Goal: Task Accomplishment & Management: Manage account settings

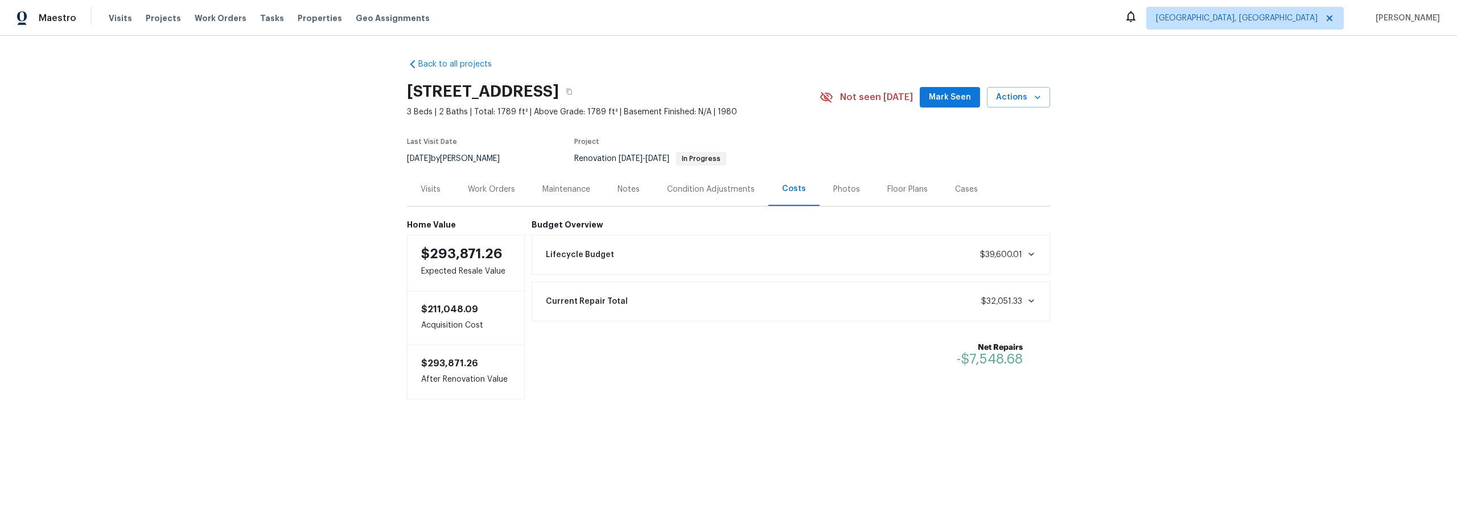
click at [487, 190] on div "Work Orders" at bounding box center [491, 189] width 47 height 11
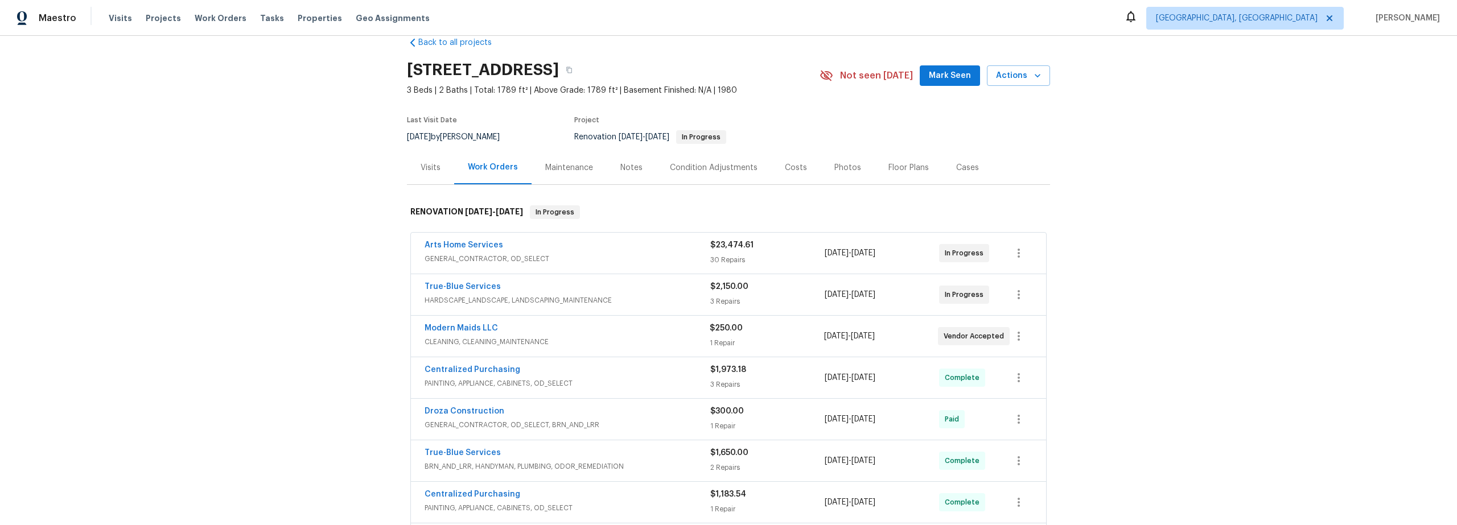
scroll to position [23, 0]
click at [1018, 299] on icon "button" at bounding box center [1019, 293] width 14 height 14
click at [667, 292] on div at bounding box center [728, 262] width 1457 height 525
click at [657, 292] on div "True-Blue Services" at bounding box center [568, 287] width 286 height 14
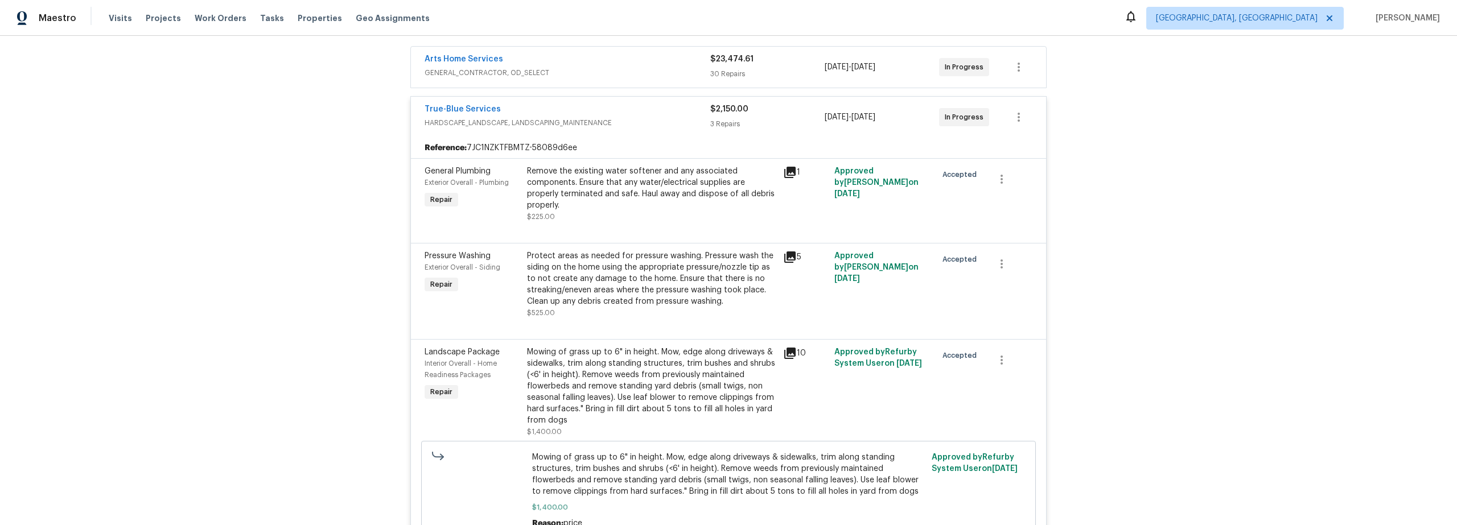
scroll to position [310, 0]
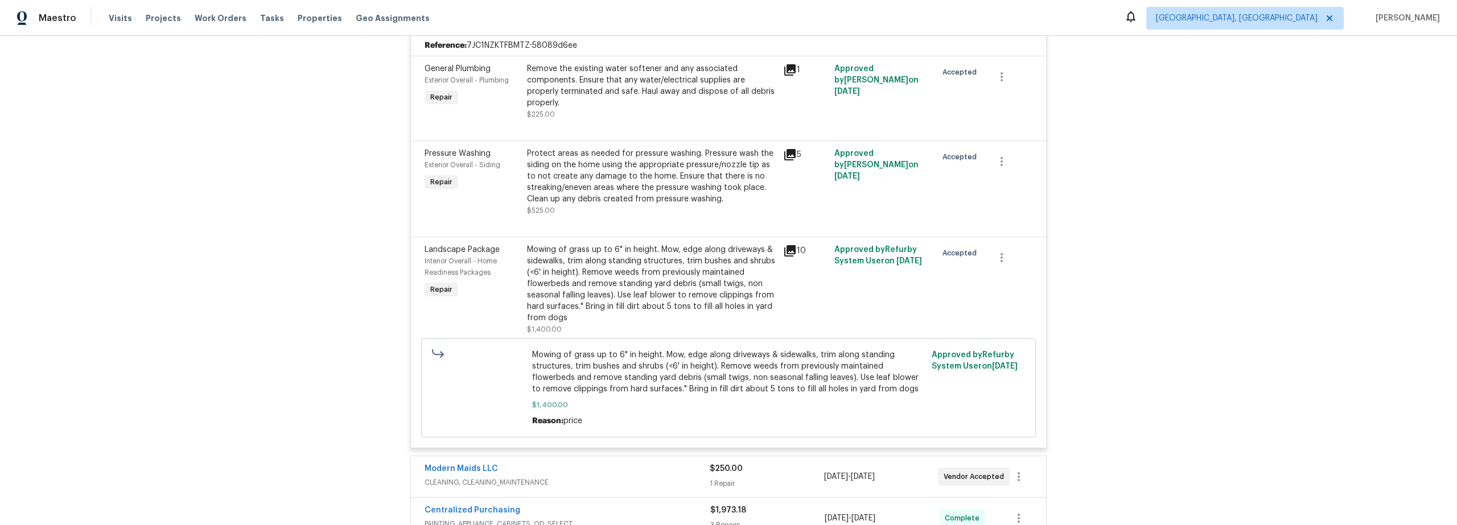
click at [699, 216] on div at bounding box center [729, 223] width 608 height 14
click at [637, 176] on div "Protect areas as needed for pressure washing. Pressure wash the siding on the h…" at bounding box center [651, 176] width 249 height 57
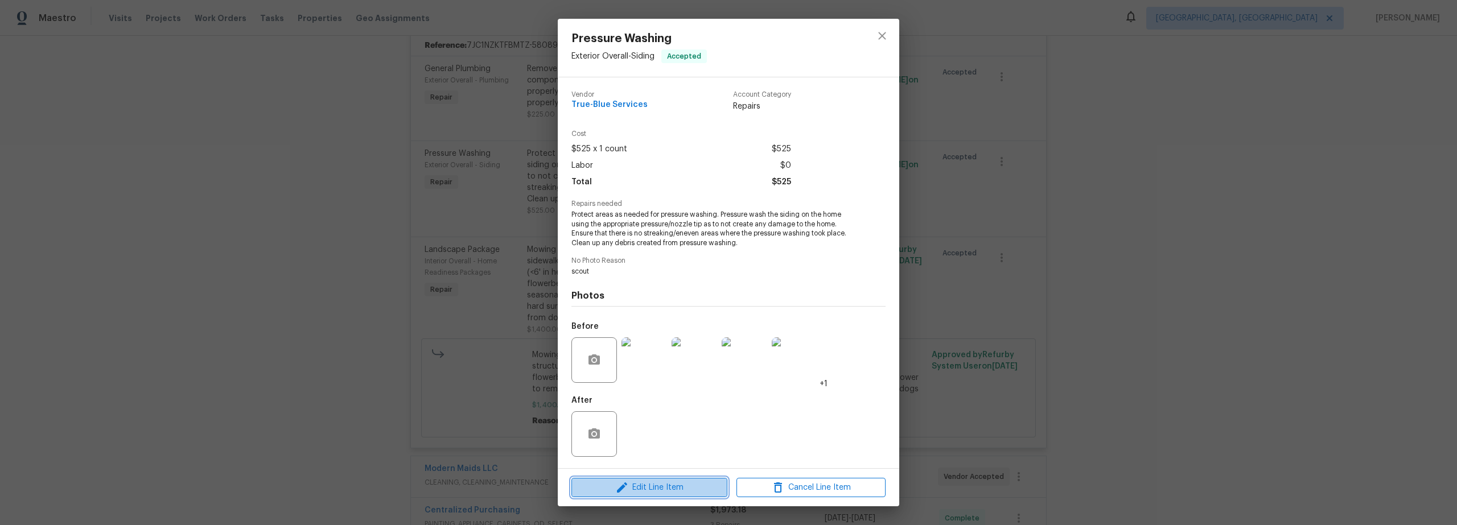
click at [675, 486] on span "Edit Line Item" at bounding box center [649, 488] width 149 height 14
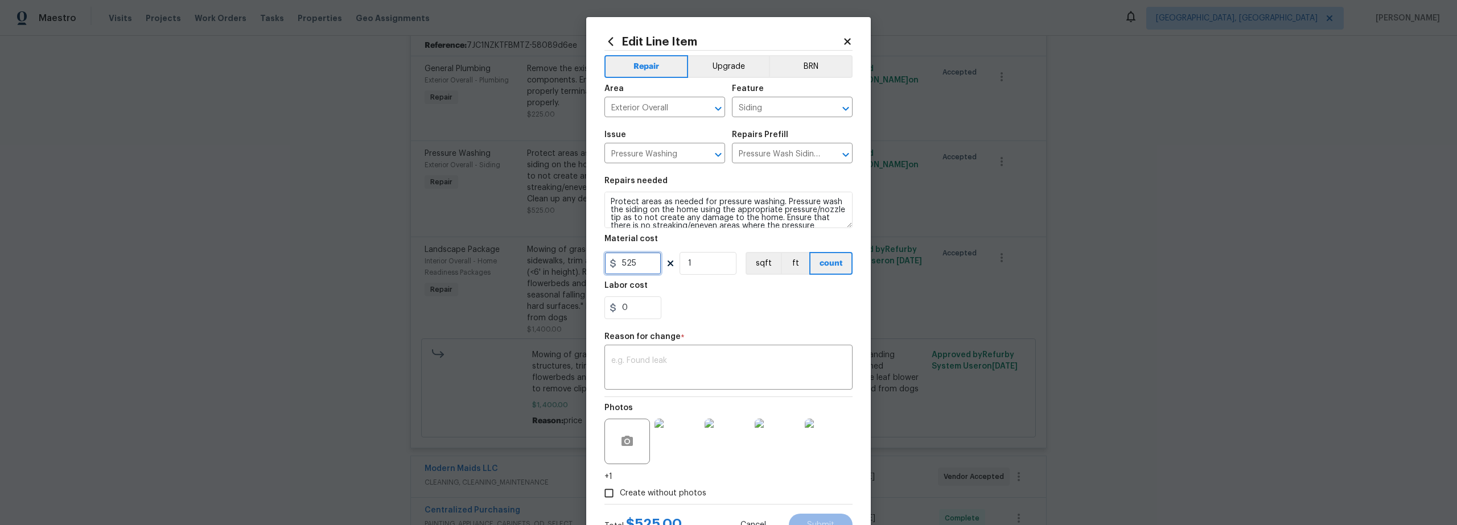
drag, startPoint x: 639, startPoint y: 267, endPoint x: 561, endPoint y: 268, distance: 78.6
click at [613, 270] on input "525" at bounding box center [633, 263] width 57 height 23
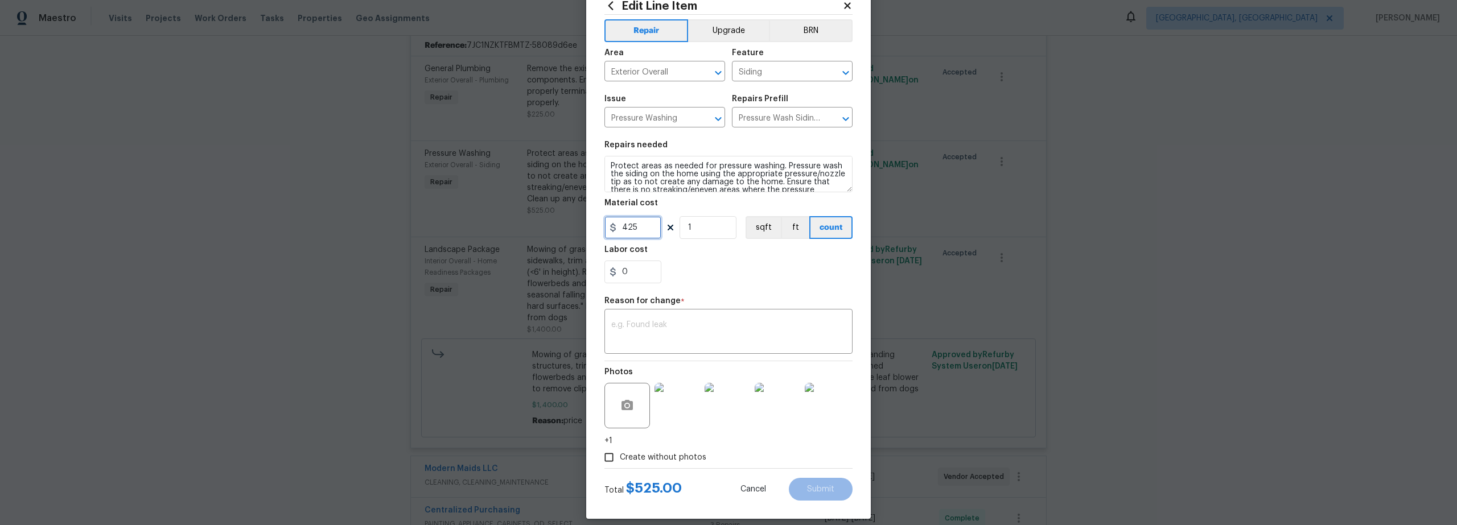
scroll to position [47, 0]
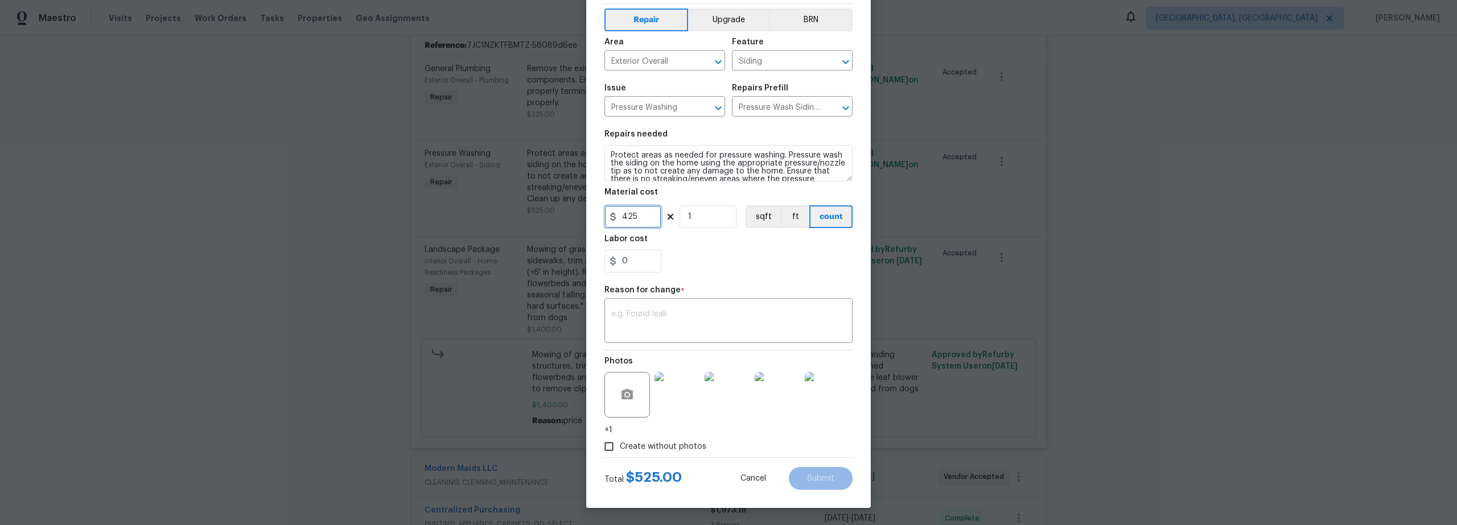
type input "425"
click at [694, 158] on textarea "Protect areas as needed for pressure washing. Pressure wash the siding on the h…" at bounding box center [729, 163] width 248 height 36
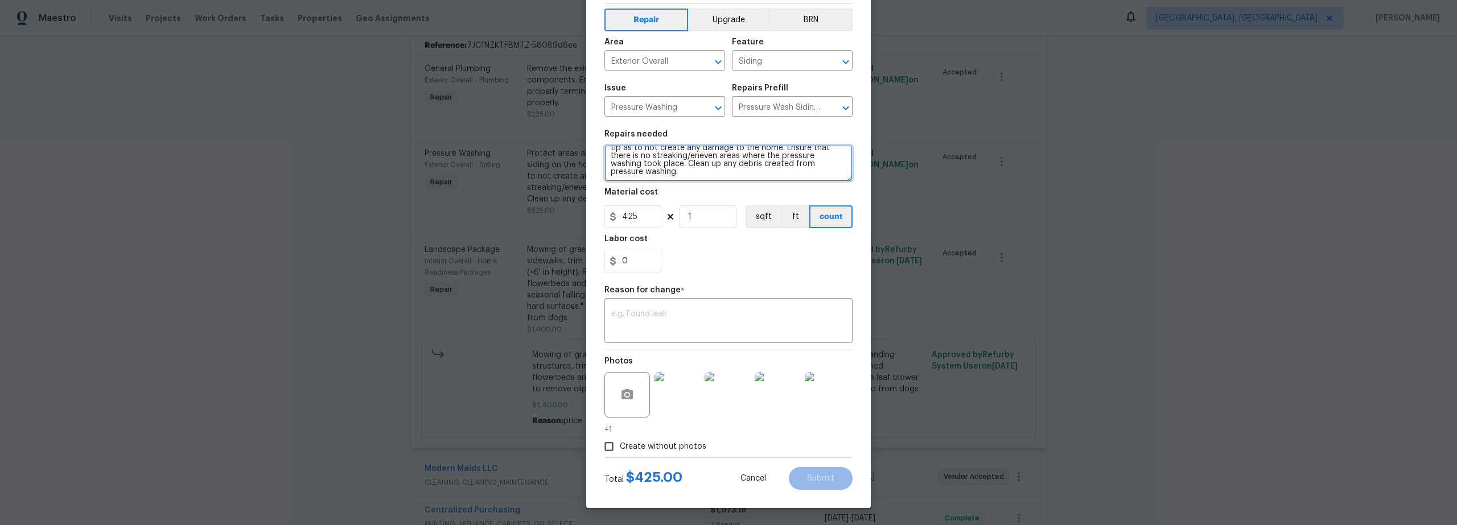
scroll to position [24, 0]
click at [661, 320] on textarea at bounding box center [728, 322] width 235 height 24
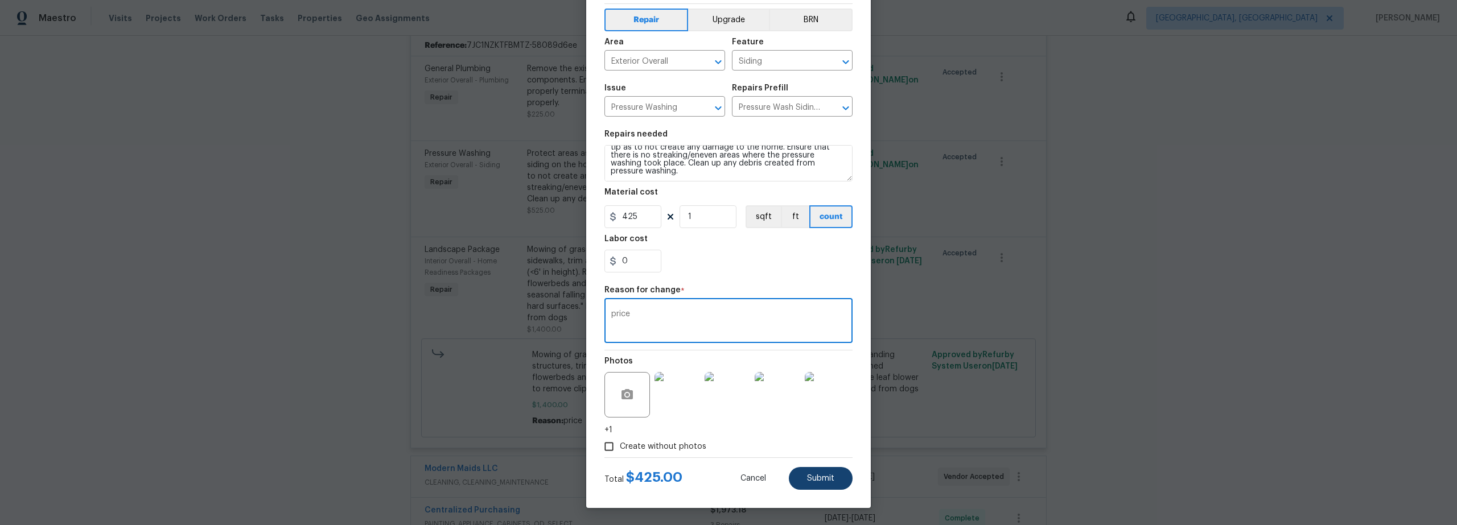
type textarea "price"
click at [823, 480] on span "Submit" at bounding box center [820, 479] width 27 height 9
type input "525"
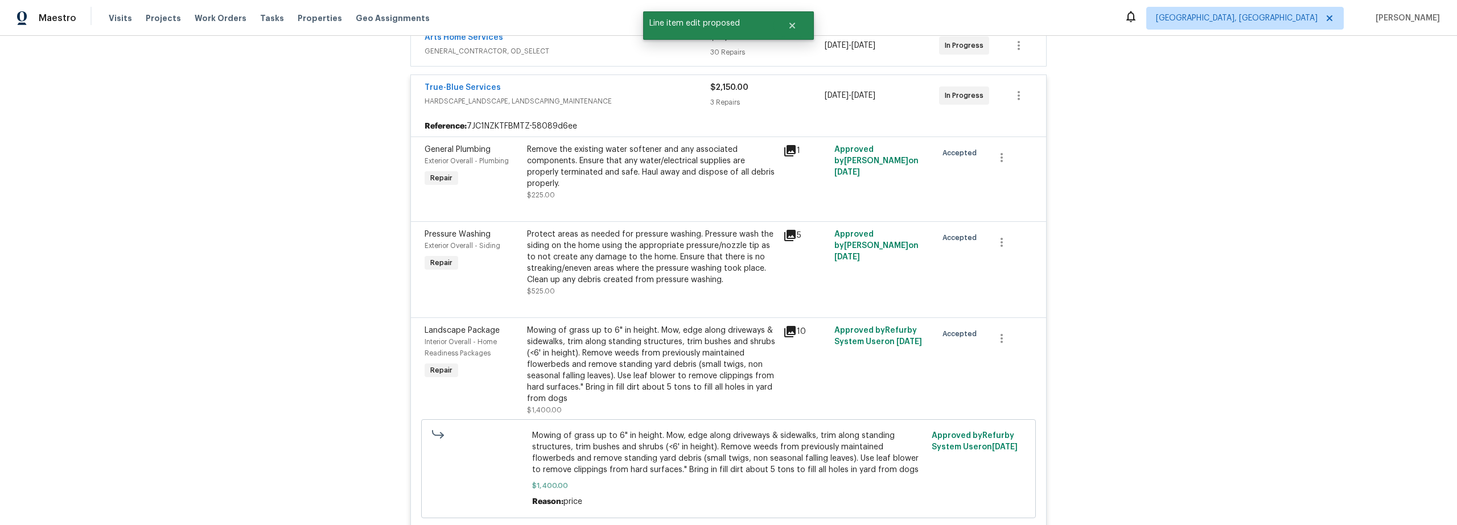
scroll to position [219, 0]
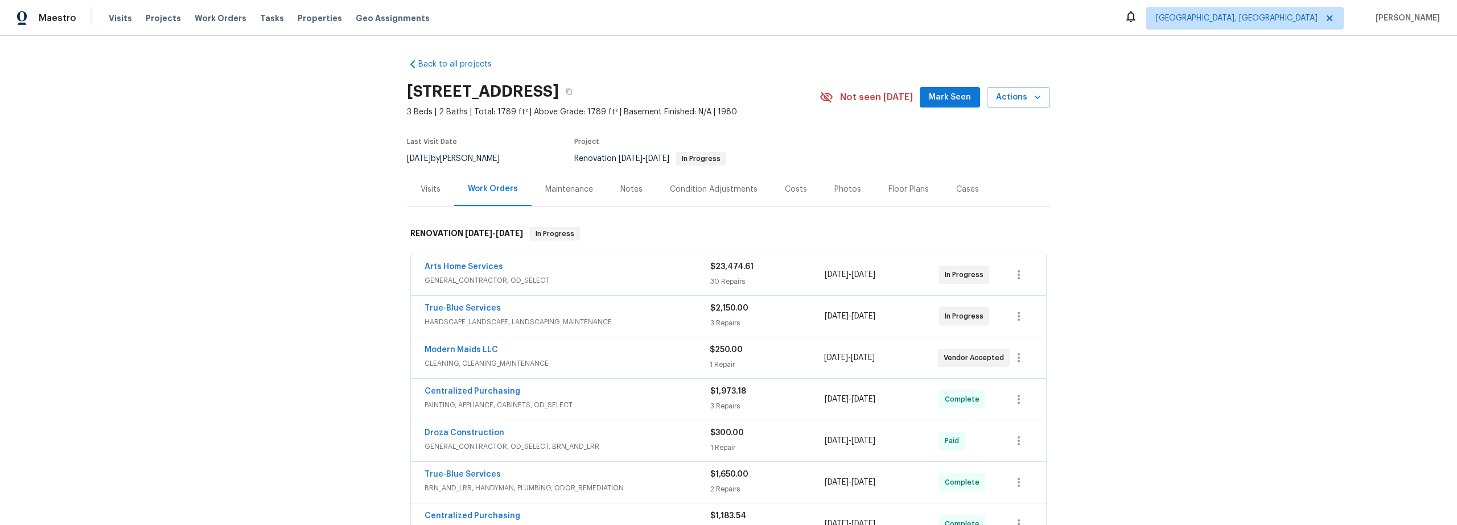
click at [669, 273] on div "Arts Home Services" at bounding box center [568, 268] width 286 height 14
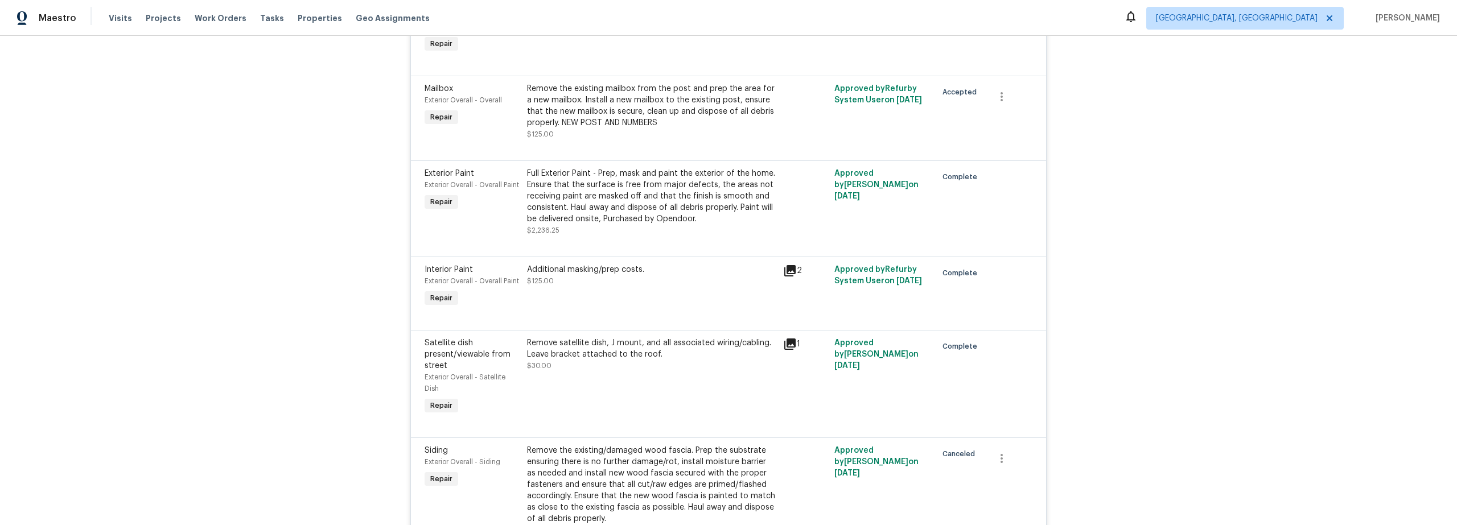
scroll to position [186, 0]
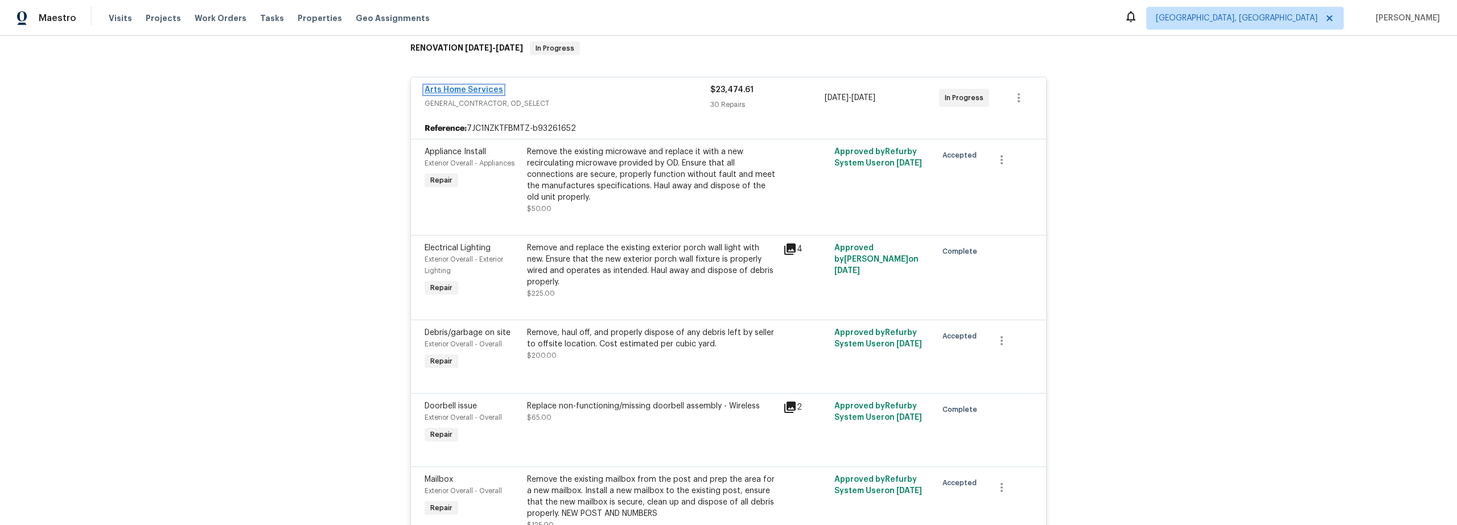
click at [447, 90] on link "Arts Home Services" at bounding box center [464, 90] width 79 height 8
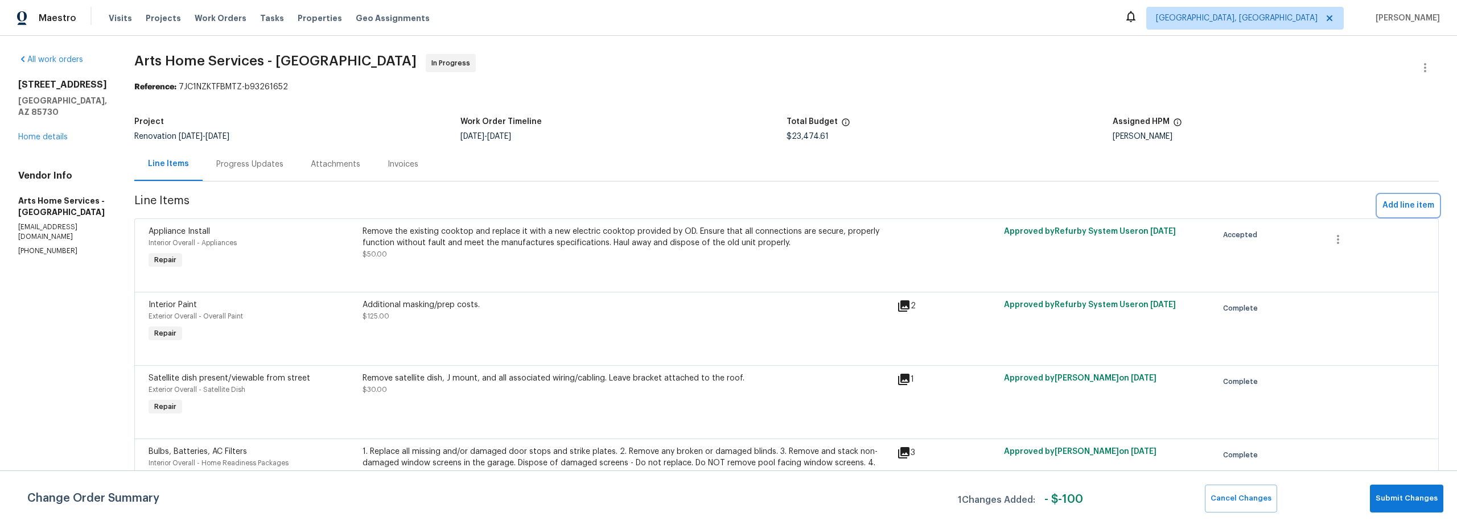
click at [1394, 207] on span "Add line item" at bounding box center [1409, 206] width 52 height 14
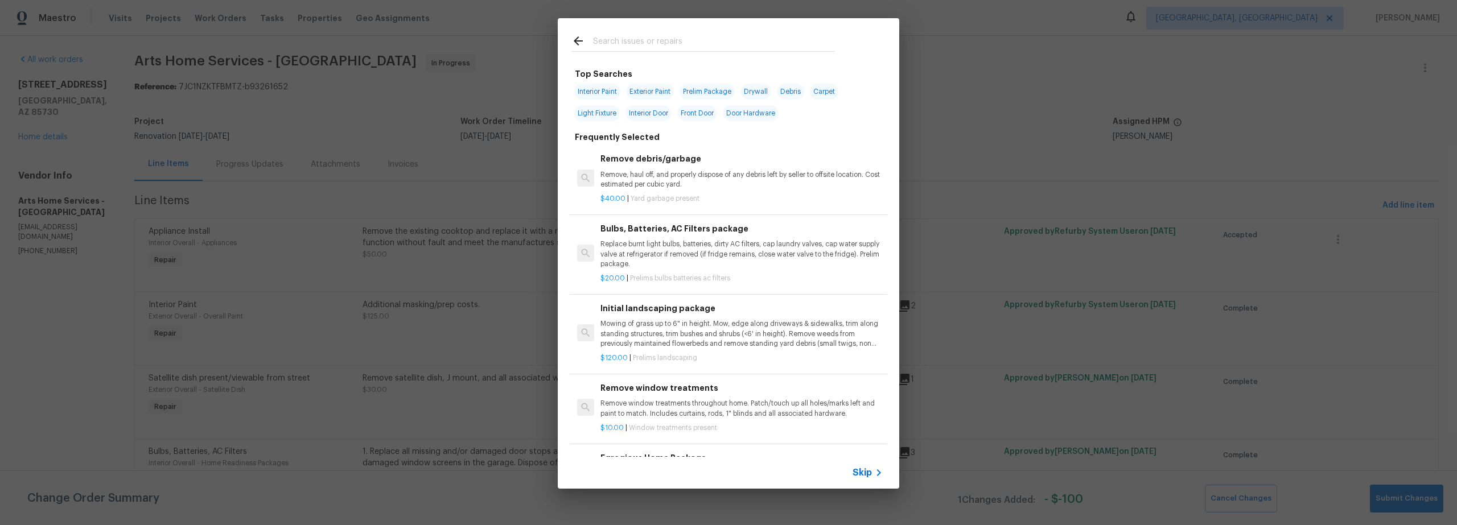
click at [649, 90] on span "Exterior Paint" at bounding box center [650, 92] width 48 height 16
type input "Exterior Paint"
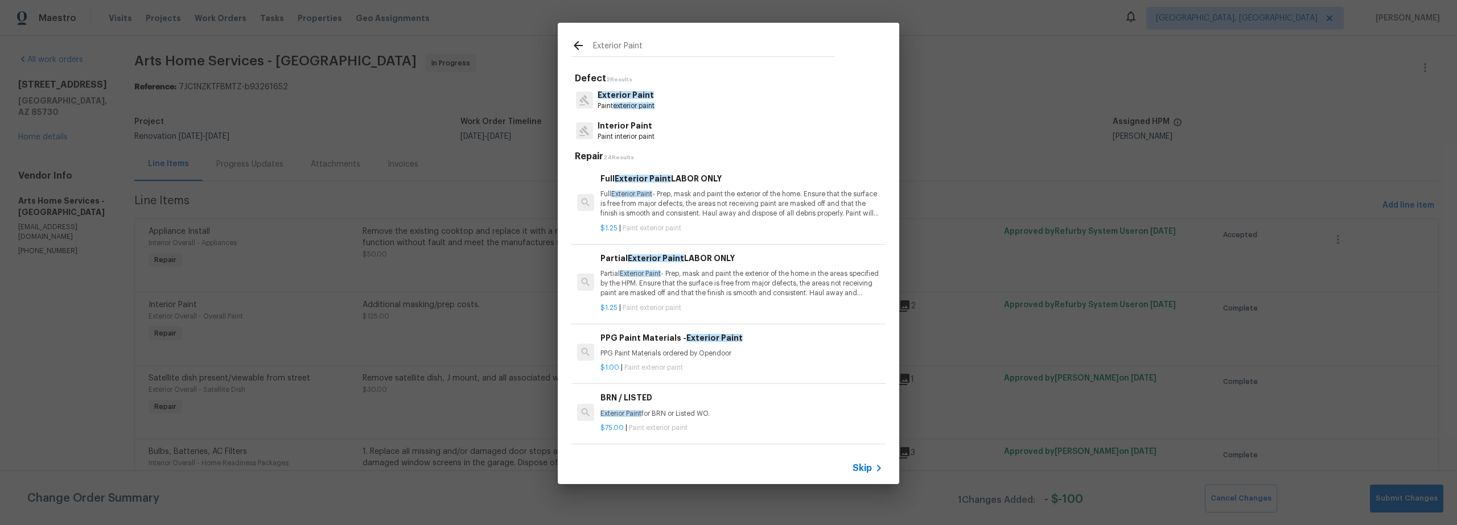
scroll to position [2, 0]
click at [676, 293] on p "Partial Exterior Paint - Prep, mask and paint the exterior of the home in the a…" at bounding box center [742, 281] width 282 height 29
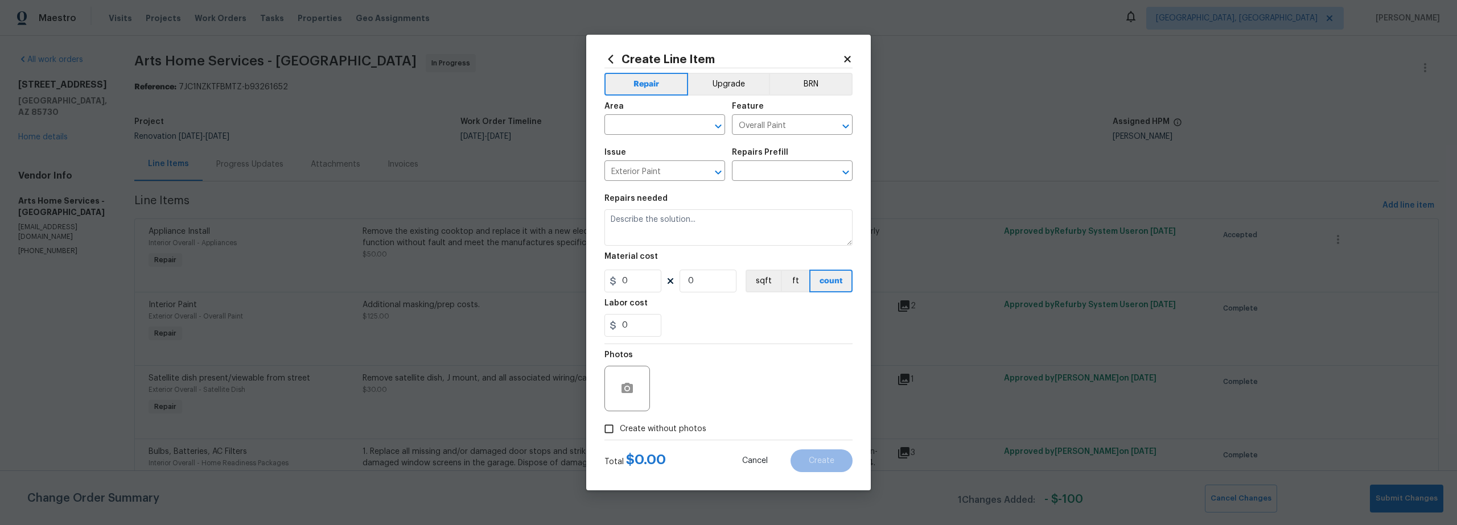
type input "Partial Exterior Paint LABOR ONLY $1.25"
type textarea "Partial Exterior Paint - Prep, mask and paint the exterior of the home in the a…"
type input "1.25"
type input "1"
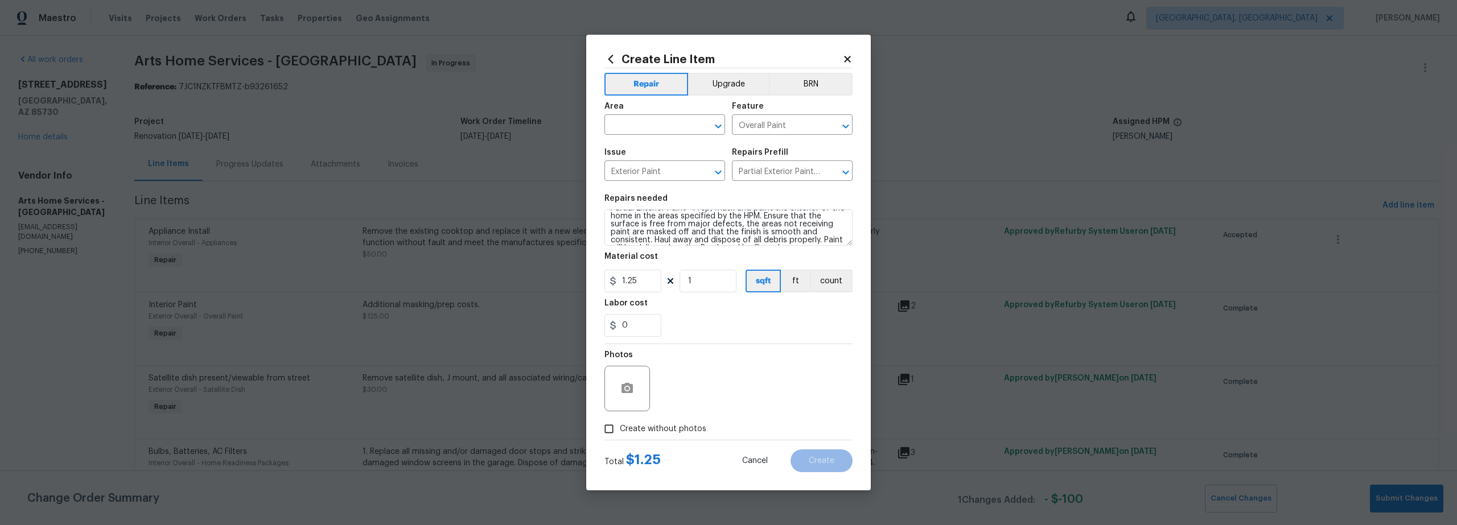
scroll to position [24, 0]
drag, startPoint x: 610, startPoint y: 234, endPoint x: 822, endPoint y: 244, distance: 212.6
click at [821, 244] on textarea "Partial Exterior Paint - Prep, mask and paint the exterior of the home in the a…" at bounding box center [729, 227] width 248 height 36
type textarea "Partial Exterior Paint - Prep, mask and paint the exterior of the home in the a…"
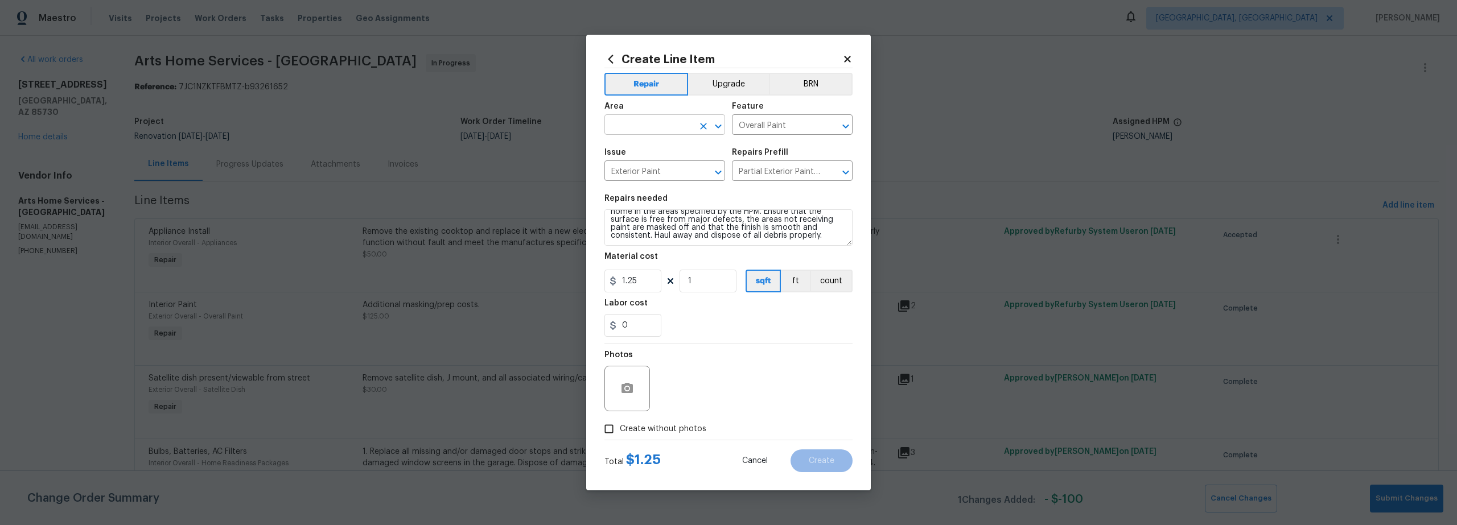
click at [661, 126] on input "text" at bounding box center [649, 126] width 89 height 18
click at [664, 171] on li "Exterior Overall" at bounding box center [665, 170] width 121 height 19
type input "Exterior Overall"
drag, startPoint x: 819, startPoint y: 237, endPoint x: 626, endPoint y: 194, distance: 197.9
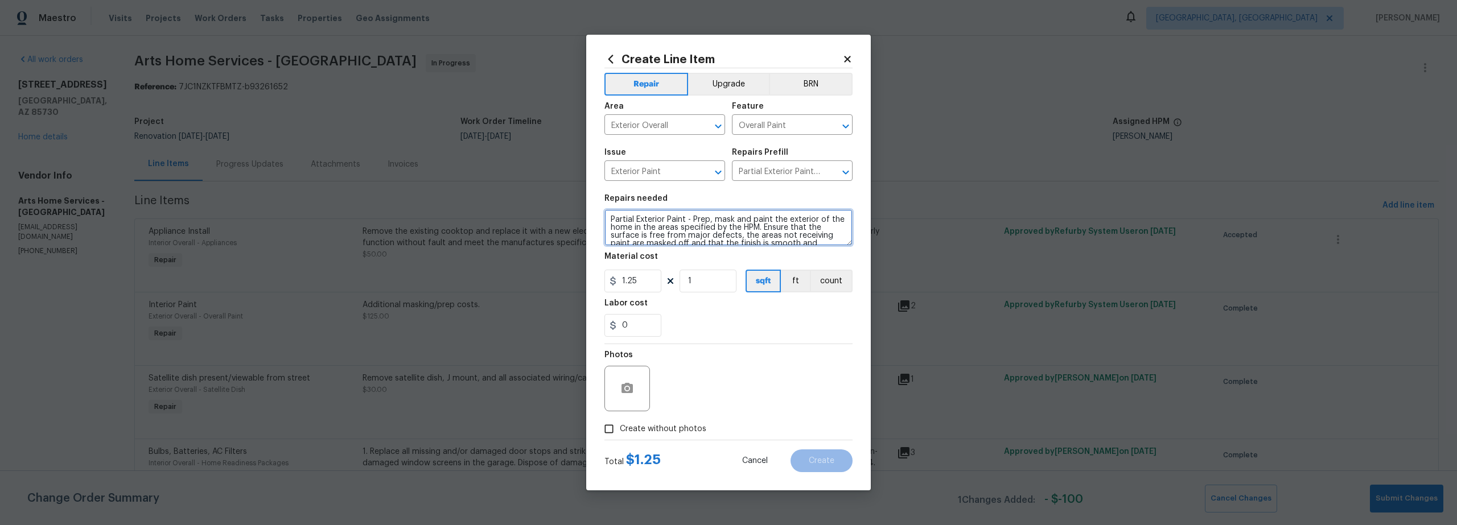
click at [626, 194] on section "Repairs needed Partial Exterior Paint - Prep, mask and paint the exterior of th…" at bounding box center [729, 266] width 248 height 156
click at [783, 238] on textarea "paint entire block wall to cover over grafitti" at bounding box center [729, 227] width 248 height 36
click at [767, 221] on textarea "paint entire block wall to cover over spraypaint" at bounding box center [729, 227] width 248 height 36
type textarea "paint entire block wall to cover over spray paint"
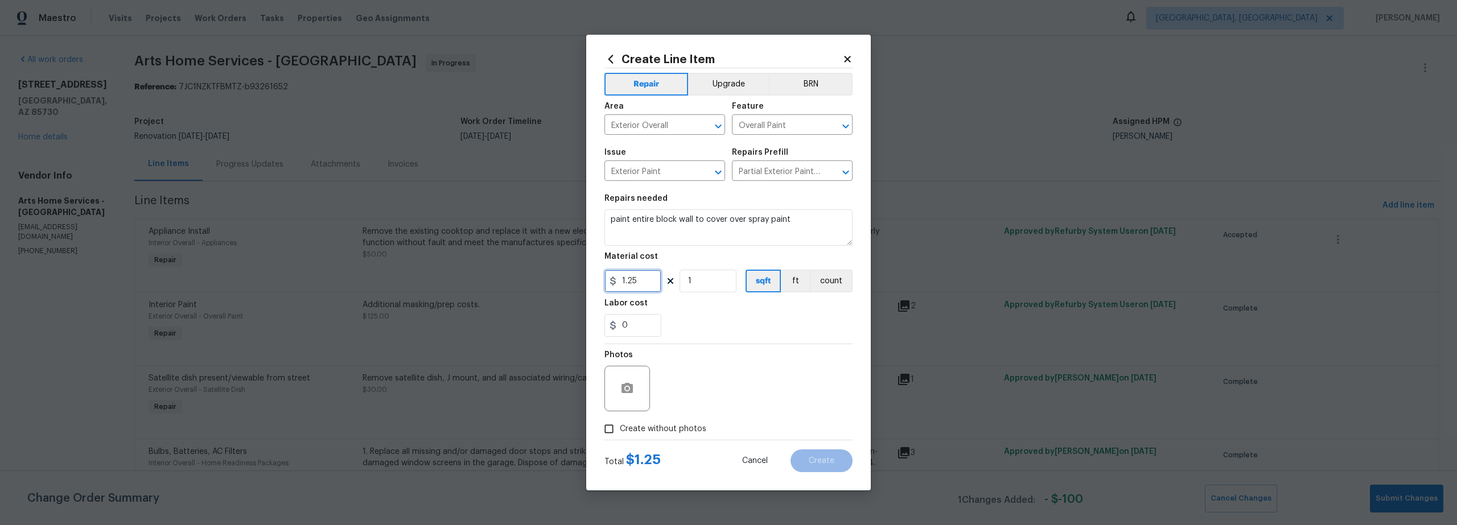
drag, startPoint x: 638, startPoint y: 283, endPoint x: 566, endPoint y: 273, distance: 71.9
click at [601, 277] on div "Create Line Item Repair Upgrade BRN Area Exterior Overall ​ Feature Overall Pai…" at bounding box center [728, 263] width 285 height 456
type input "900"
click at [613, 431] on input "Create without photos" at bounding box center [609, 429] width 22 height 22
checkbox input "true"
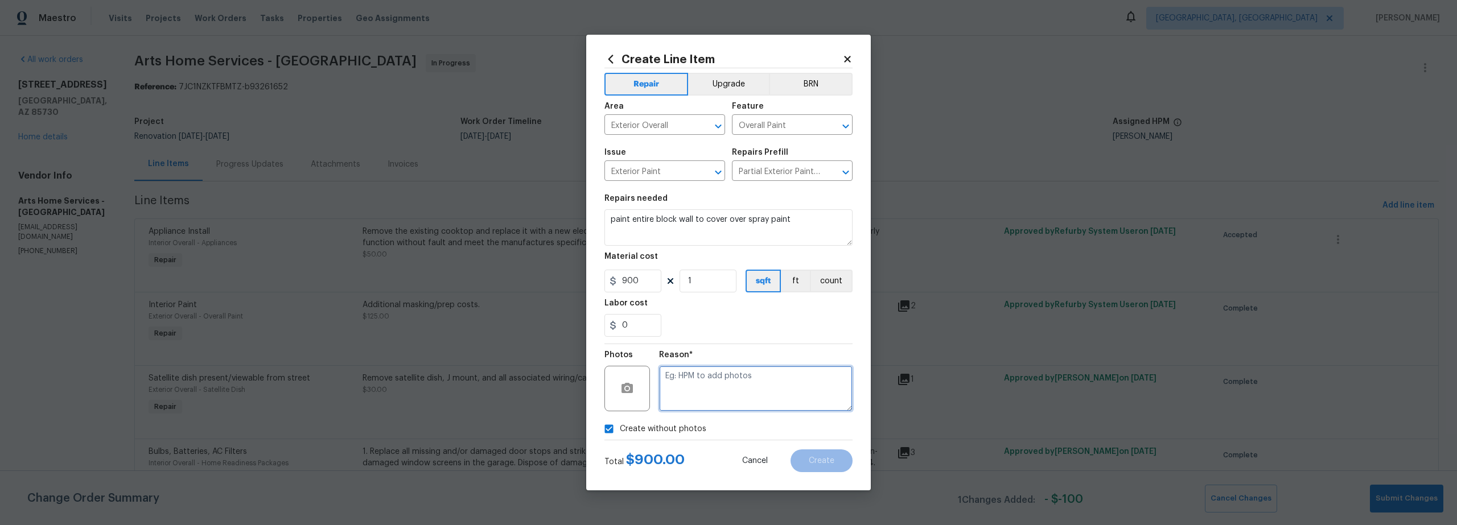
click at [759, 408] on textarea at bounding box center [756, 389] width 194 height 46
type textarea "scout"
click at [827, 459] on span "Create" at bounding box center [822, 461] width 26 height 9
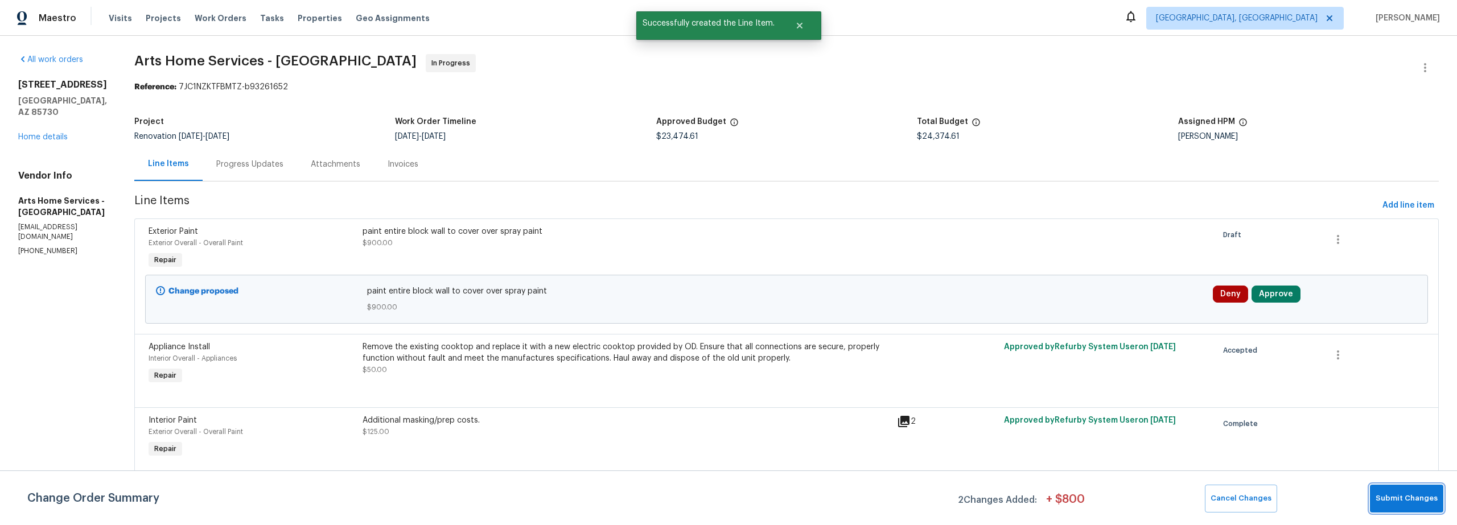
click at [1404, 502] on span "Submit Changes" at bounding box center [1407, 498] width 62 height 13
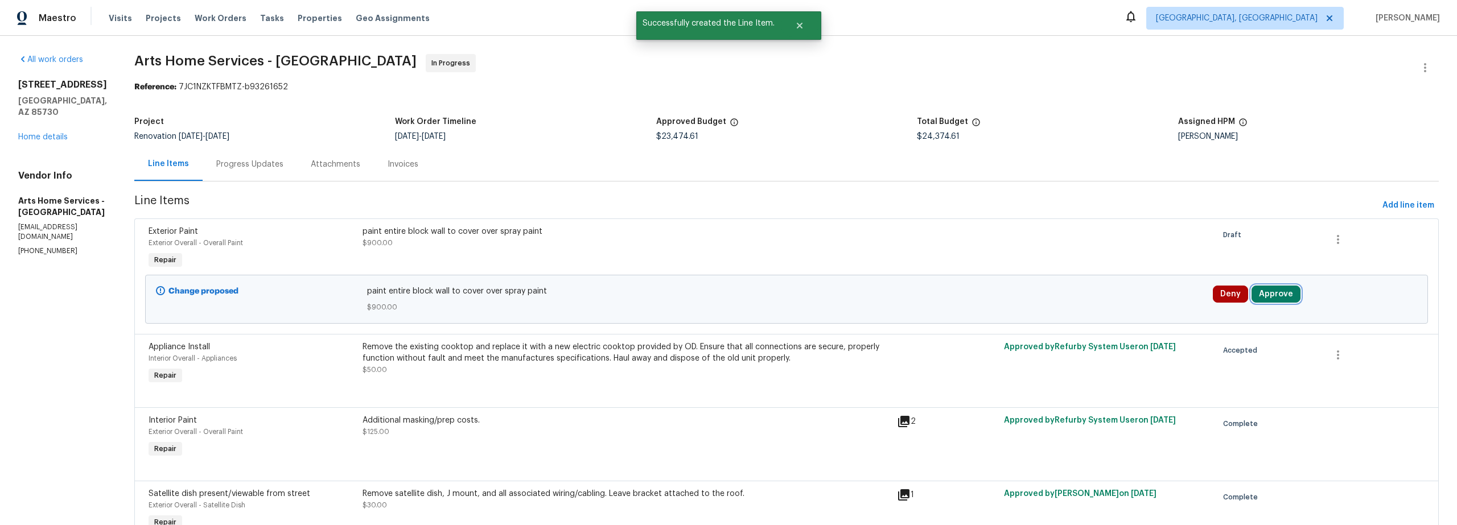
click at [1275, 296] on button "Approve" at bounding box center [1276, 294] width 49 height 17
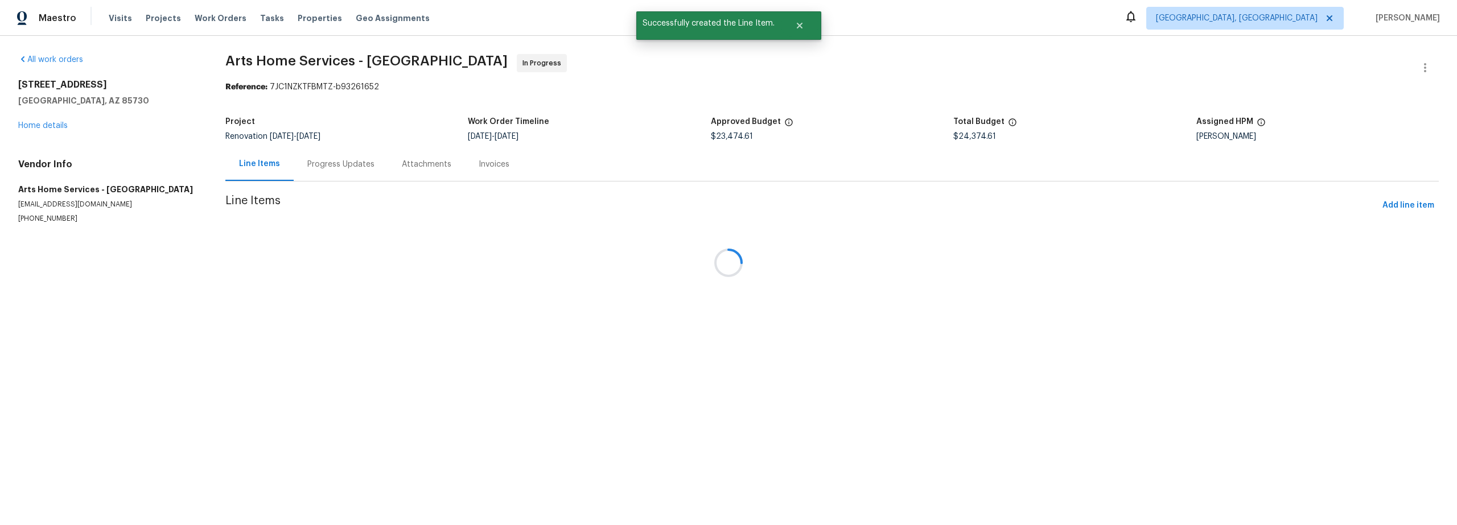
click at [56, 129] on div at bounding box center [728, 262] width 1457 height 525
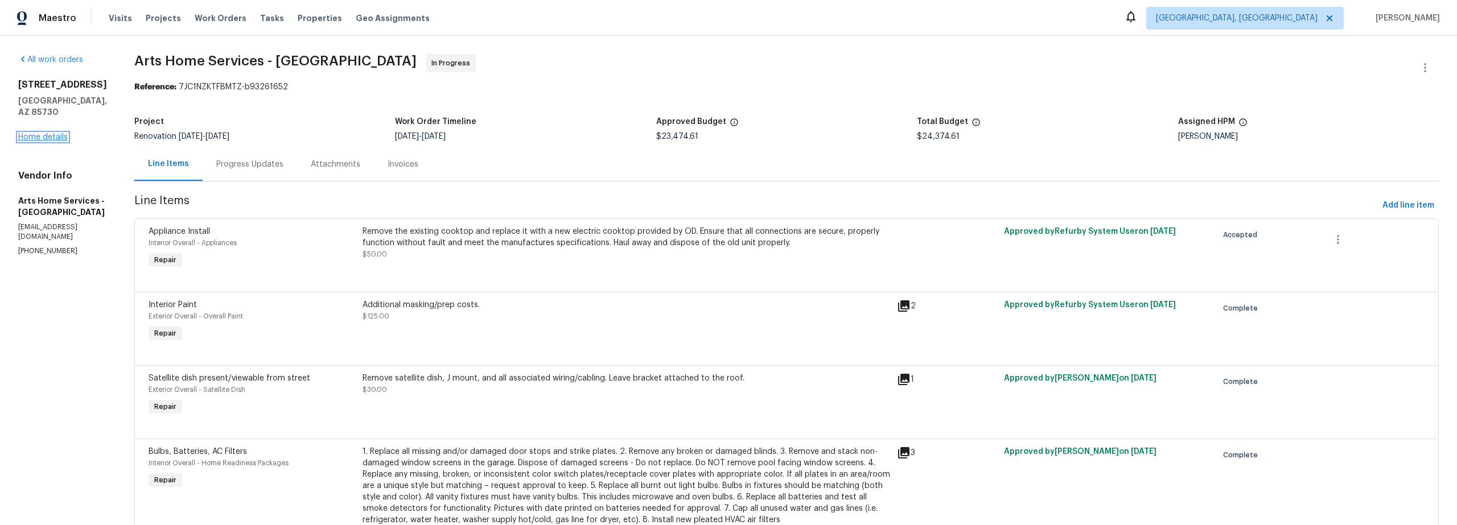
click at [55, 133] on link "Home details" at bounding box center [43, 137] width 50 height 8
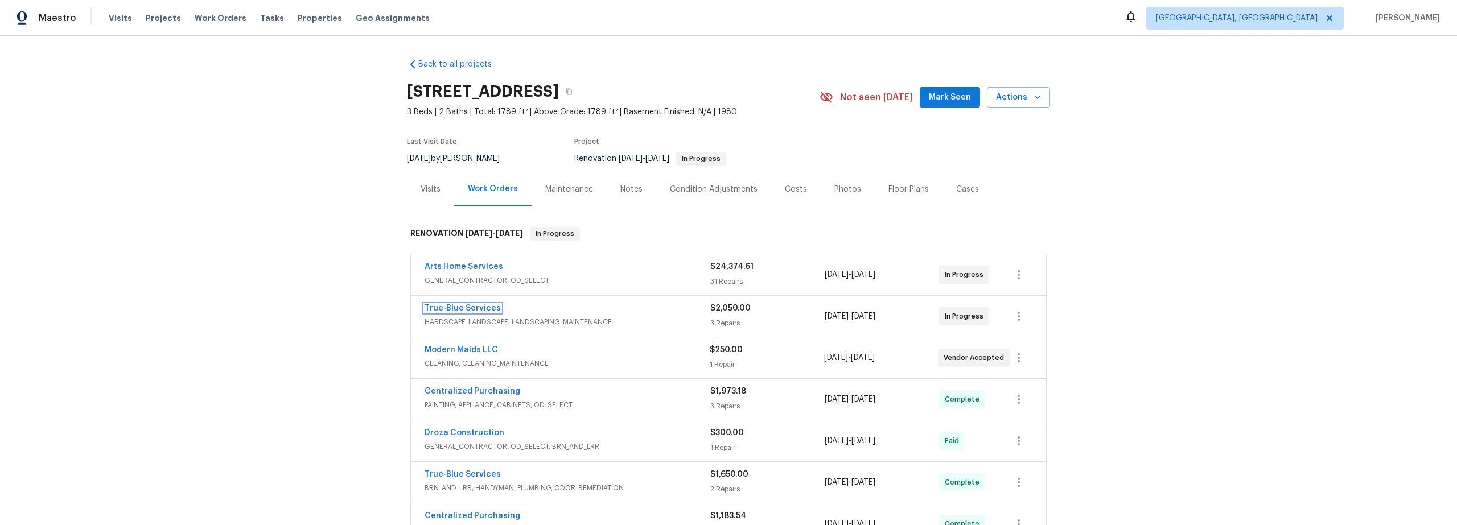
drag, startPoint x: 468, startPoint y: 309, endPoint x: 495, endPoint y: 311, distance: 26.9
click at [468, 309] on link "True-Blue Services" at bounding box center [463, 309] width 76 height 8
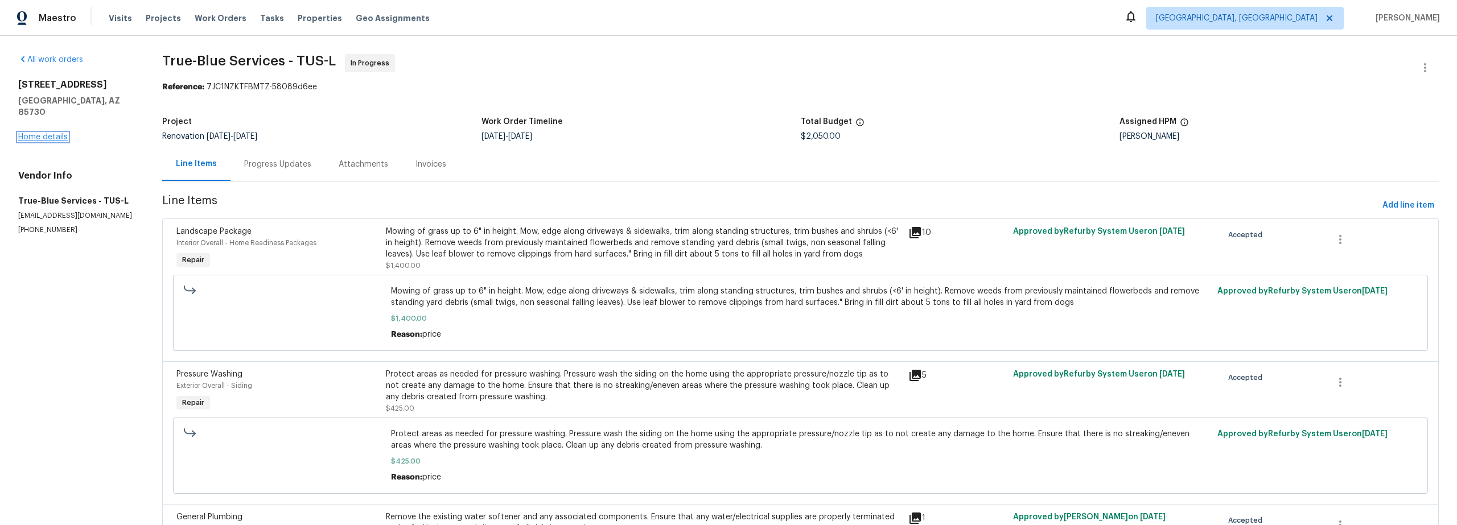
click at [55, 133] on link "Home details" at bounding box center [43, 137] width 50 height 8
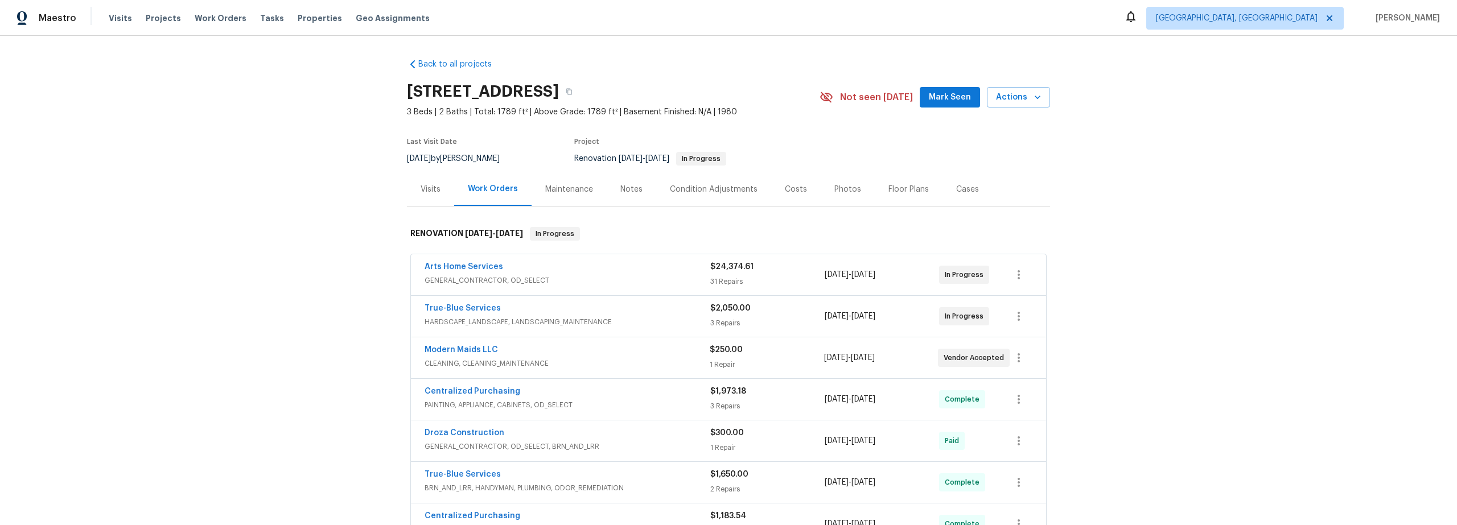
click at [787, 192] on div "Costs" at bounding box center [796, 189] width 22 height 11
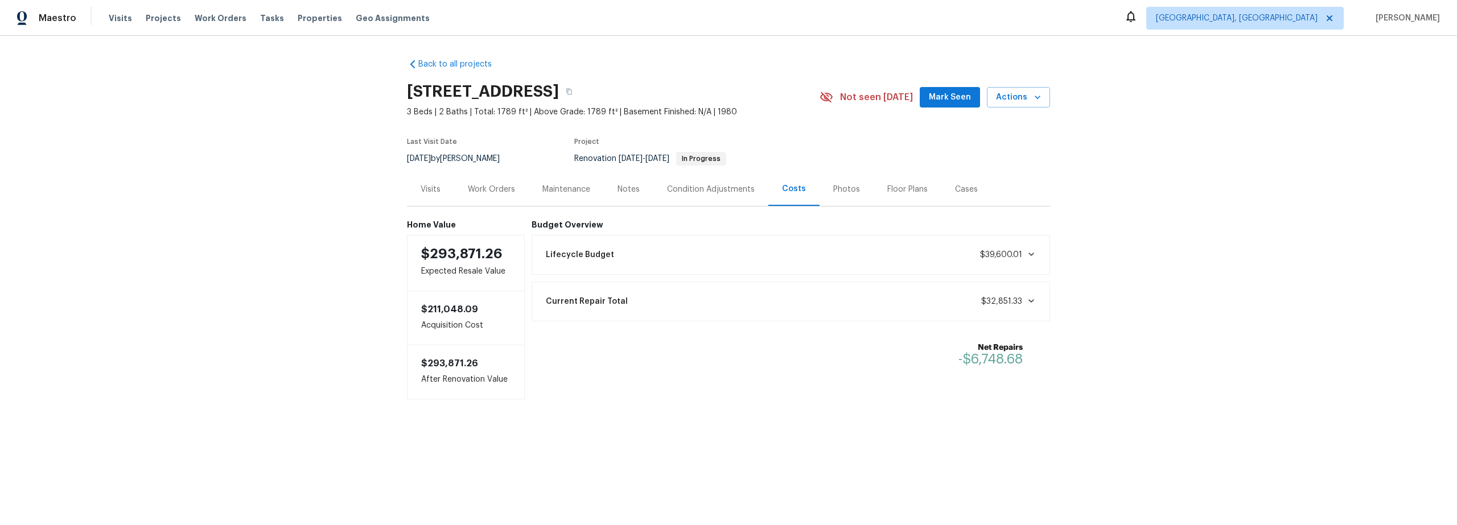
click at [635, 186] on div "Notes" at bounding box center [629, 189] width 50 height 34
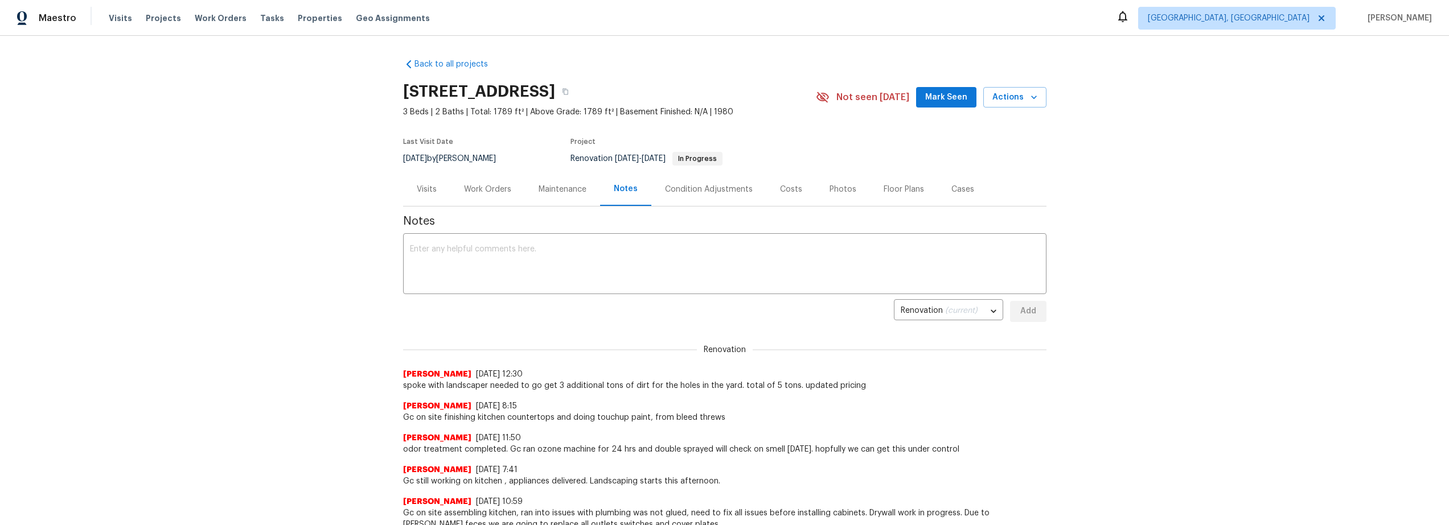
click at [788, 188] on div "Costs" at bounding box center [791, 189] width 22 height 11
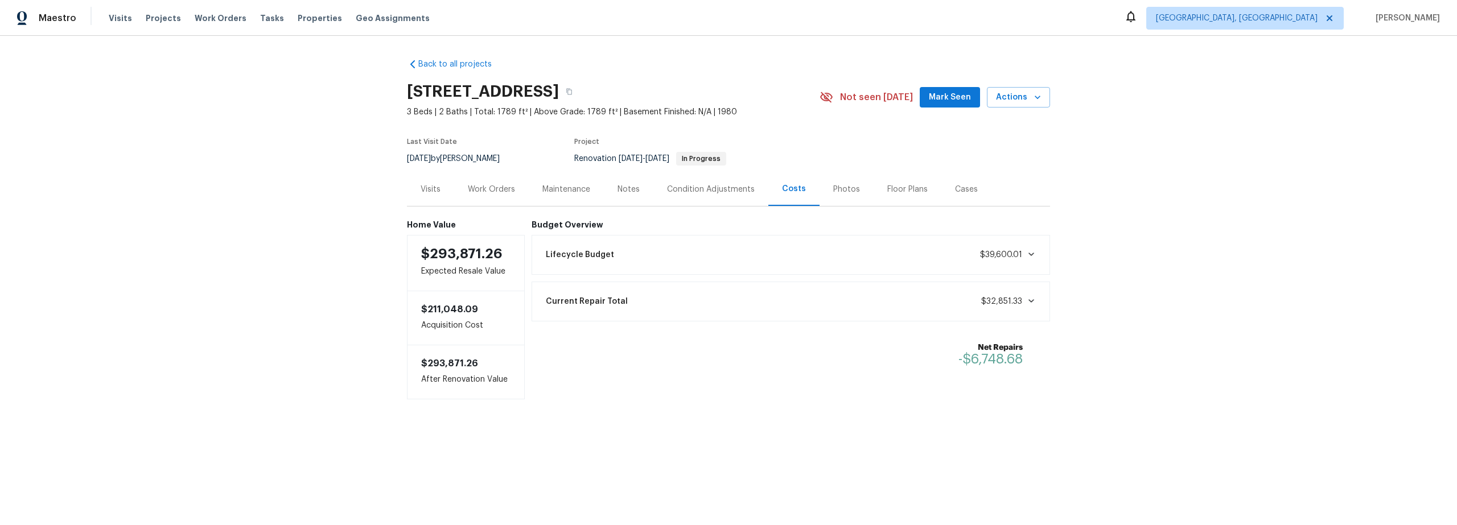
click at [489, 194] on div "Work Orders" at bounding box center [491, 189] width 47 height 11
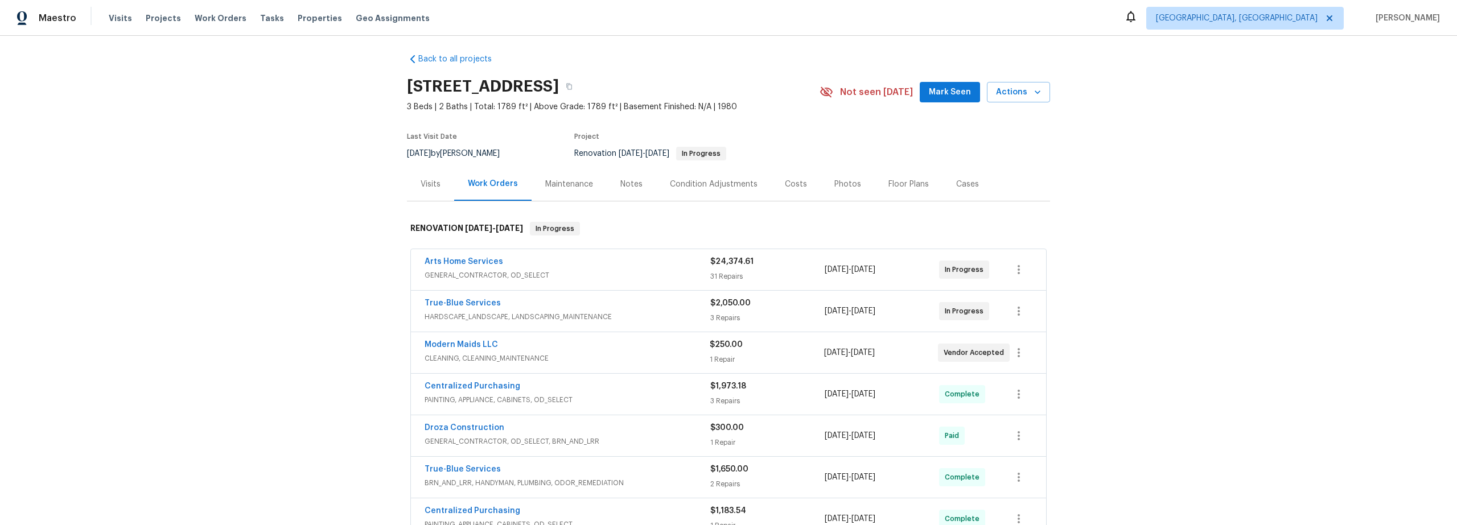
scroll to position [14, 0]
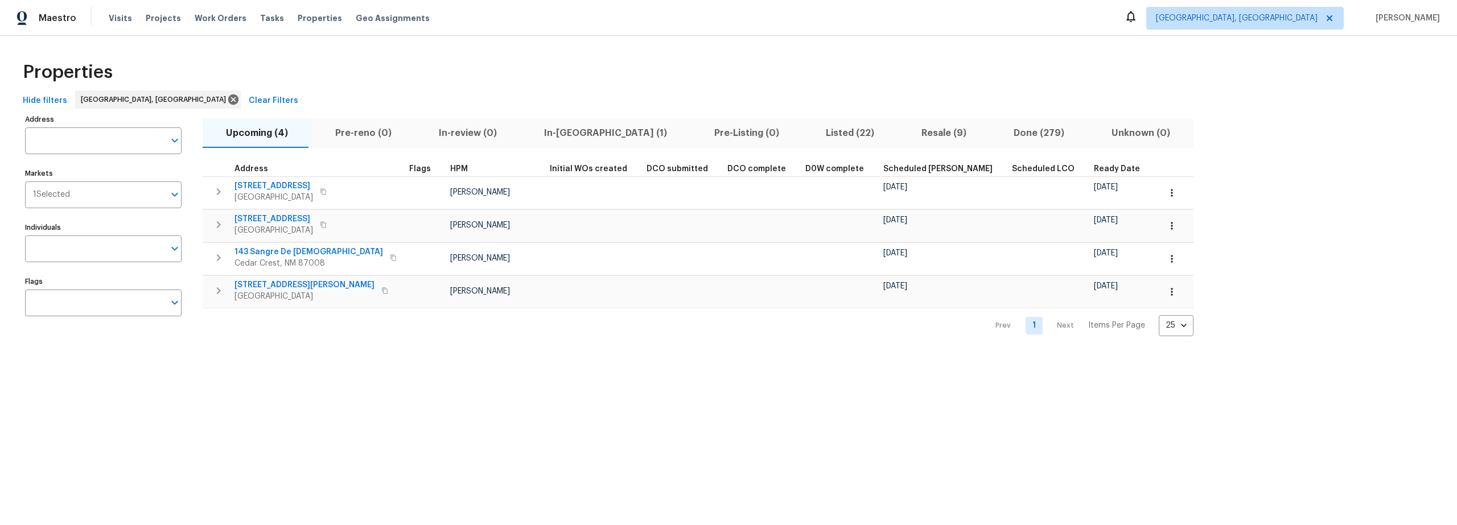
click at [905, 134] on span "Resale (9)" at bounding box center [944, 133] width 79 height 16
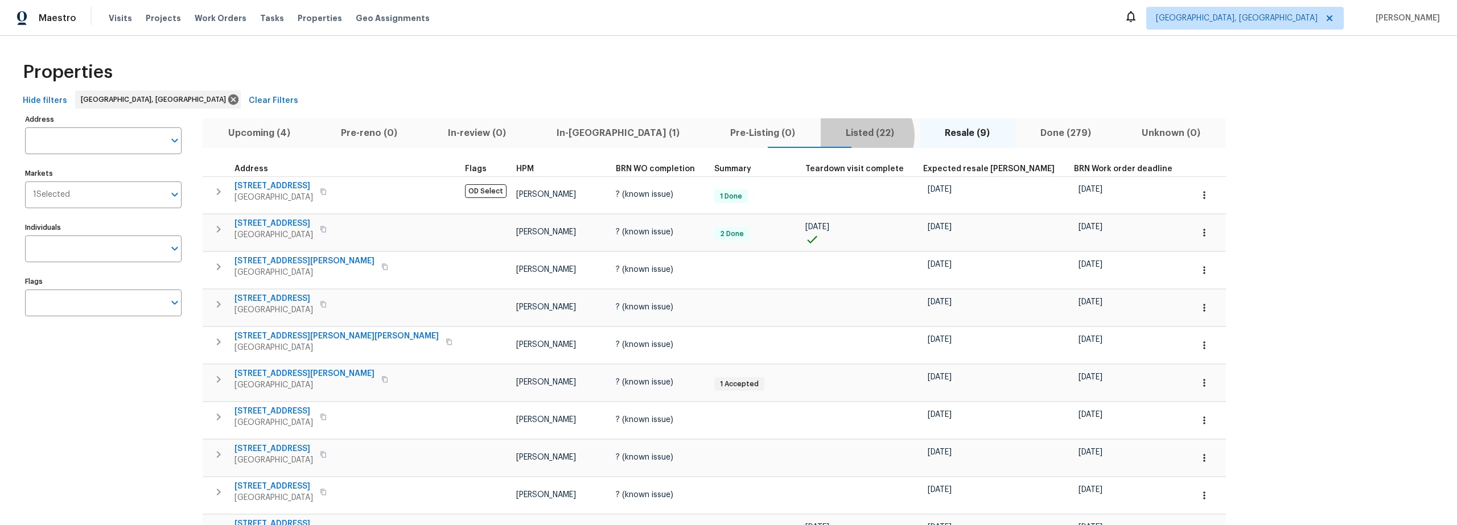
click at [828, 135] on span "Listed (22)" at bounding box center [870, 133] width 85 height 16
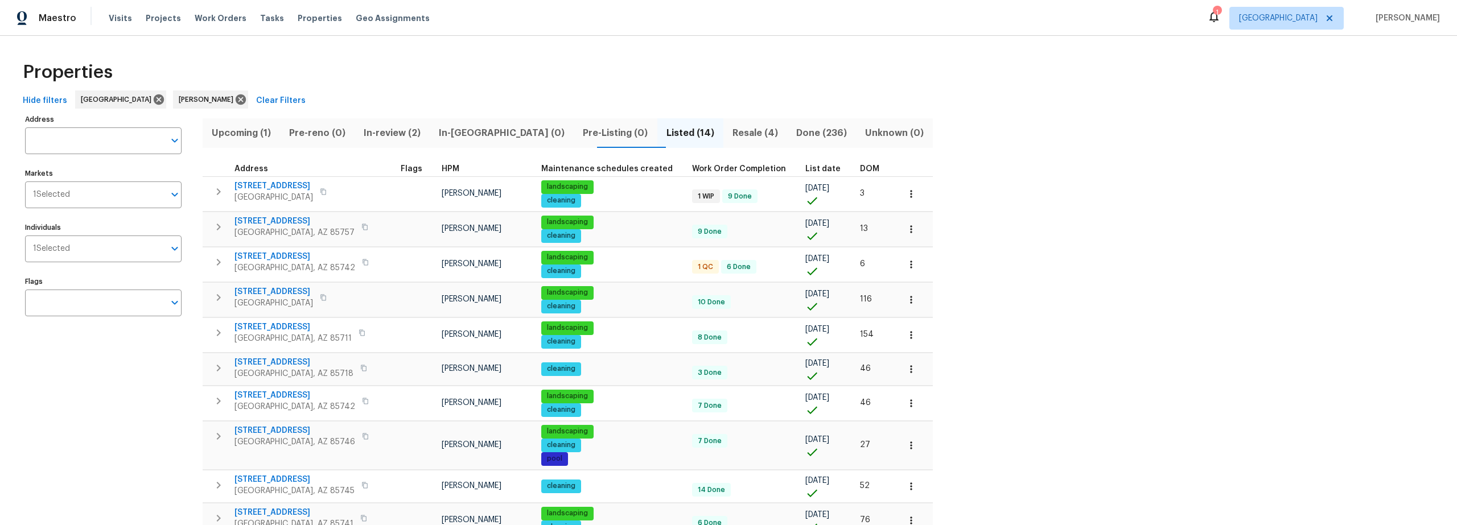
click at [730, 135] on span "Resale (4)" at bounding box center [755, 133] width 50 height 16
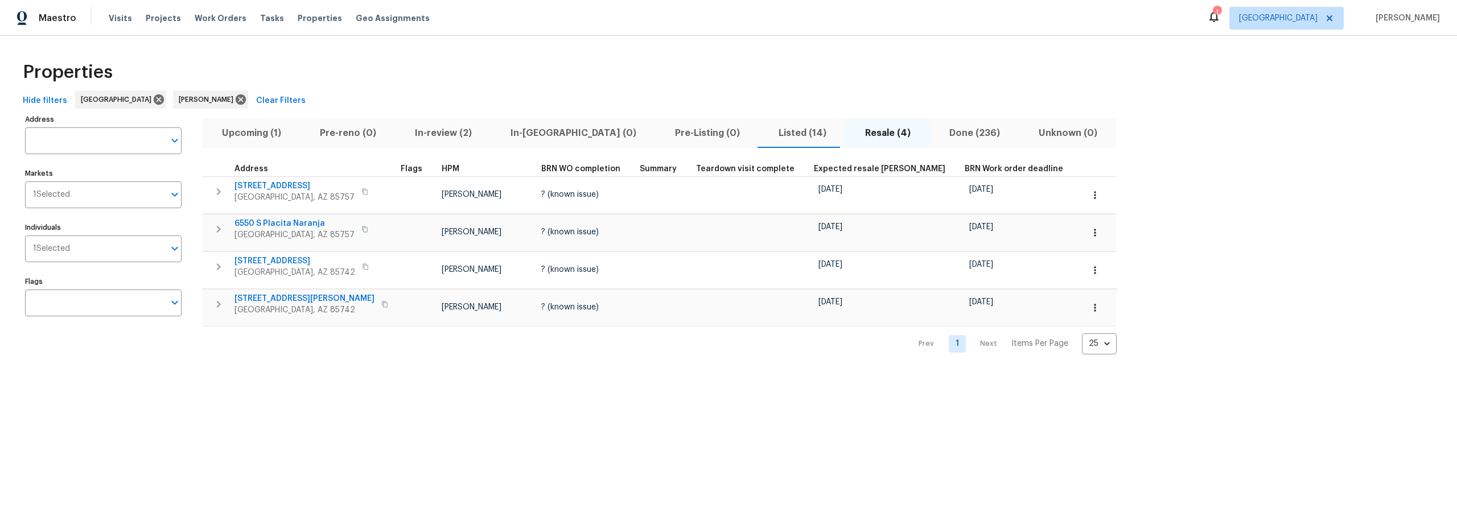
click at [766, 133] on span "Listed (14)" at bounding box center [802, 133] width 73 height 16
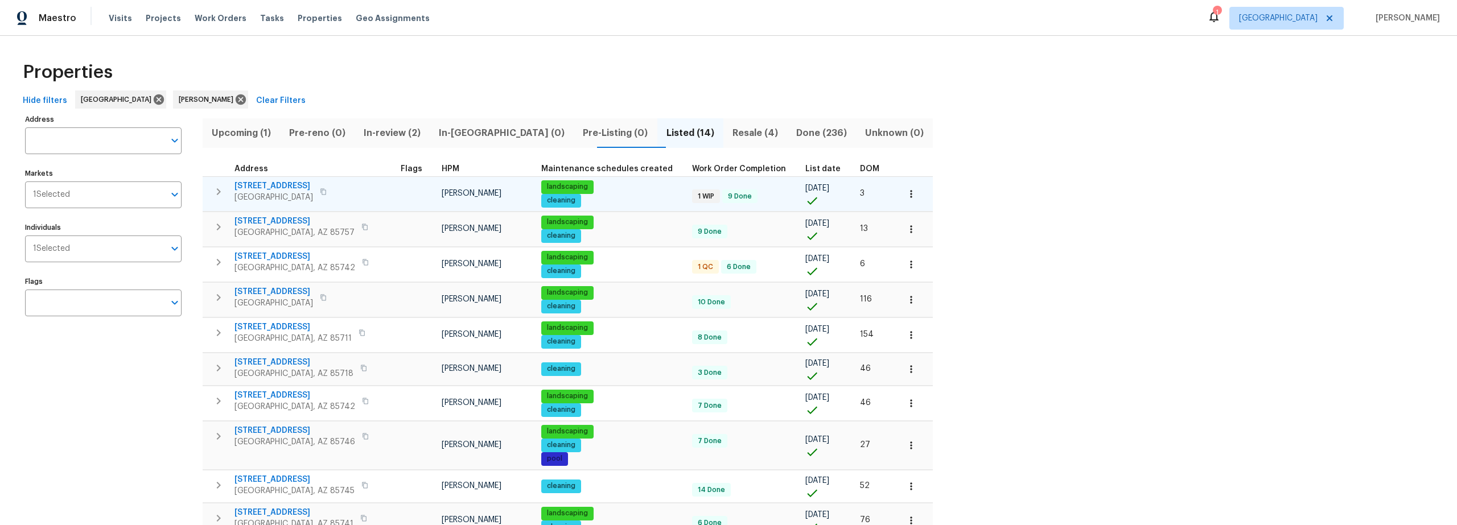
click at [261, 187] on span "[STREET_ADDRESS]" at bounding box center [274, 185] width 79 height 11
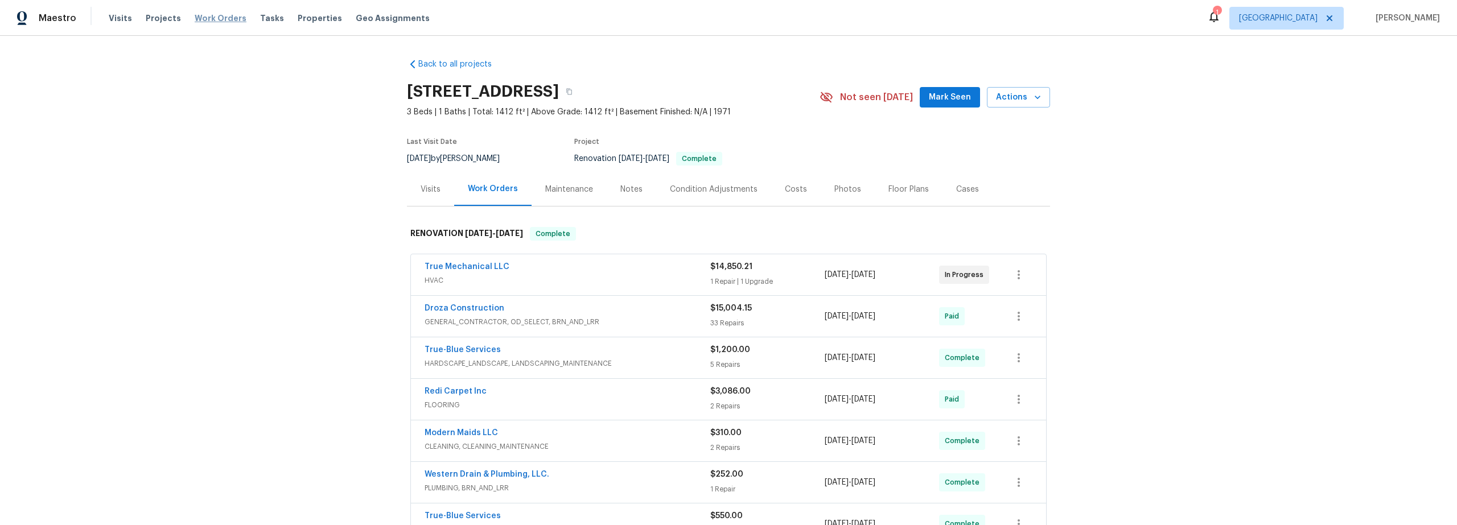
click at [201, 19] on span "Work Orders" at bounding box center [221, 18] width 52 height 11
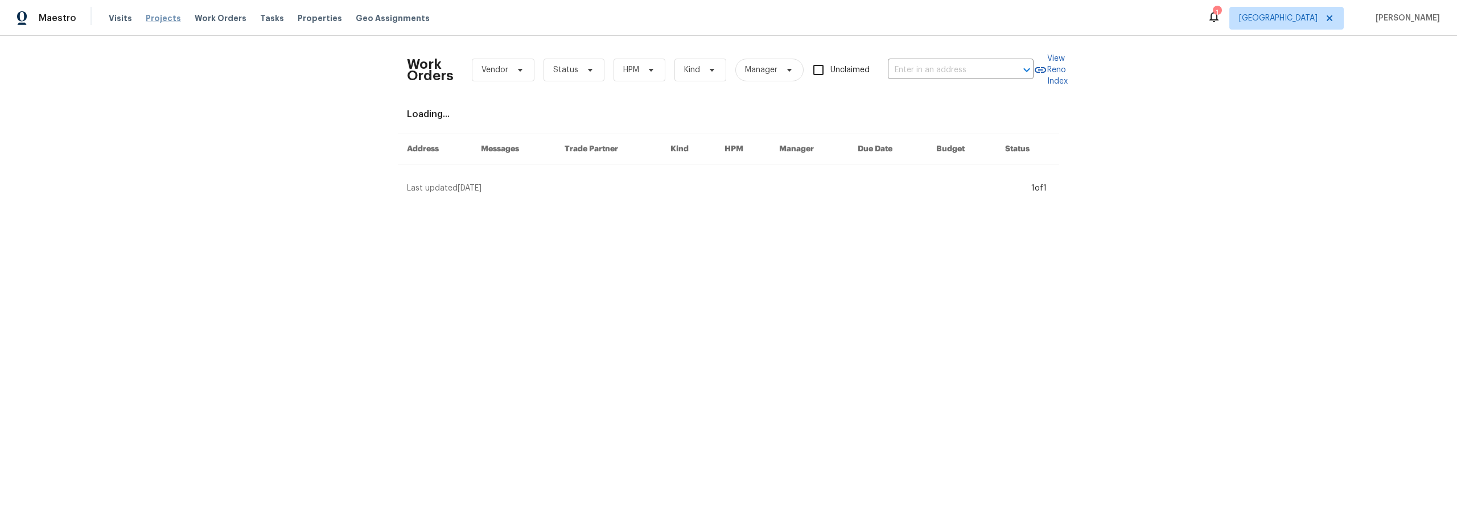
click at [159, 19] on span "Projects" at bounding box center [163, 18] width 35 height 11
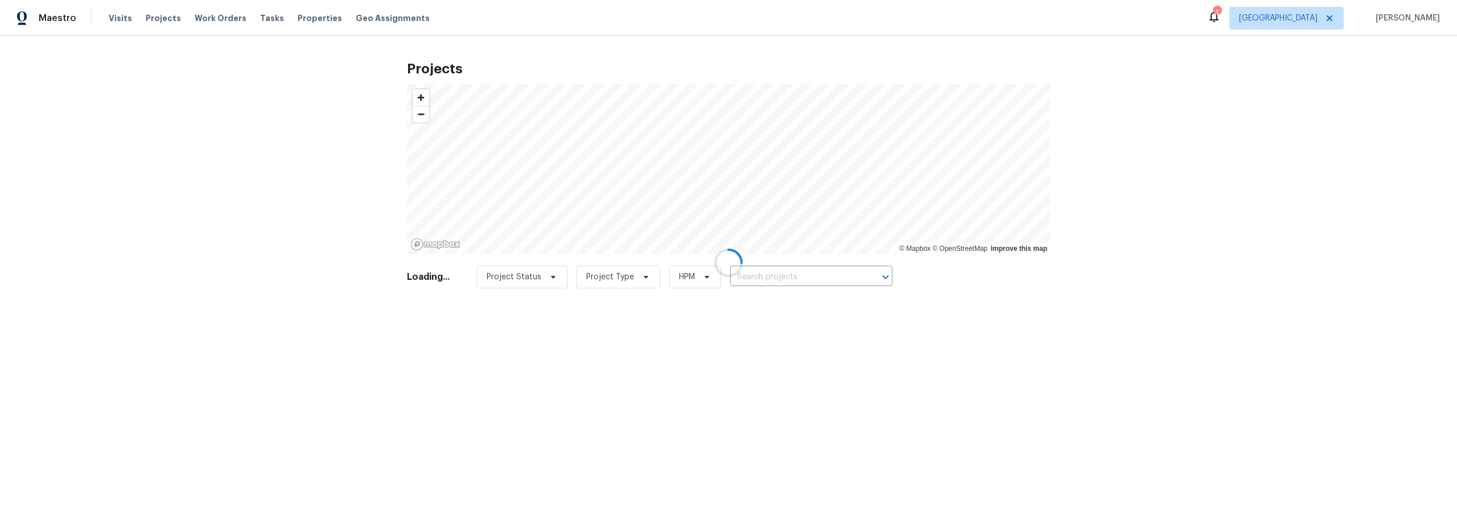
click at [784, 274] on div at bounding box center [728, 262] width 1457 height 525
click at [779, 280] on div at bounding box center [728, 262] width 1457 height 525
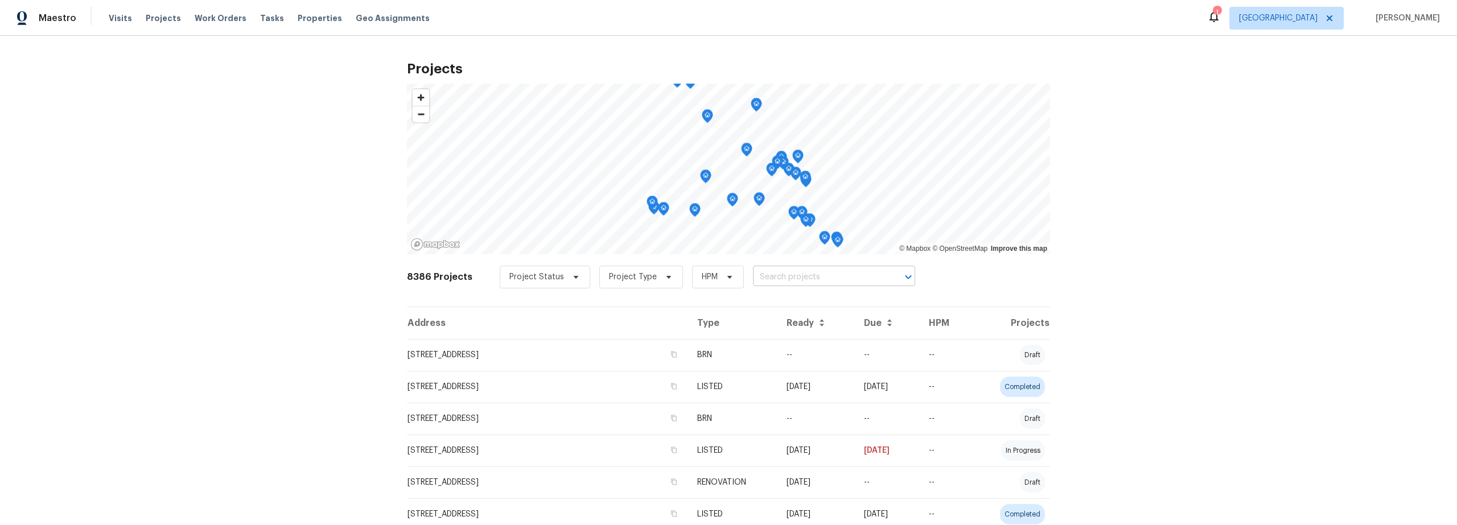
click at [762, 282] on input "text" at bounding box center [818, 278] width 130 height 18
type input "527 w waverly st"
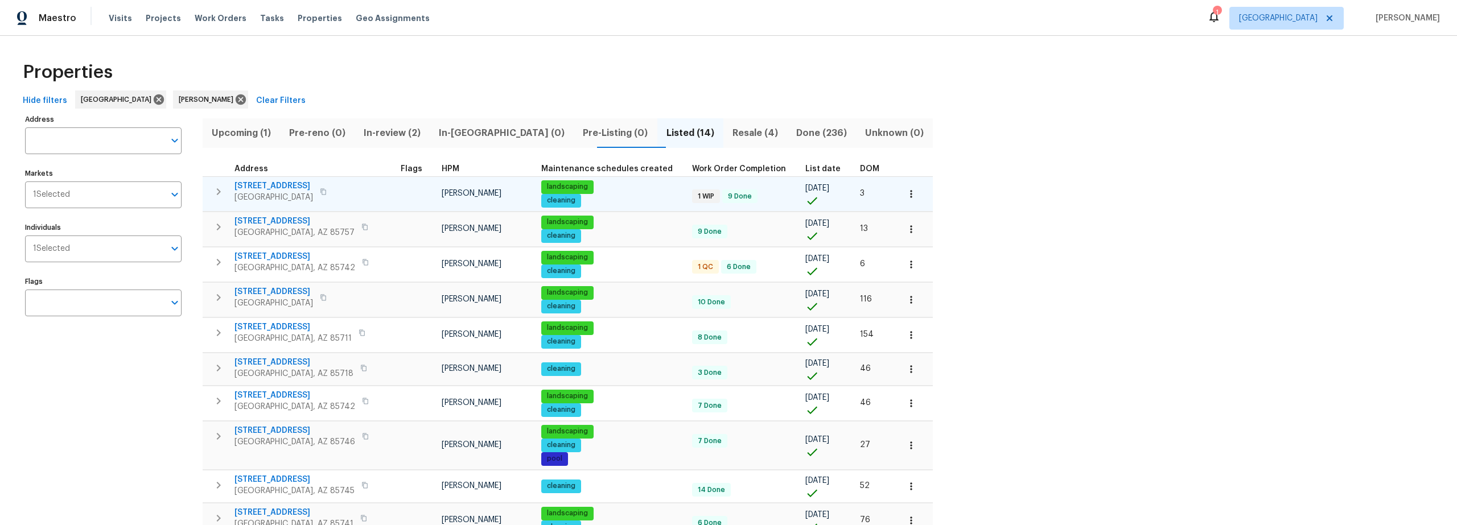
click at [283, 186] on span "[STREET_ADDRESS]" at bounding box center [274, 185] width 79 height 11
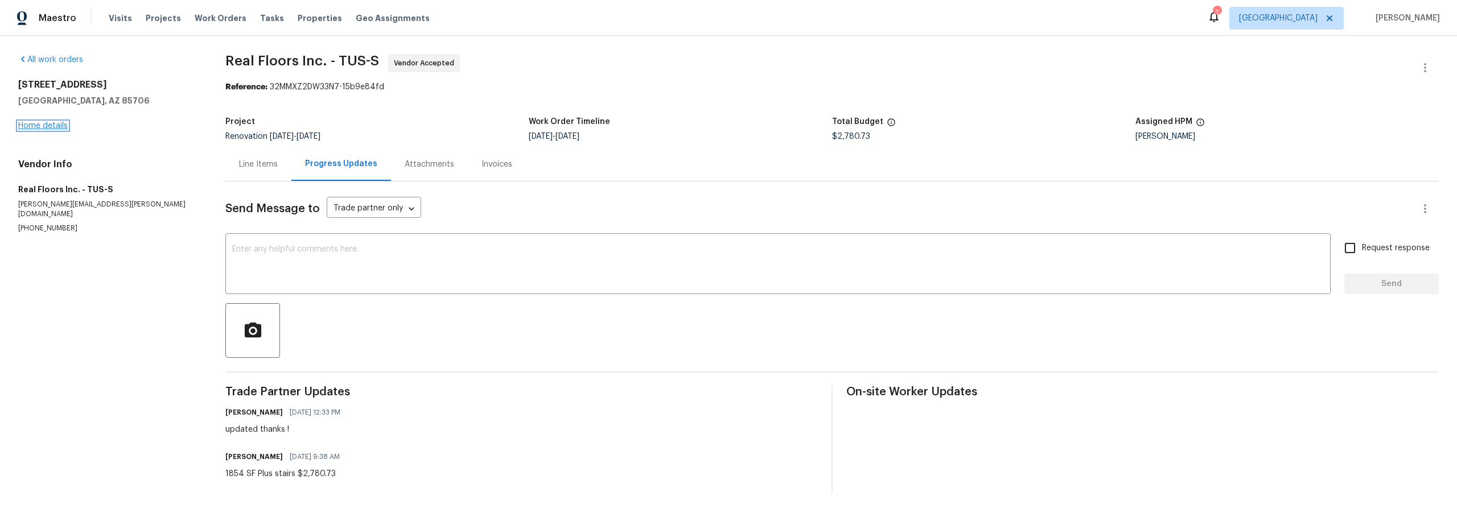
click at [54, 122] on link "Home details" at bounding box center [43, 126] width 50 height 8
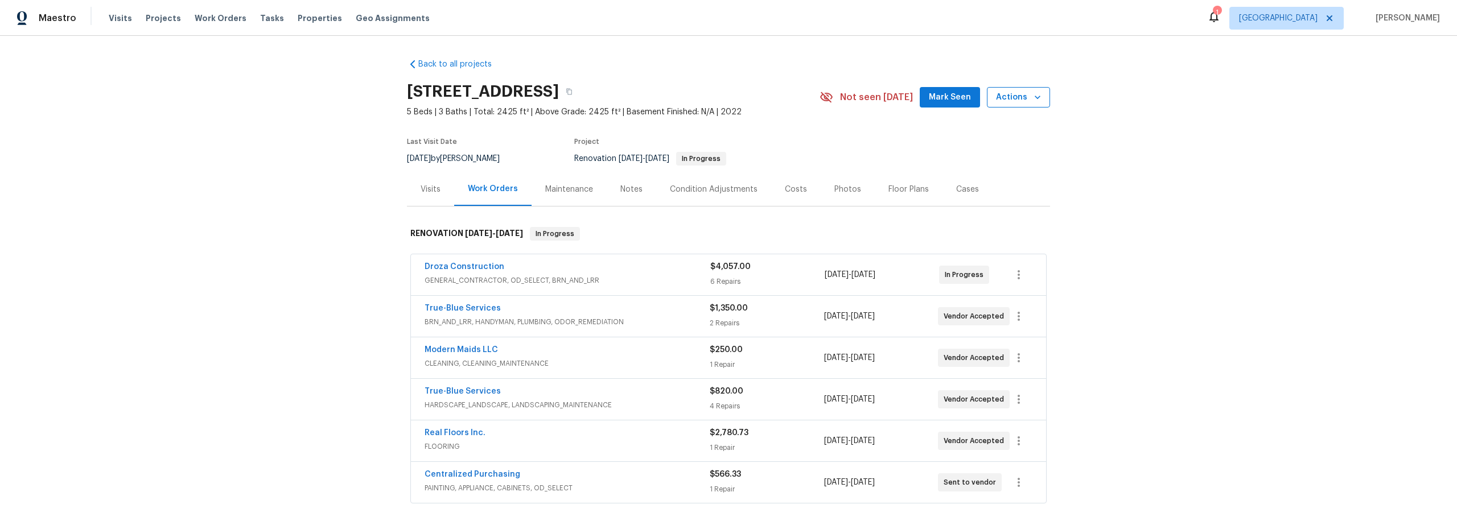
click at [1002, 100] on span "Actions" at bounding box center [1018, 98] width 45 height 14
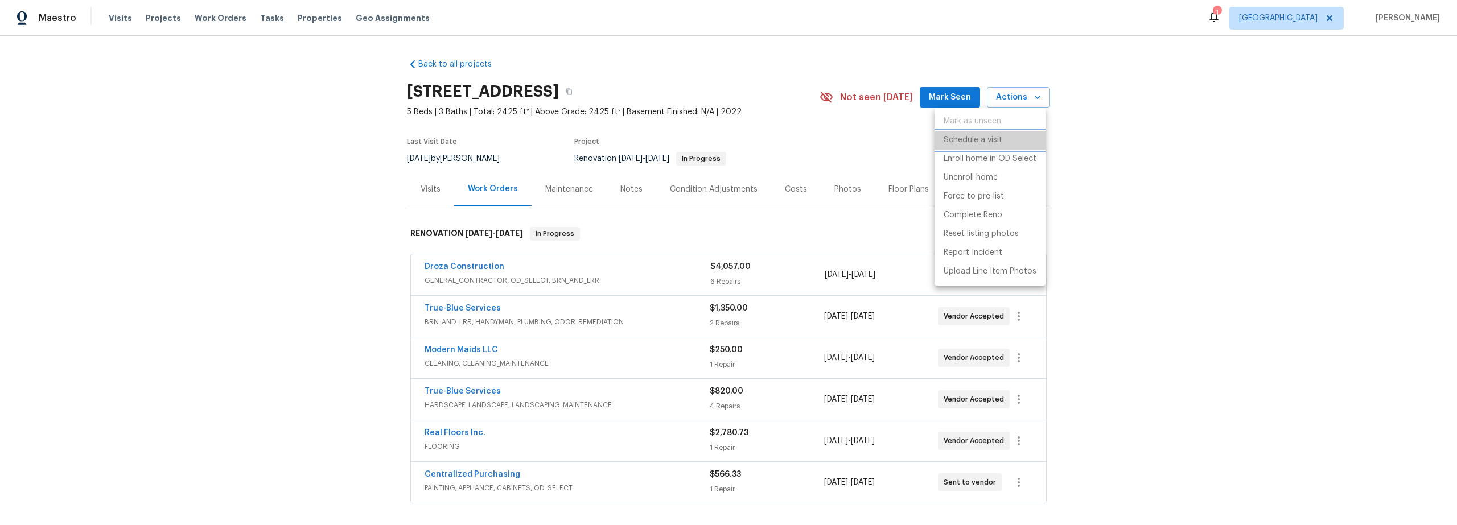
drag, startPoint x: 982, startPoint y: 145, endPoint x: 896, endPoint y: 145, distance: 86.0
click at [977, 145] on p "Schedule a visit" at bounding box center [973, 140] width 59 height 12
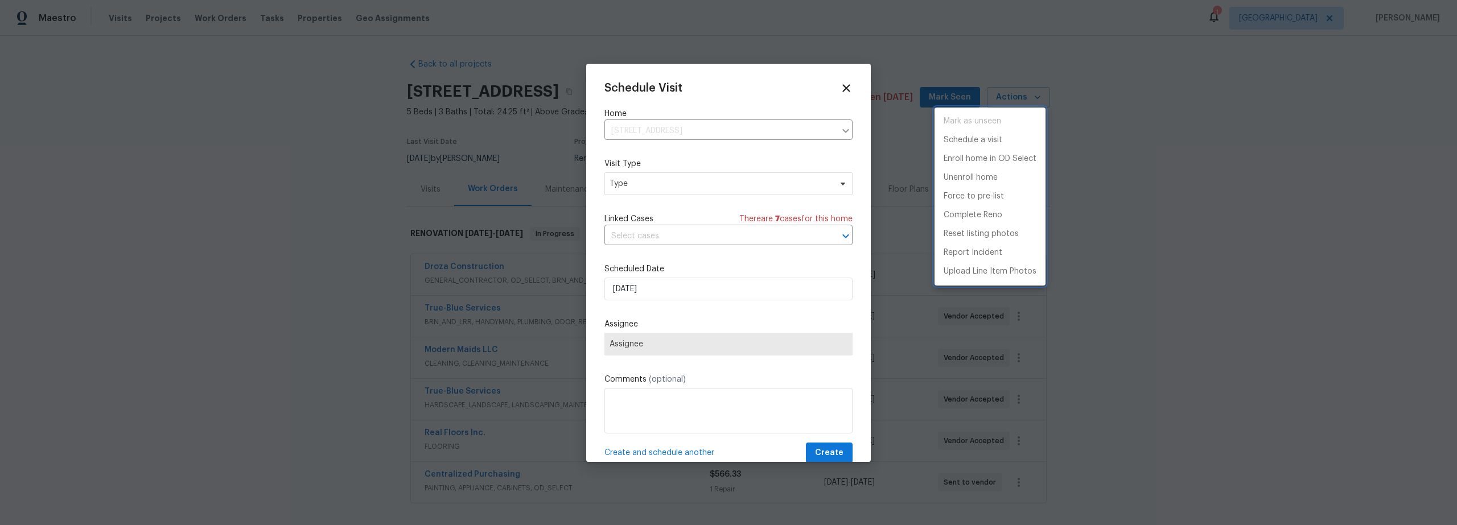
click at [654, 291] on div at bounding box center [728, 262] width 1457 height 525
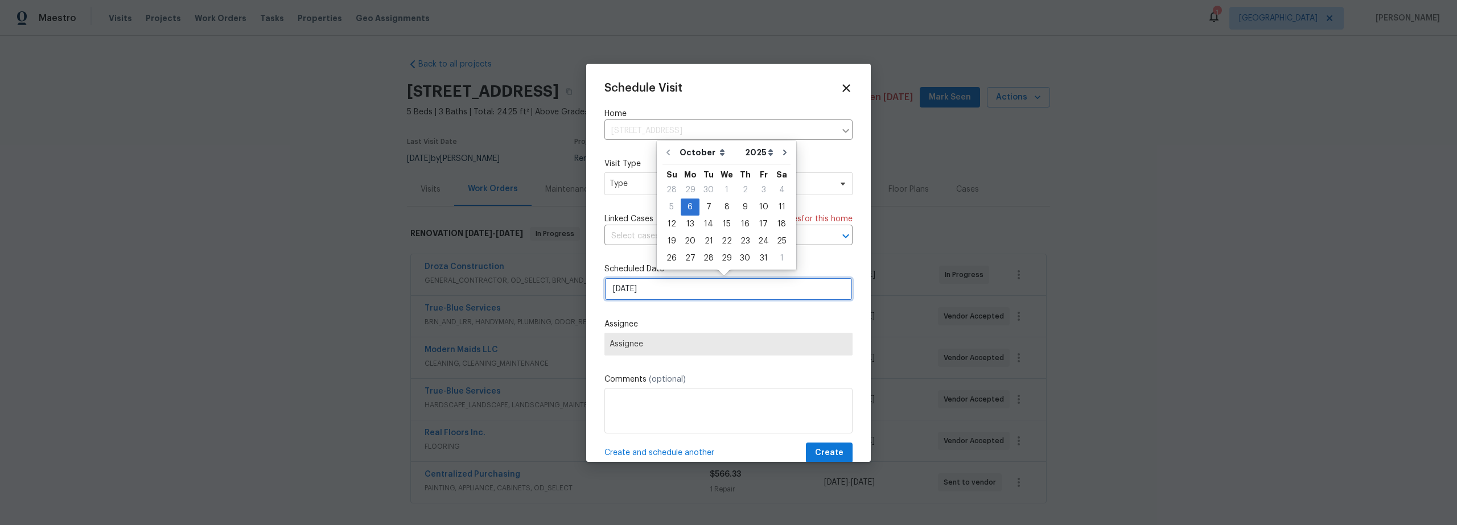
click at [646, 291] on input "[DATE]" at bounding box center [729, 289] width 248 height 23
click at [701, 209] on div "7" at bounding box center [709, 207] width 18 height 16
type input "10/7/2025"
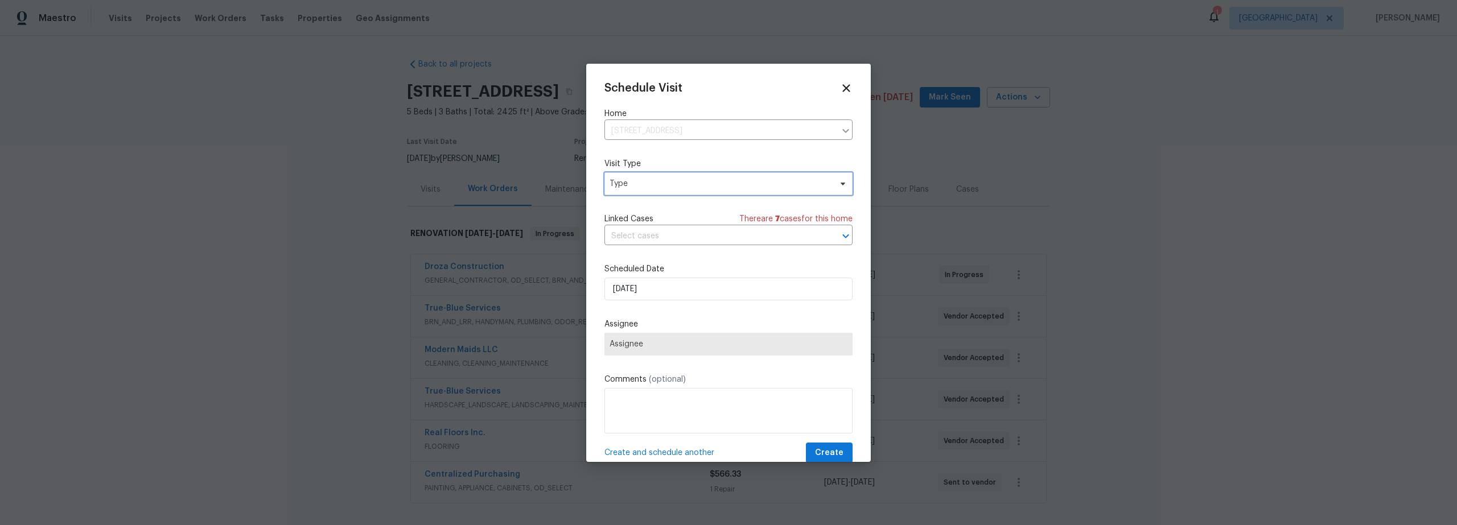
click at [681, 188] on span "Type" at bounding box center [720, 183] width 221 height 11
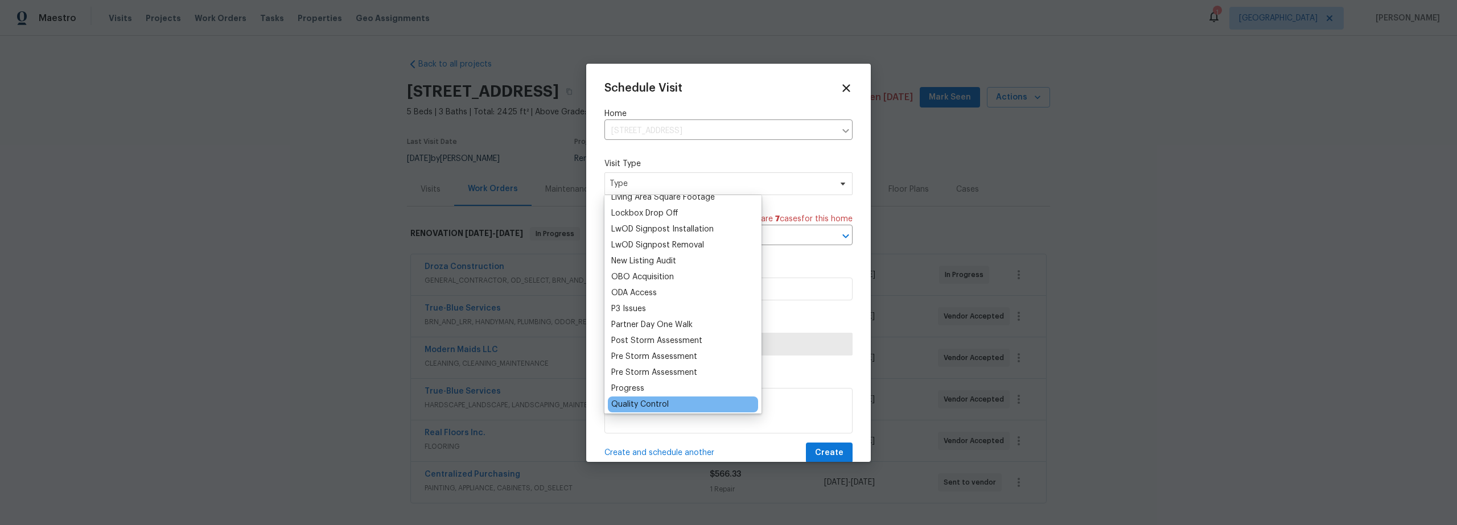
scroll to position [646, 0]
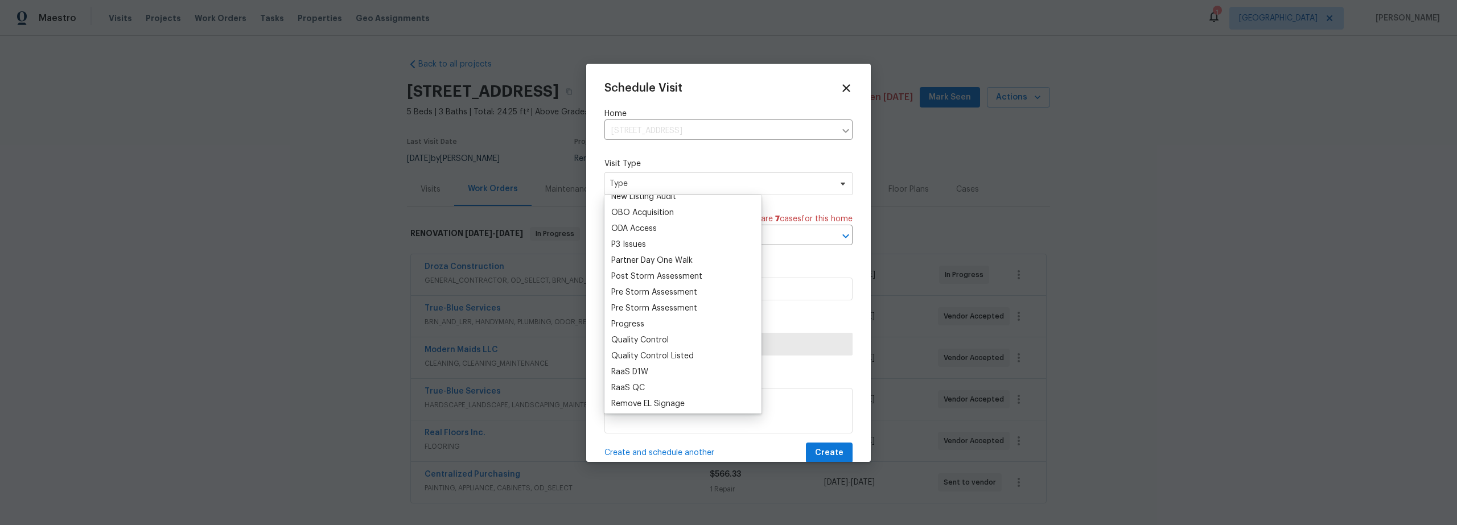
click at [634, 322] on div "Progress" at bounding box center [627, 324] width 33 height 11
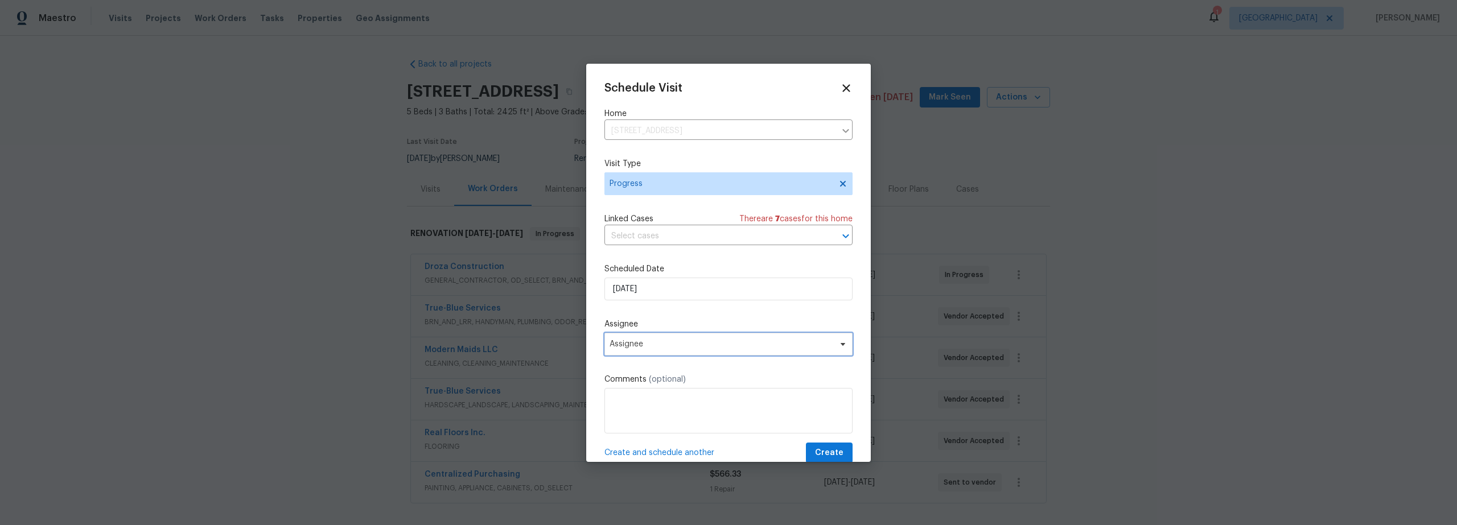
click at [669, 340] on span "Assignee" at bounding box center [729, 344] width 248 height 23
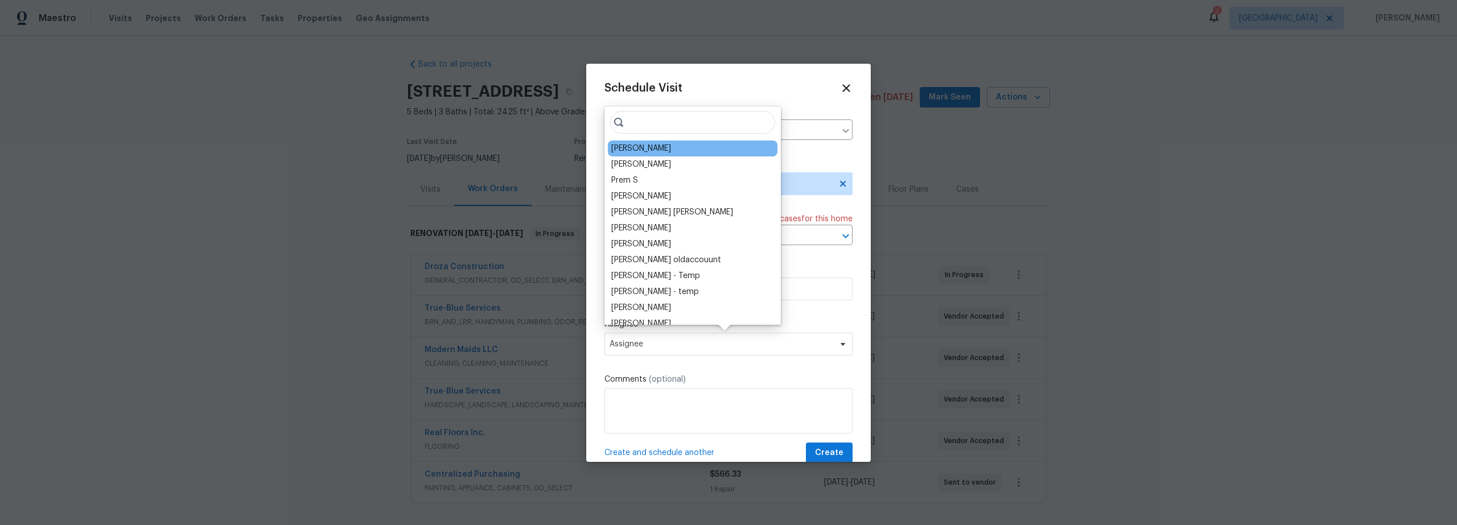
click at [636, 151] on div "[PERSON_NAME]" at bounding box center [641, 148] width 60 height 11
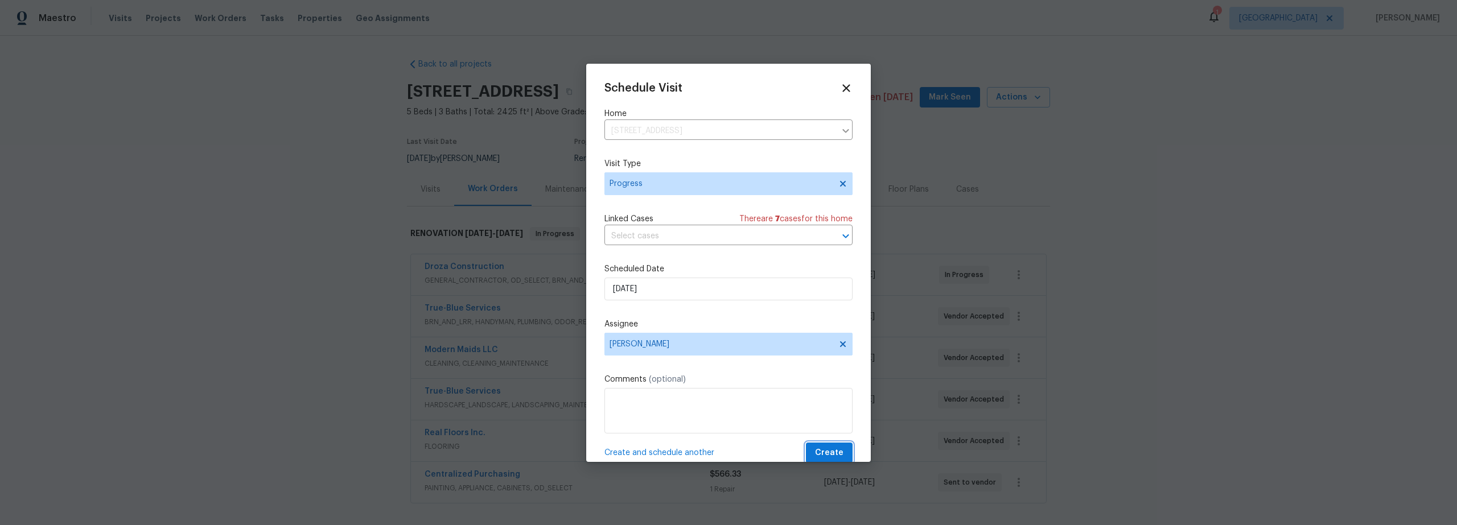
click at [816, 450] on span "Create" at bounding box center [829, 453] width 28 height 14
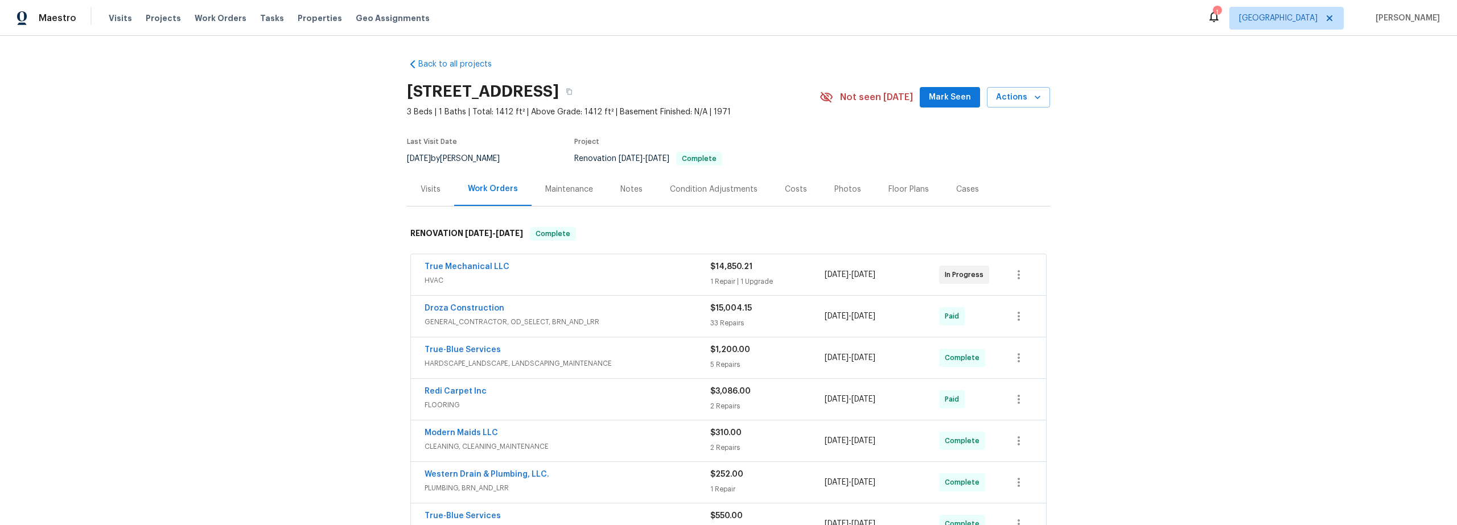
click at [302, 20] on span "Properties" at bounding box center [320, 18] width 44 height 11
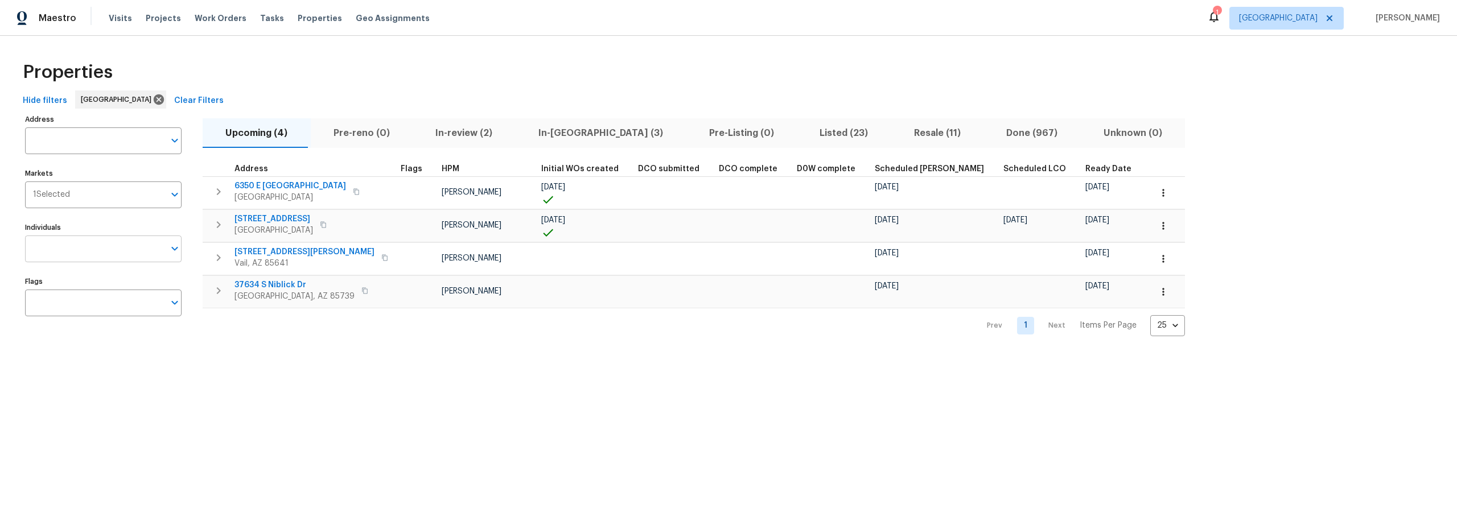
click at [91, 252] on input "Individuals" at bounding box center [94, 249] width 139 height 27
type input "[PERSON_NAME]"
click at [95, 283] on li "[PERSON_NAME]" at bounding box center [103, 285] width 138 height 24
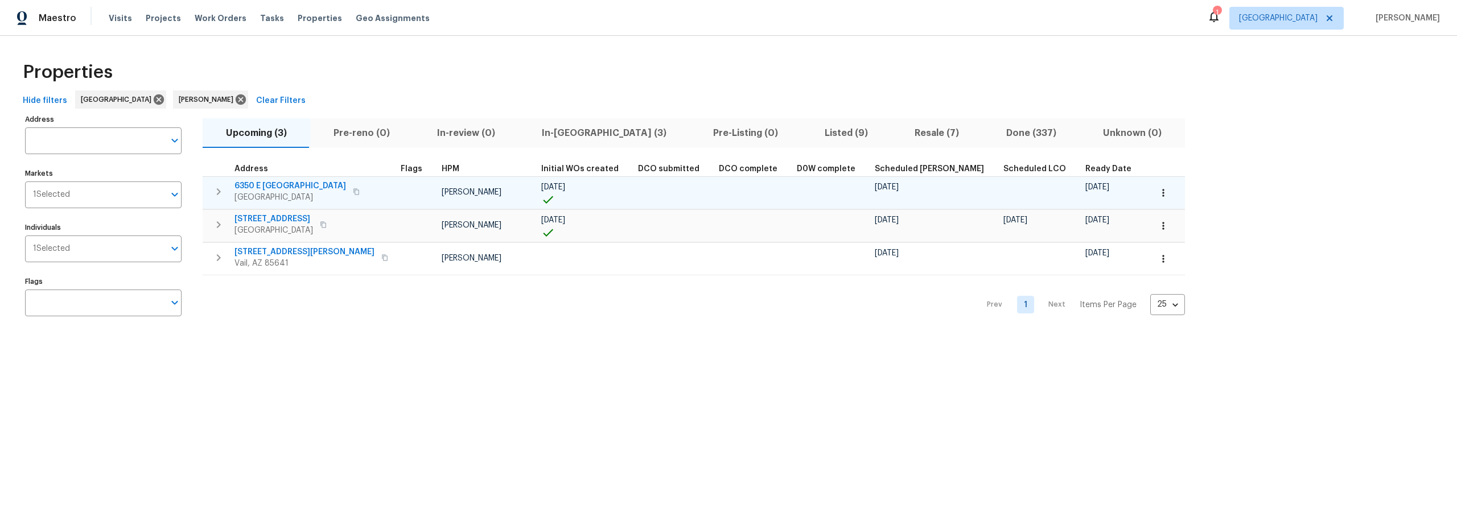
click at [283, 183] on span "6350 E Calle Orion" at bounding box center [291, 185] width 112 height 11
click at [1158, 197] on icon "button" at bounding box center [1163, 192] width 11 height 11
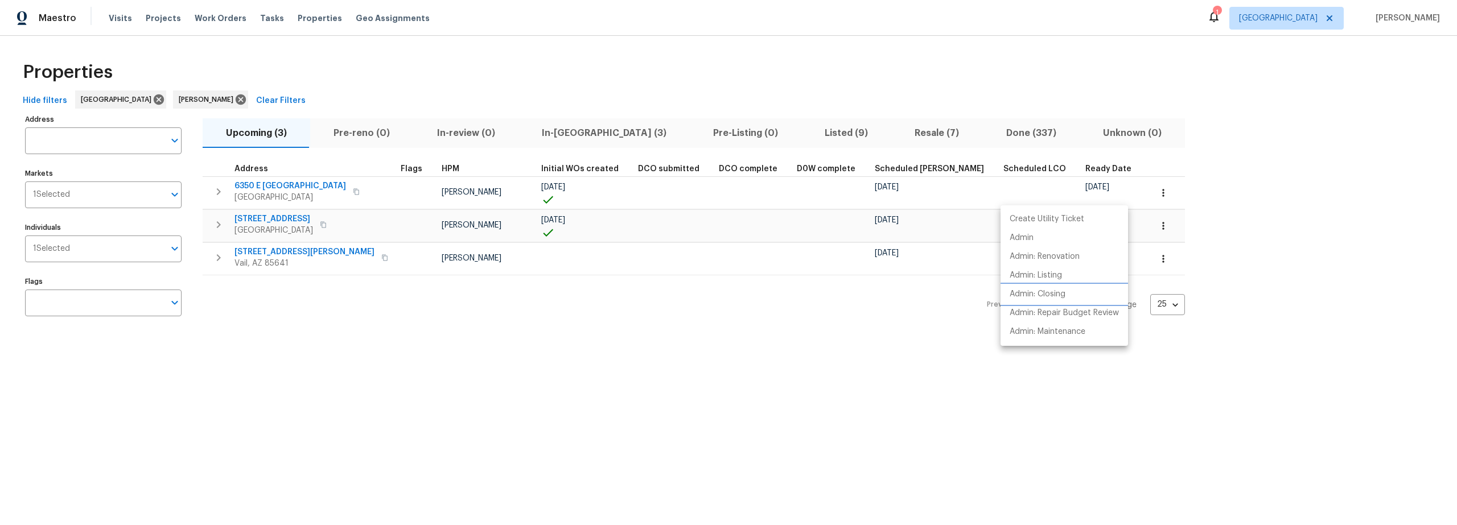
click at [1051, 292] on p "Admin: Closing" at bounding box center [1038, 295] width 56 height 12
click at [749, 399] on div at bounding box center [728, 262] width 1457 height 525
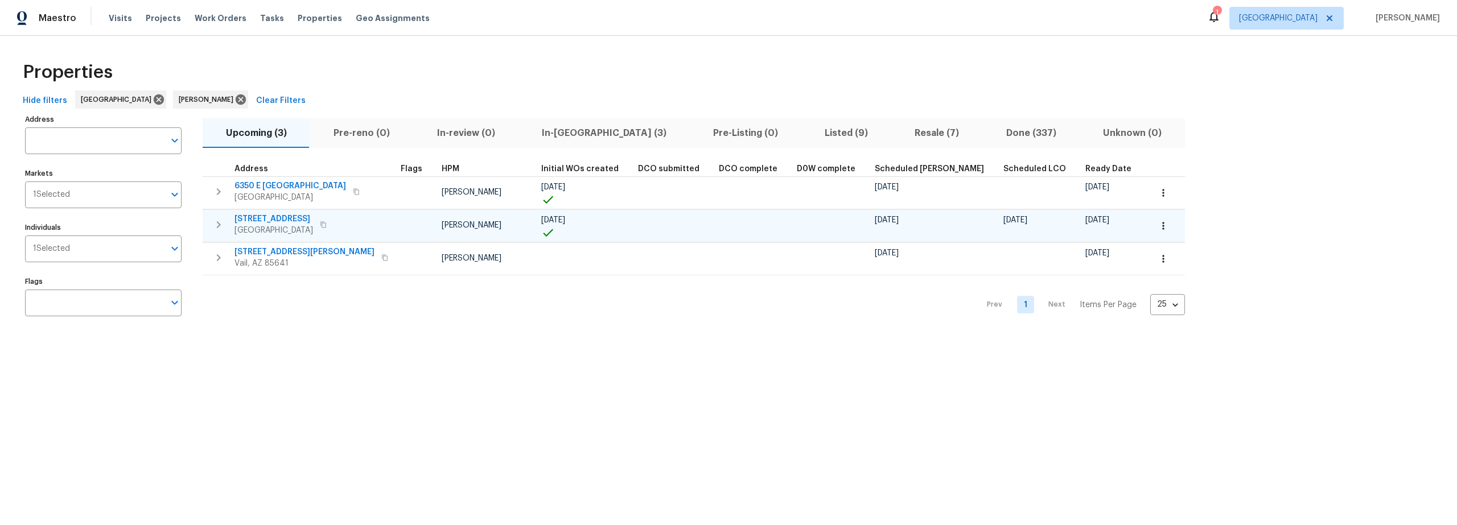
click at [1158, 225] on icon "button" at bounding box center [1163, 225] width 11 height 11
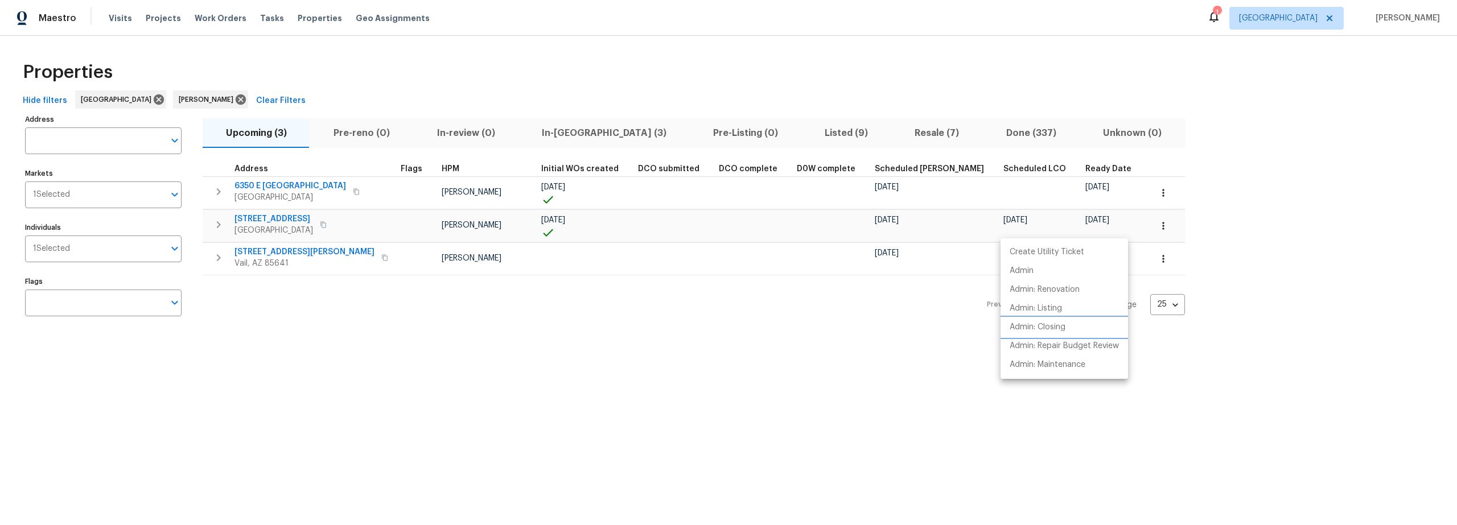
click at [1063, 327] on p "Admin: Closing" at bounding box center [1038, 328] width 56 height 12
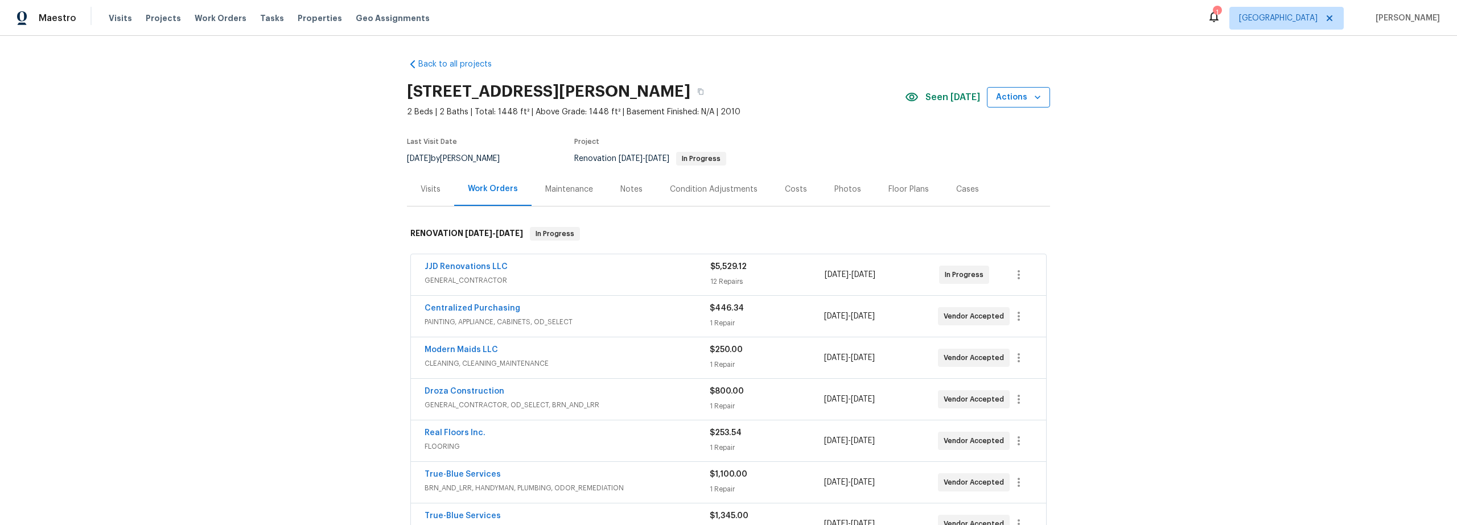
click at [1003, 100] on span "Actions" at bounding box center [1018, 98] width 45 height 14
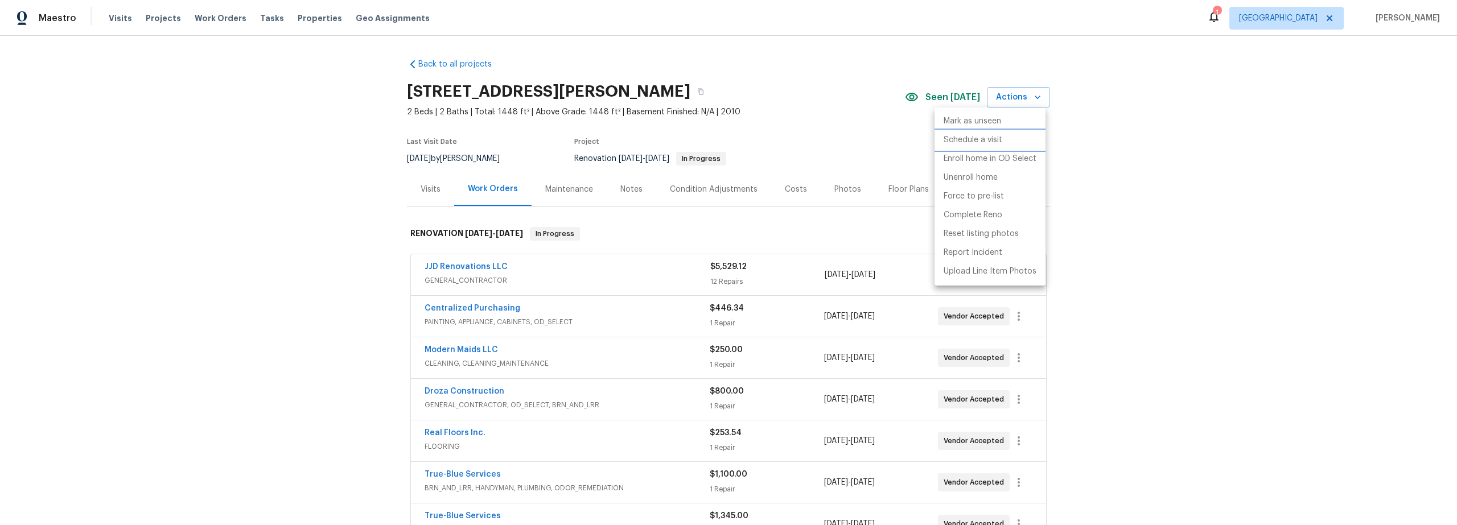
click at [970, 141] on p "Schedule a visit" at bounding box center [973, 140] width 59 height 12
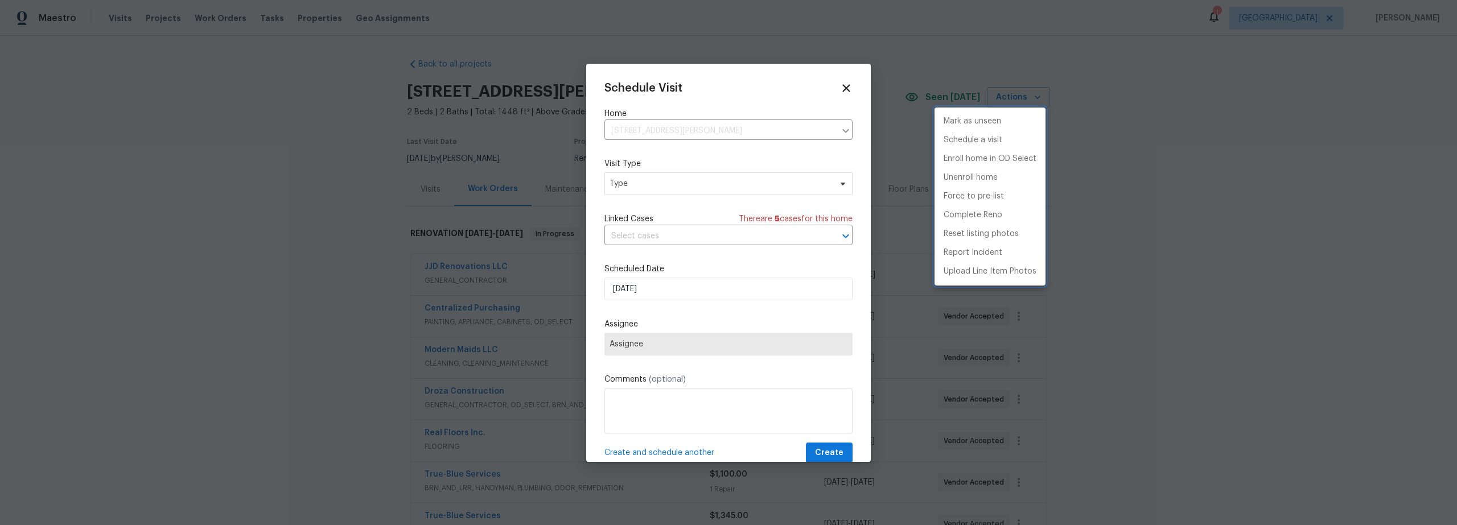
click at [694, 289] on div at bounding box center [728, 262] width 1457 height 525
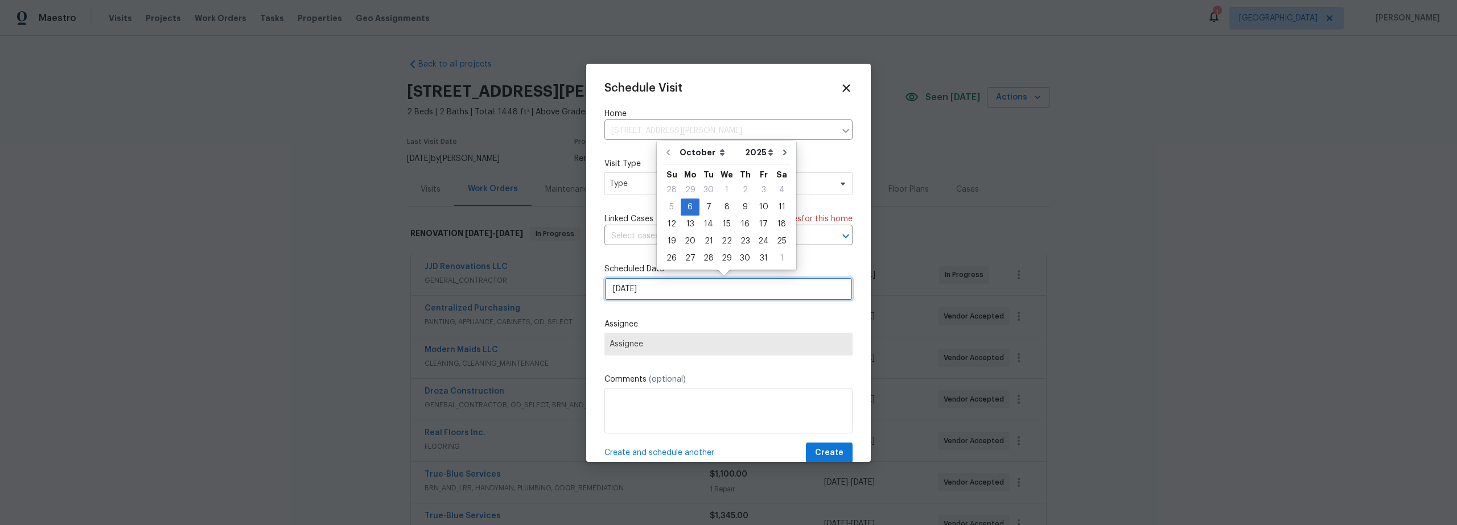
click at [672, 295] on input "[DATE]" at bounding box center [729, 289] width 248 height 23
drag, startPoint x: 710, startPoint y: 209, endPoint x: 696, endPoint y: 202, distance: 15.5
click at [710, 210] on div "7" at bounding box center [709, 207] width 18 height 16
type input "[DATE]"
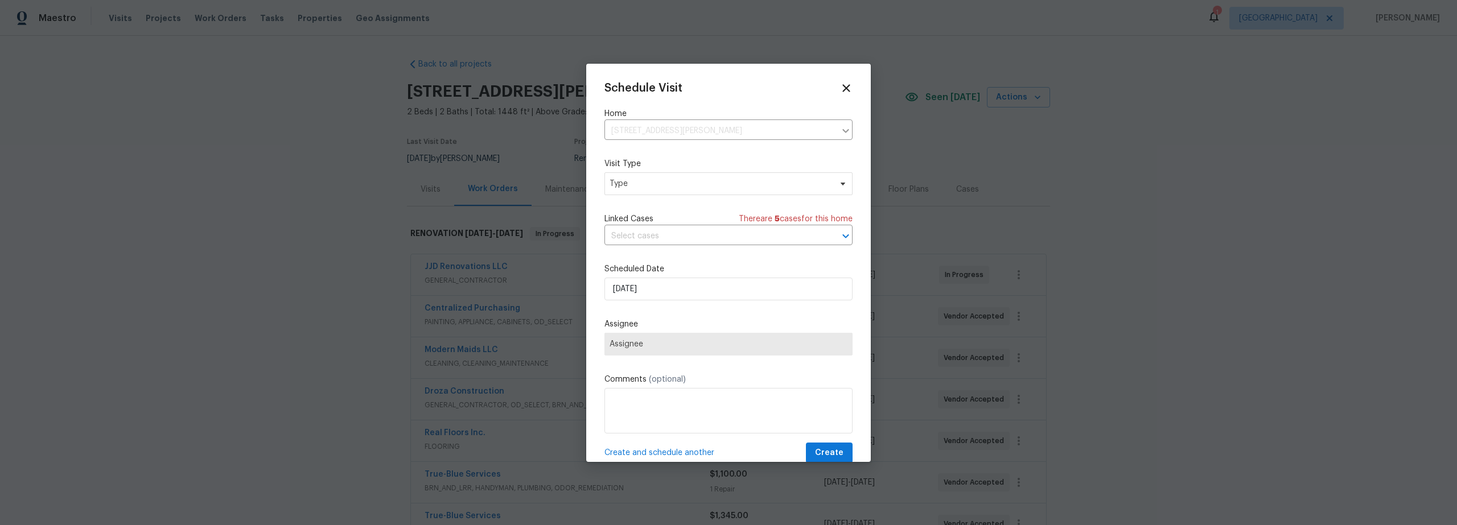
click at [687, 198] on div "Schedule Visit Home [STREET_ADDRESS] ​ Visit Type Type Linked Cases There are 5…" at bounding box center [729, 273] width 248 height 382
click at [679, 191] on span "Type" at bounding box center [729, 183] width 248 height 23
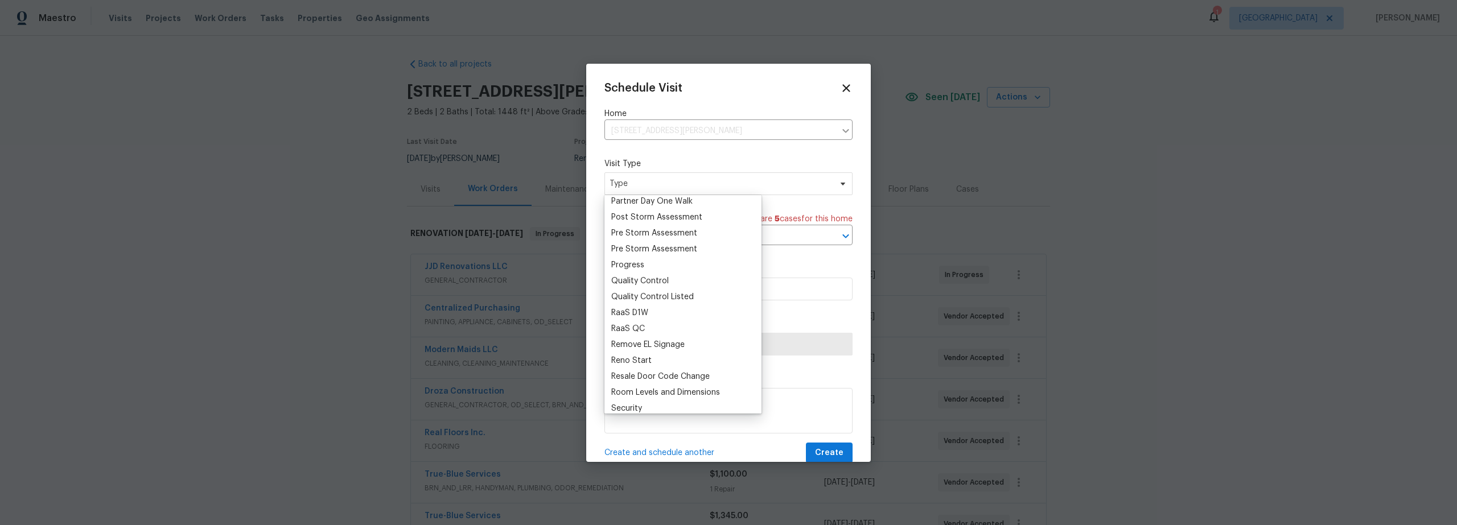
scroll to position [728, 0]
click at [636, 245] on div "Progress" at bounding box center [627, 242] width 33 height 11
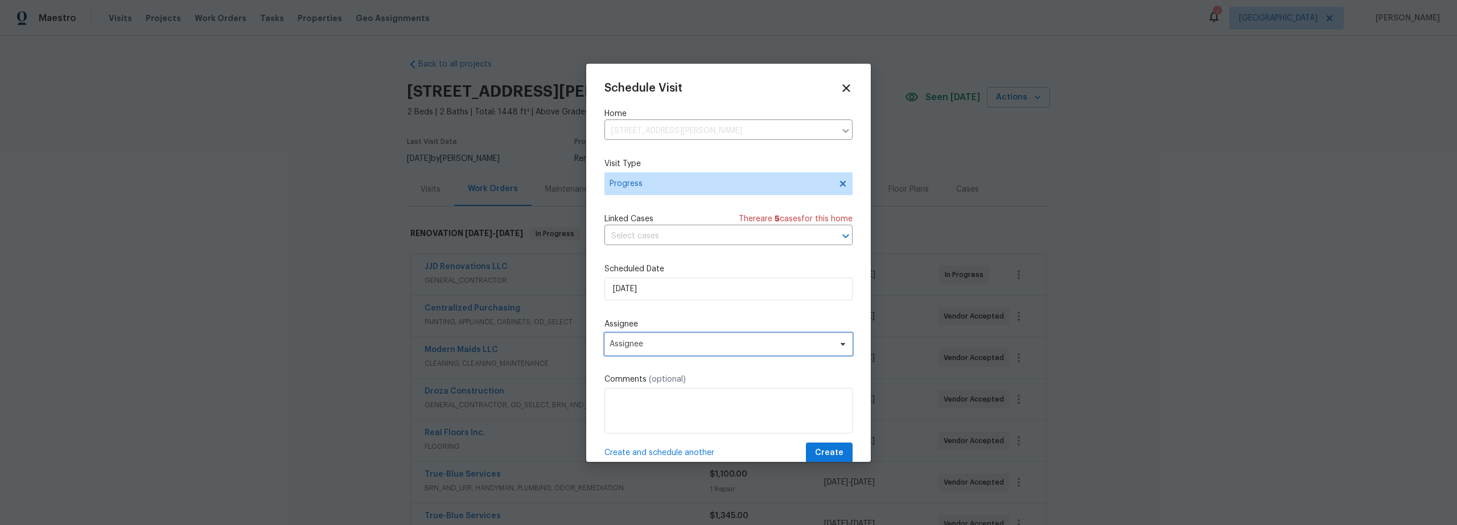
click at [677, 347] on span "Assignee" at bounding box center [721, 344] width 223 height 9
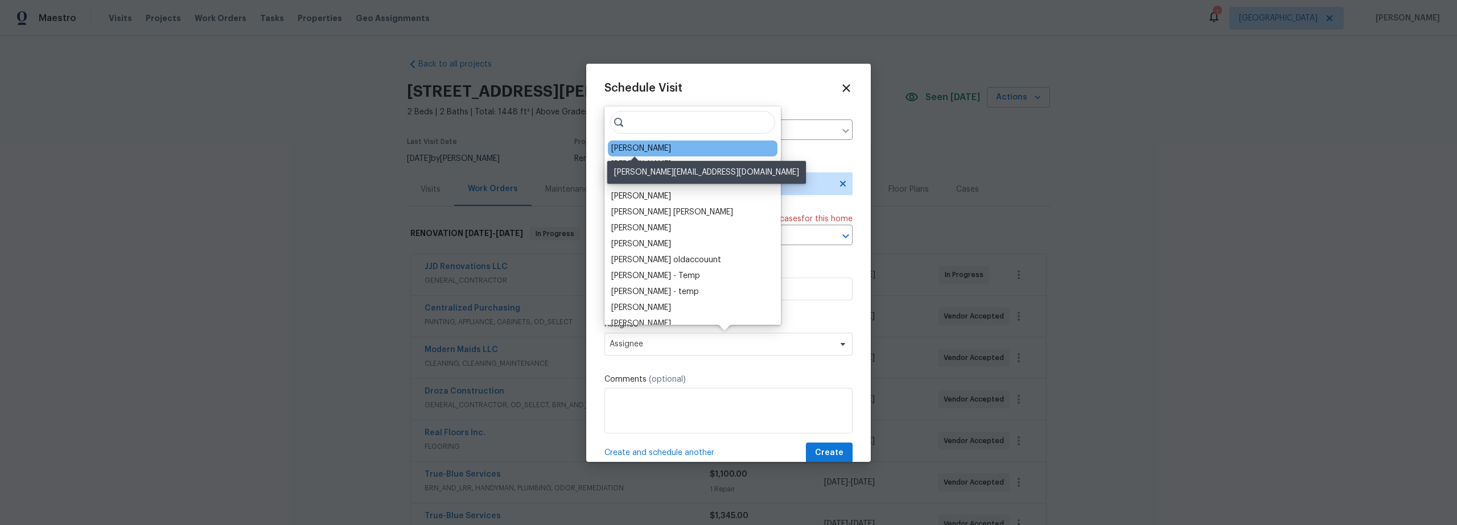
click at [650, 151] on div "[PERSON_NAME]" at bounding box center [641, 148] width 60 height 11
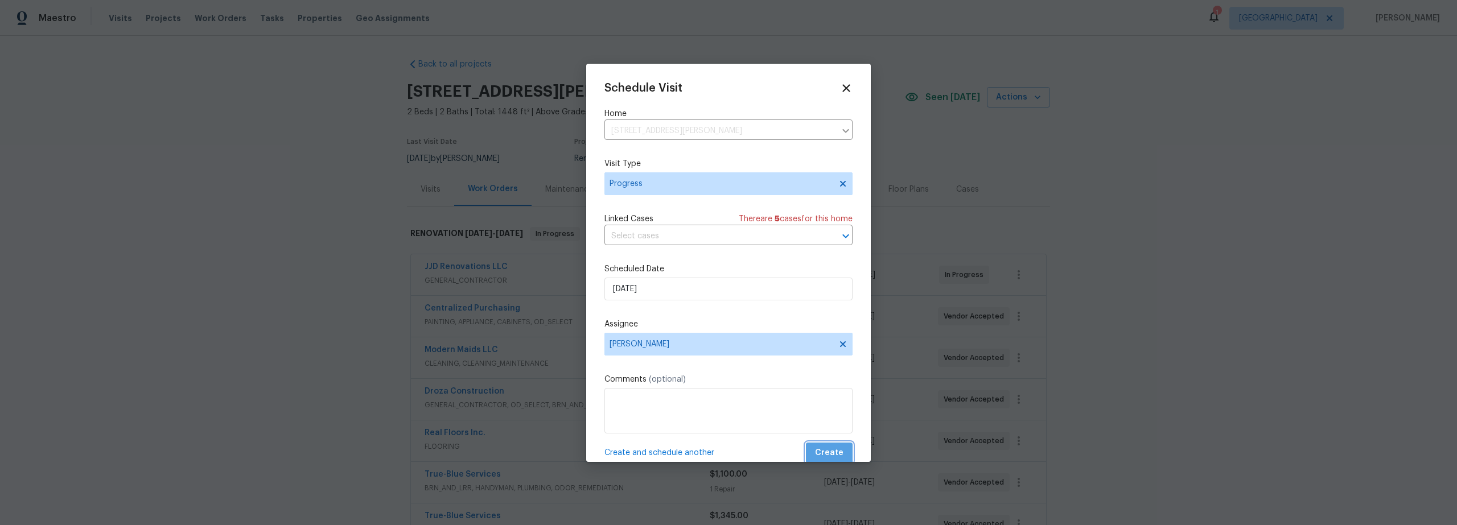
click at [823, 451] on span "Create" at bounding box center [829, 453] width 28 height 14
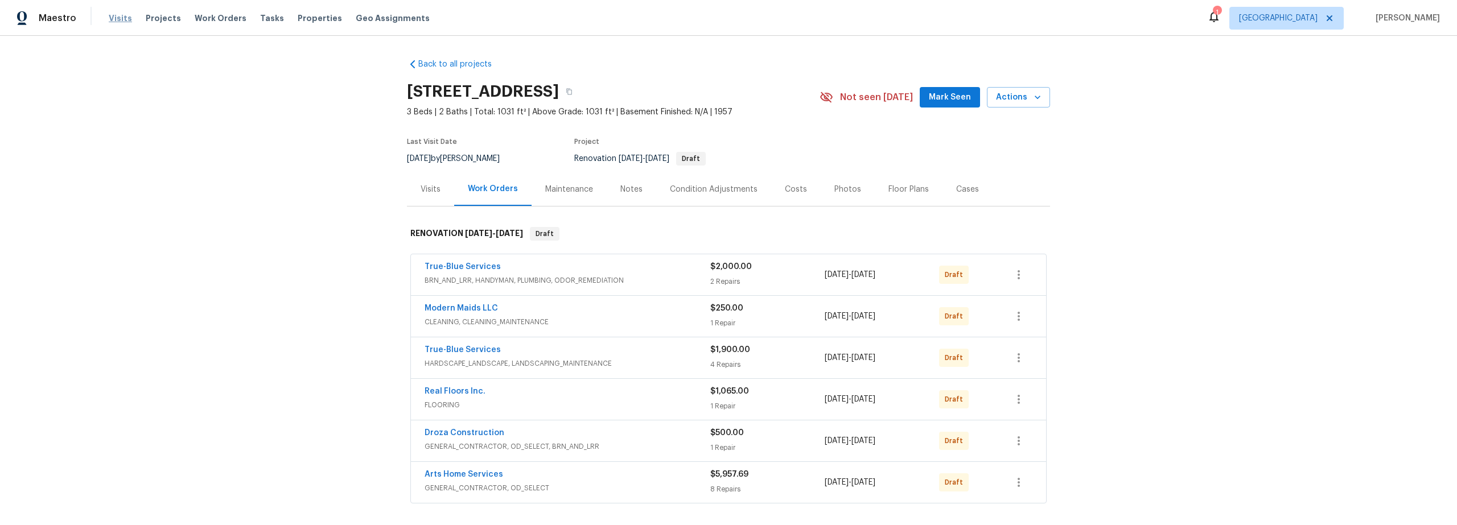
click at [121, 20] on span "Visits" at bounding box center [120, 18] width 23 height 11
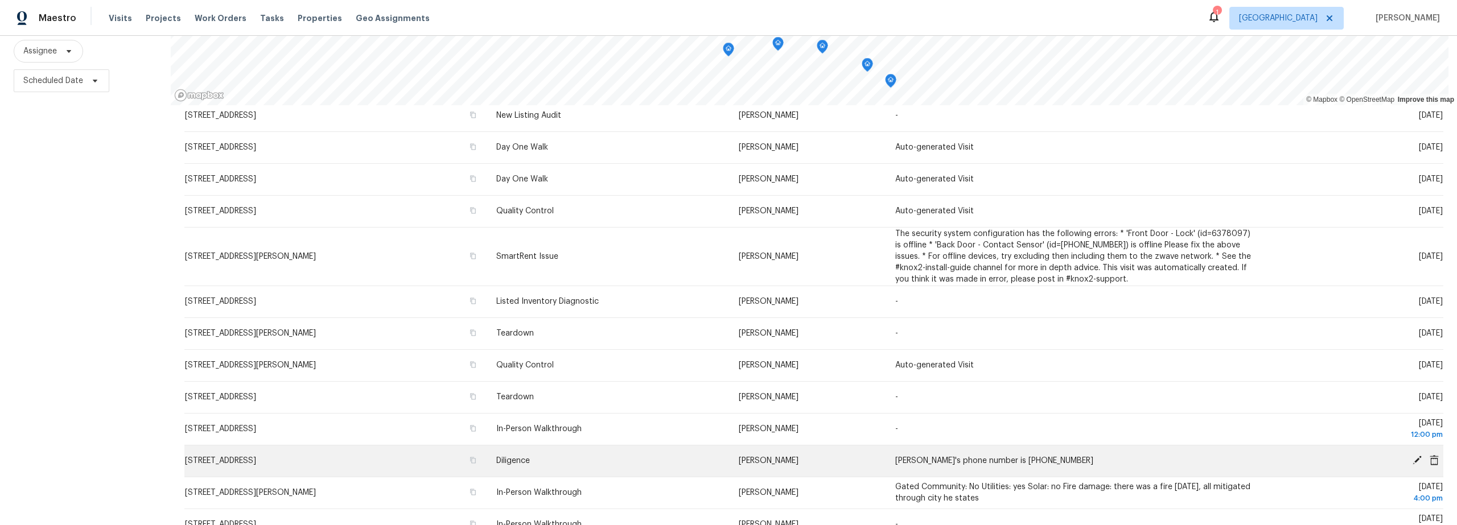
scroll to position [159, 0]
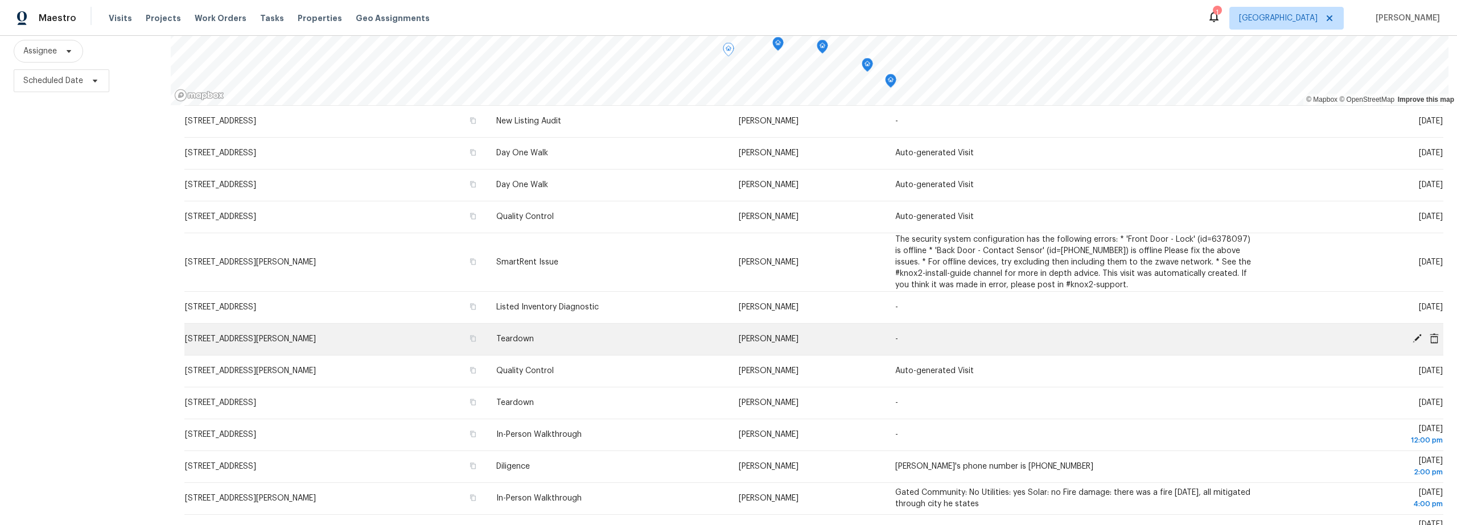
click at [1413, 334] on icon at bounding box center [1417, 338] width 9 height 9
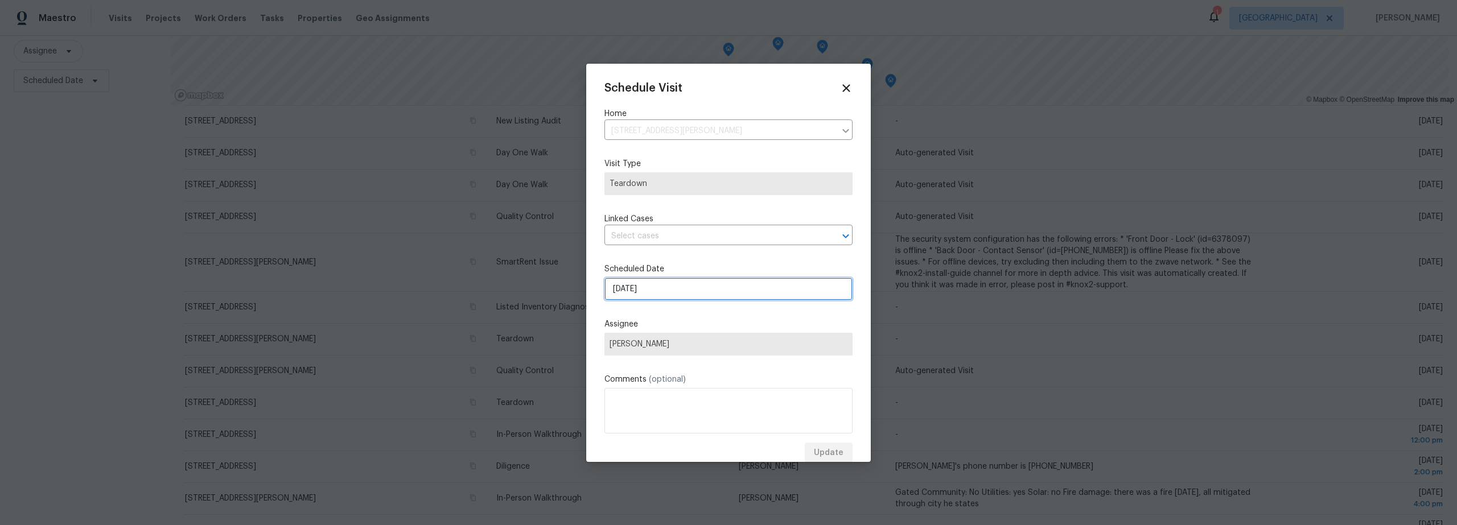
click at [671, 292] on input "[DATE]" at bounding box center [729, 289] width 248 height 23
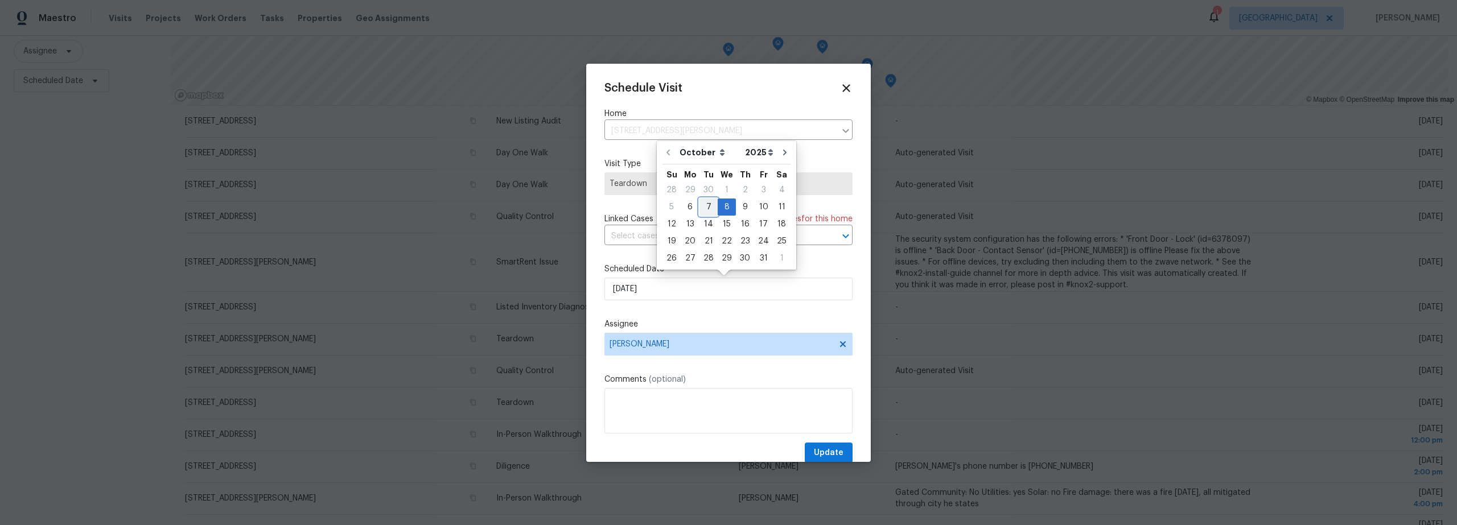
click at [708, 208] on div "7" at bounding box center [709, 207] width 18 height 16
type input "[DATE]"
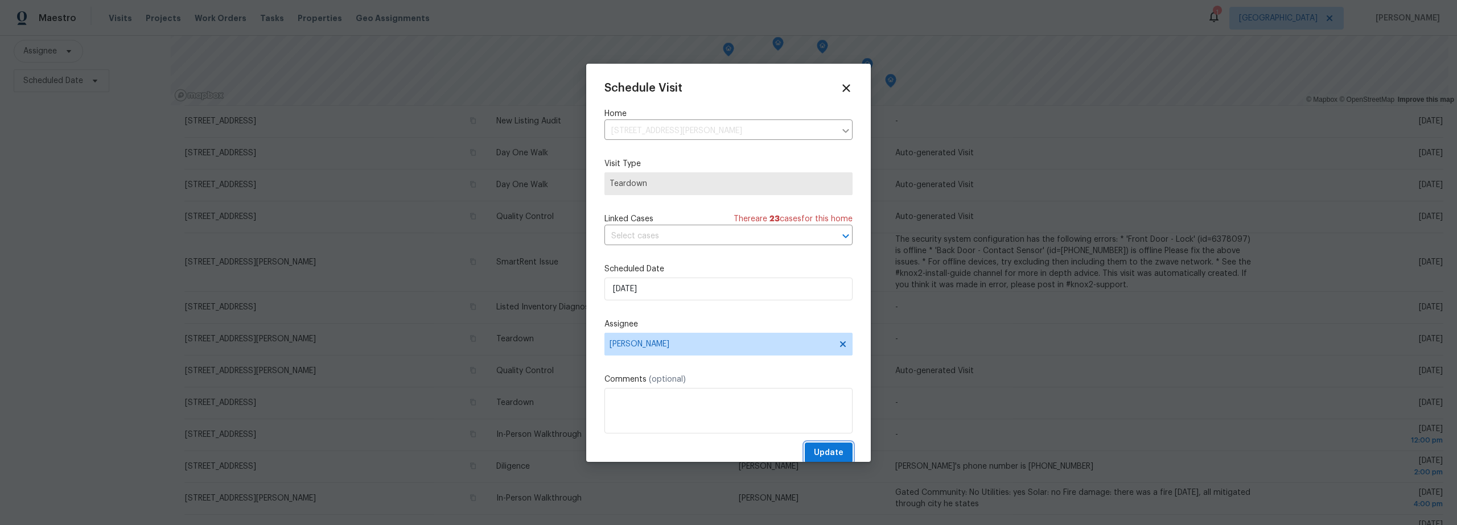
click at [826, 449] on span "Update" at bounding box center [829, 453] width 30 height 14
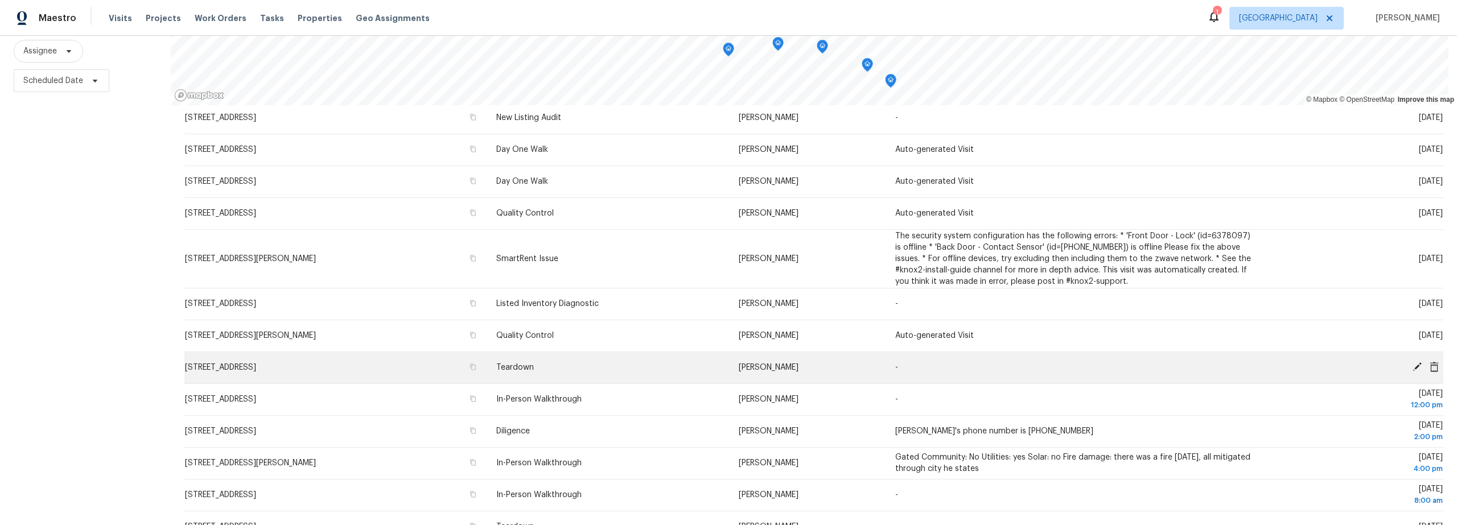
scroll to position [194, 0]
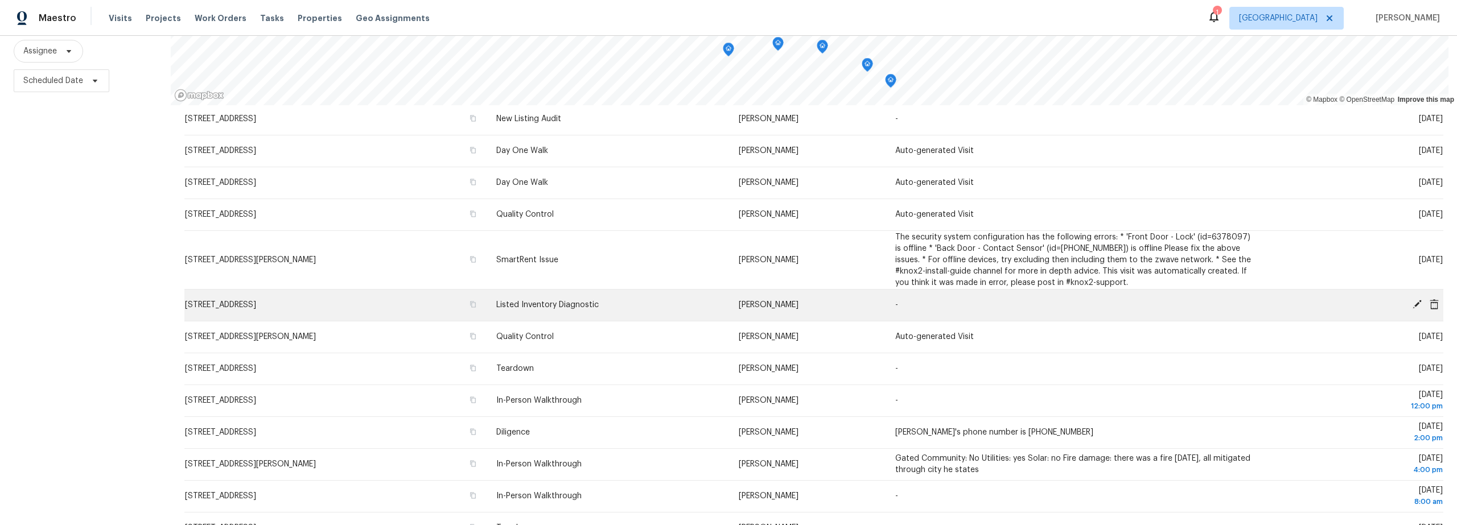
click at [1413, 300] on icon at bounding box center [1417, 304] width 9 height 9
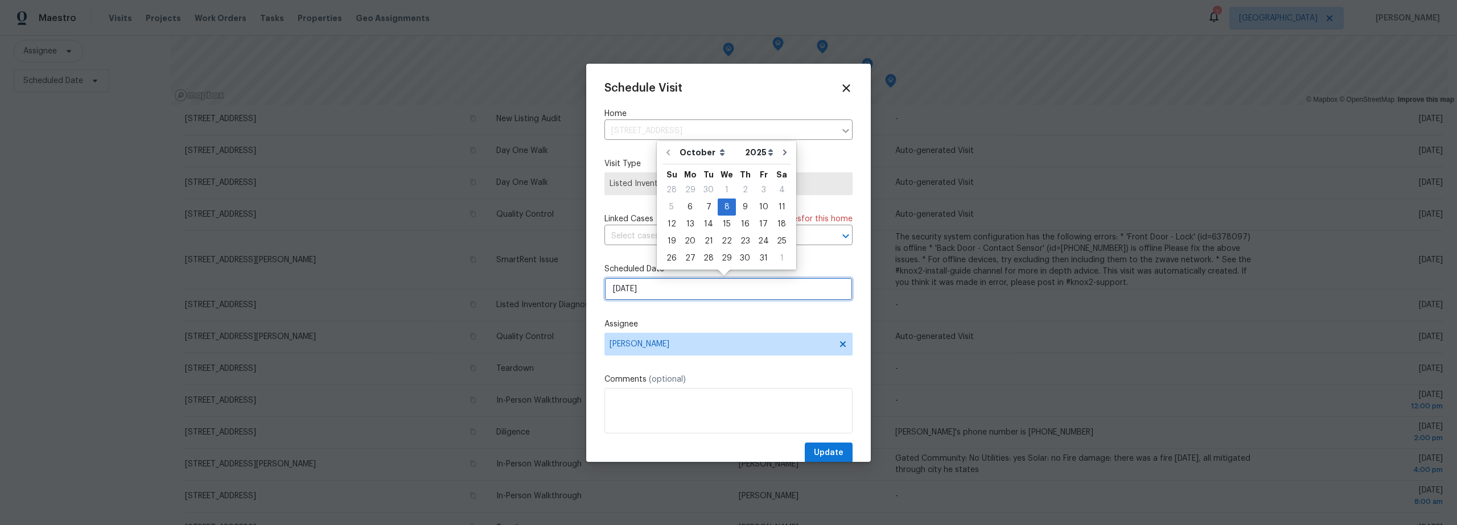
click at [677, 294] on input "[DATE]" at bounding box center [729, 289] width 248 height 23
click at [708, 210] on div "7" at bounding box center [709, 207] width 18 height 16
type input "[DATE]"
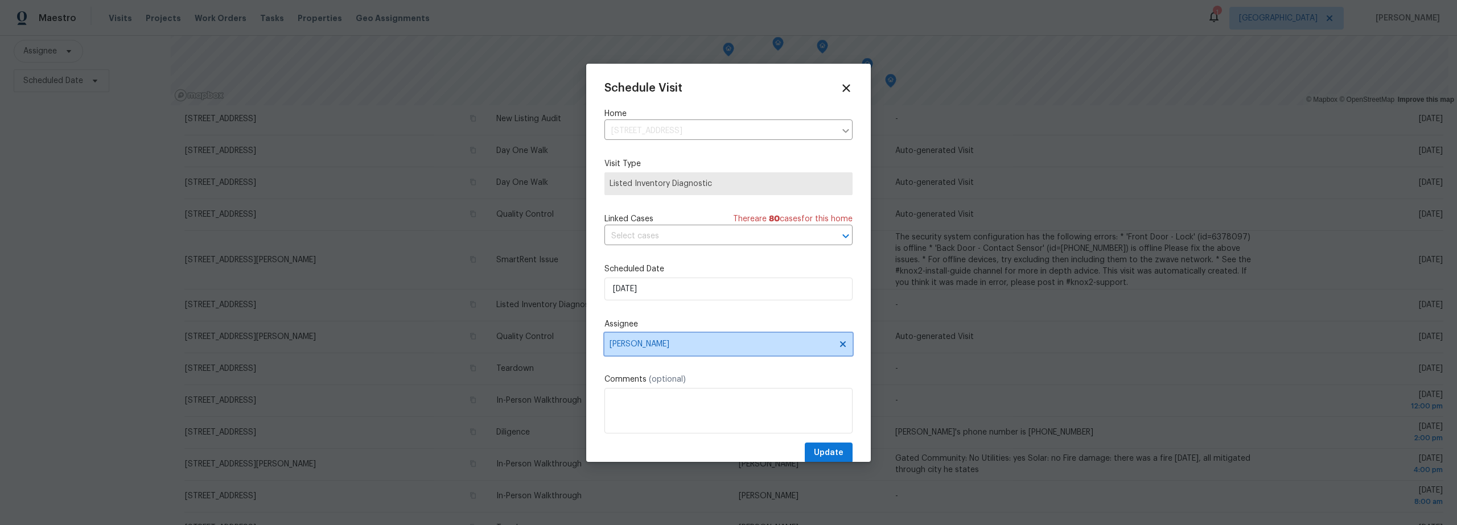
click at [717, 343] on span "[PERSON_NAME]" at bounding box center [721, 344] width 223 height 9
type input "[PERSON_NAME]"
click at [661, 413] on div "[PERSON_NAME]" at bounding box center [671, 407] width 126 height 16
click at [670, 409] on div "[PERSON_NAME]" at bounding box center [671, 407] width 126 height 16
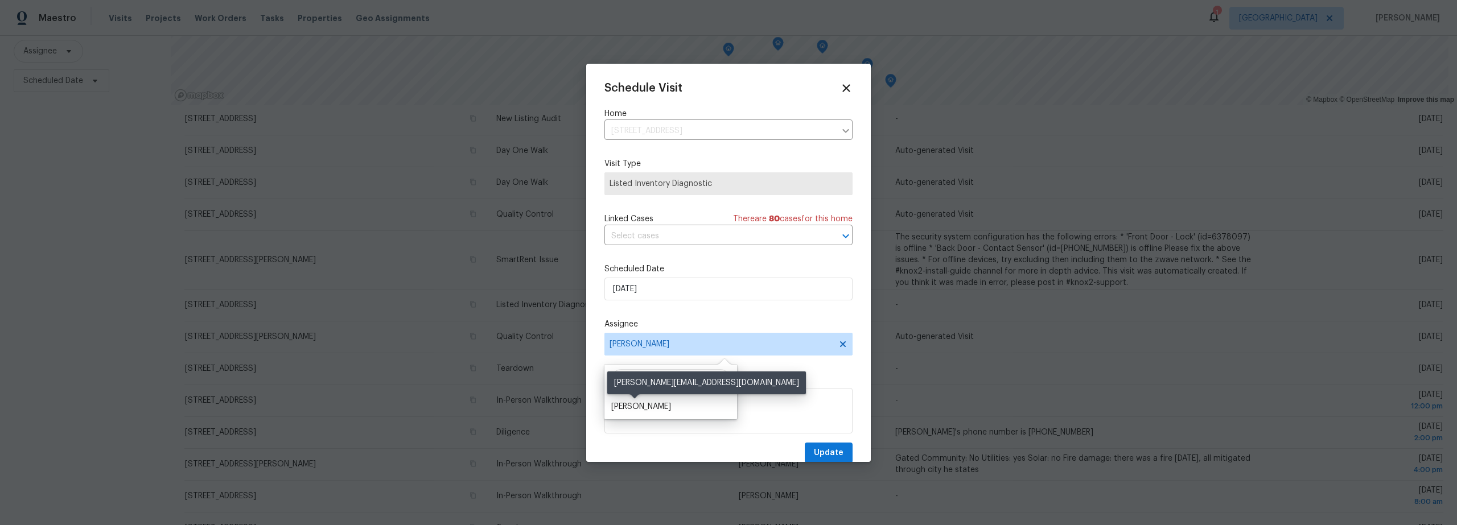
click at [629, 406] on div "[PERSON_NAME]" at bounding box center [641, 406] width 60 height 11
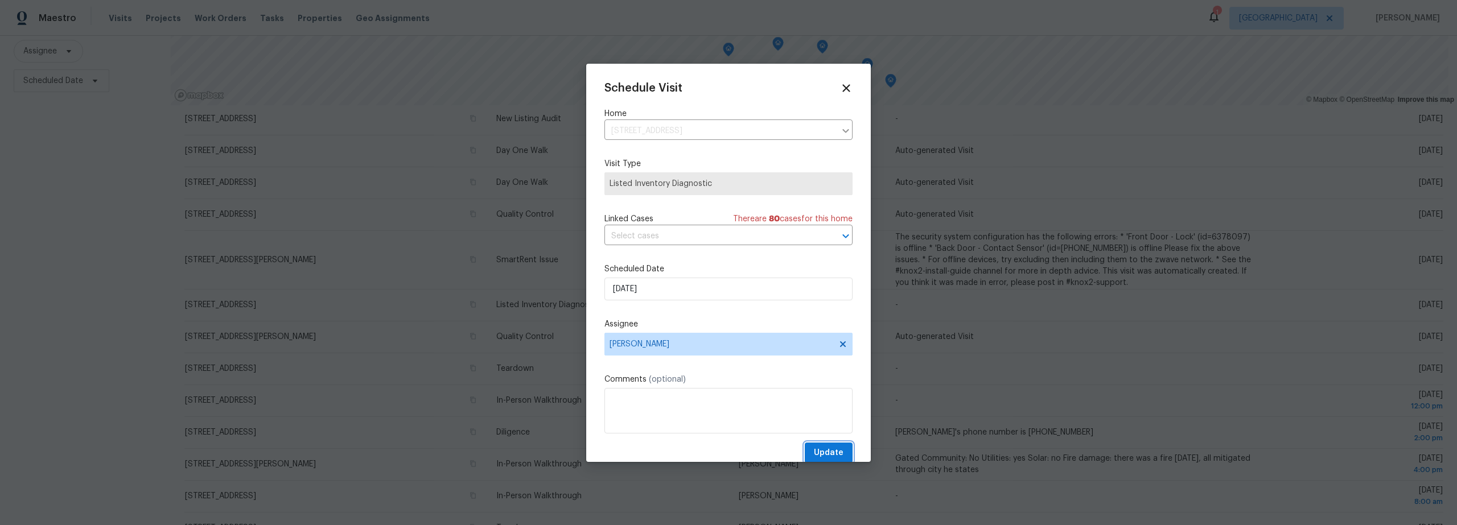
click at [821, 451] on span "Update" at bounding box center [829, 453] width 30 height 14
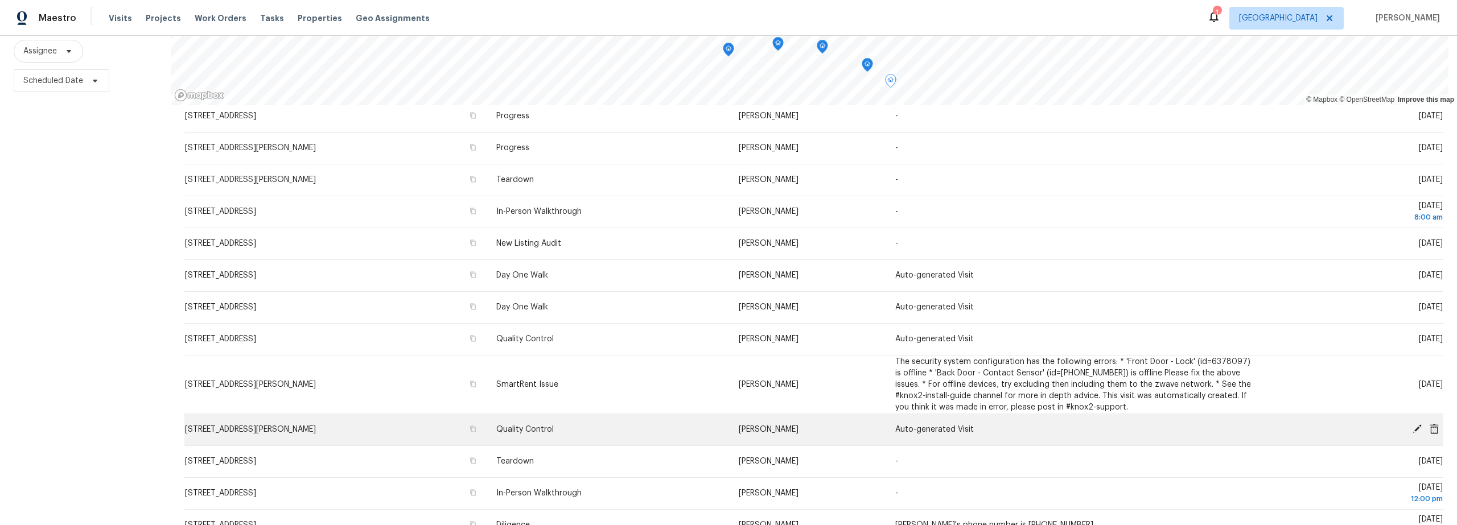
scroll to position [100, 0]
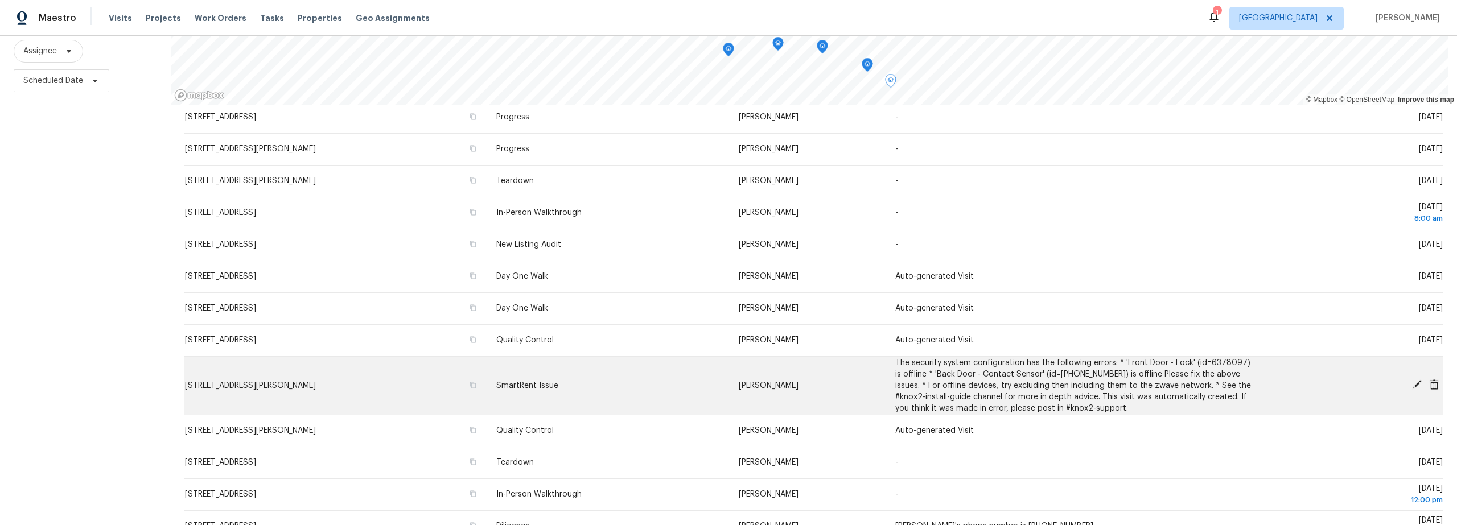
click at [1412, 380] on icon at bounding box center [1417, 385] width 10 height 10
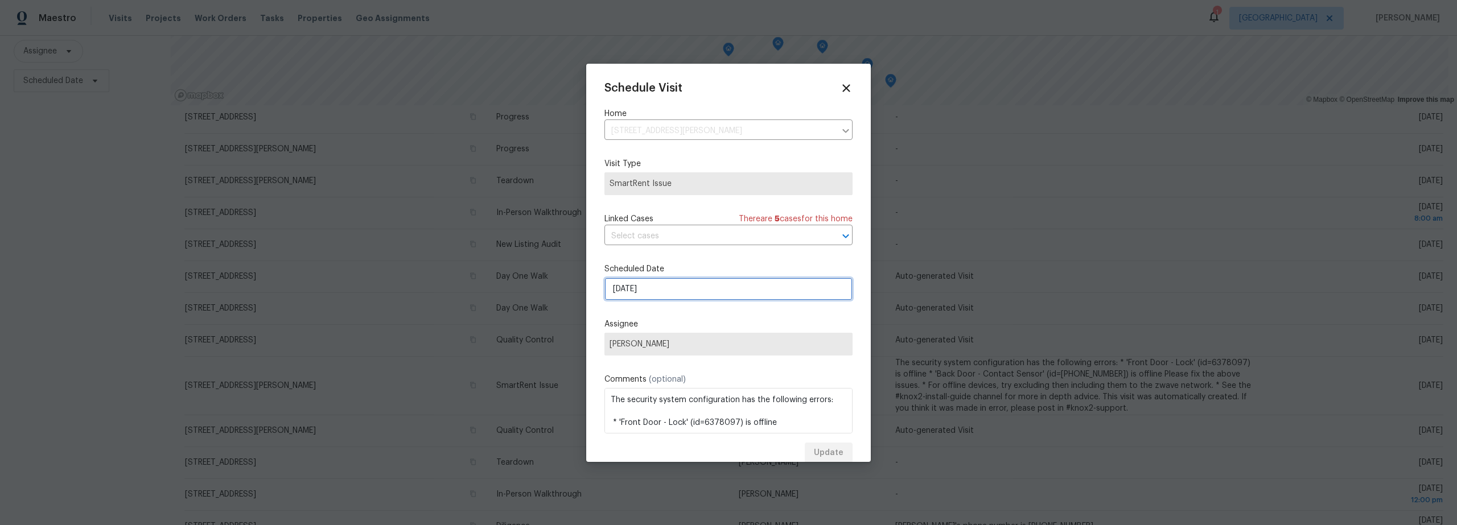
click at [684, 290] on input "[DATE]" at bounding box center [729, 289] width 248 height 23
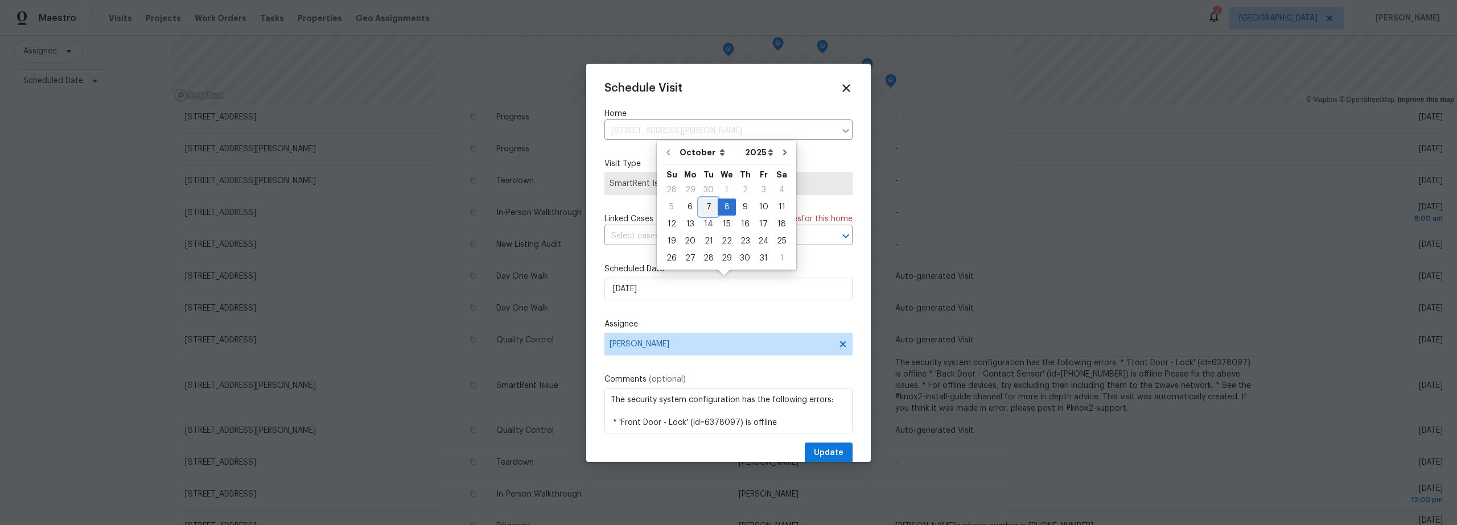
click at [708, 211] on div "7" at bounding box center [709, 207] width 18 height 16
type input "[DATE]"
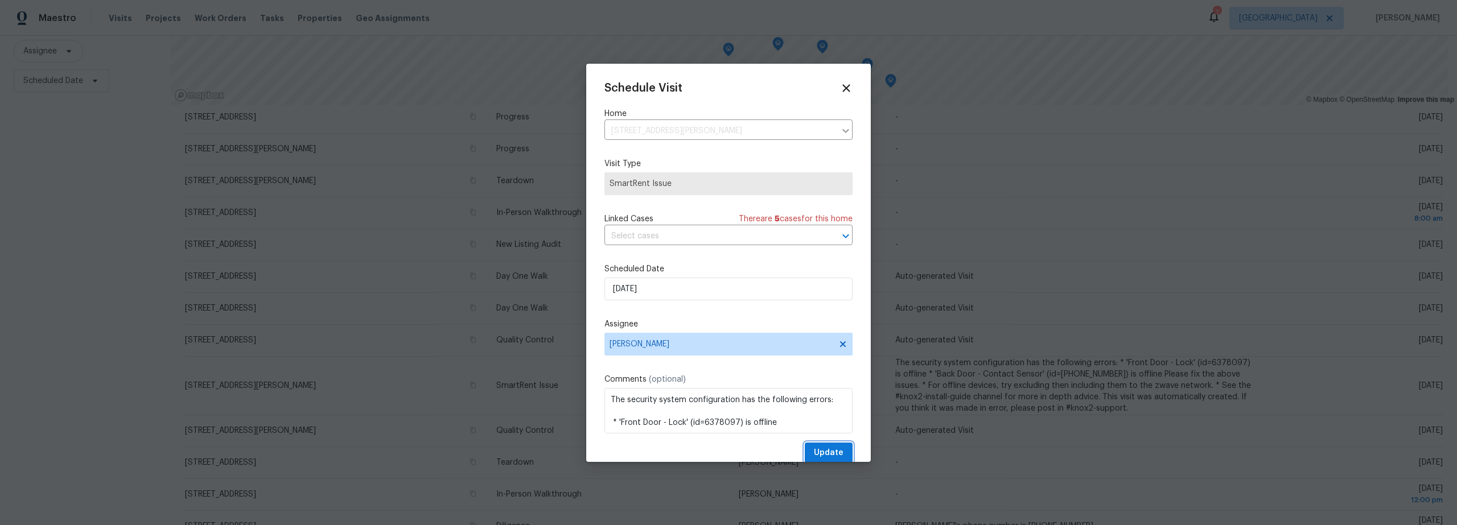
click at [824, 457] on span "Update" at bounding box center [829, 453] width 30 height 14
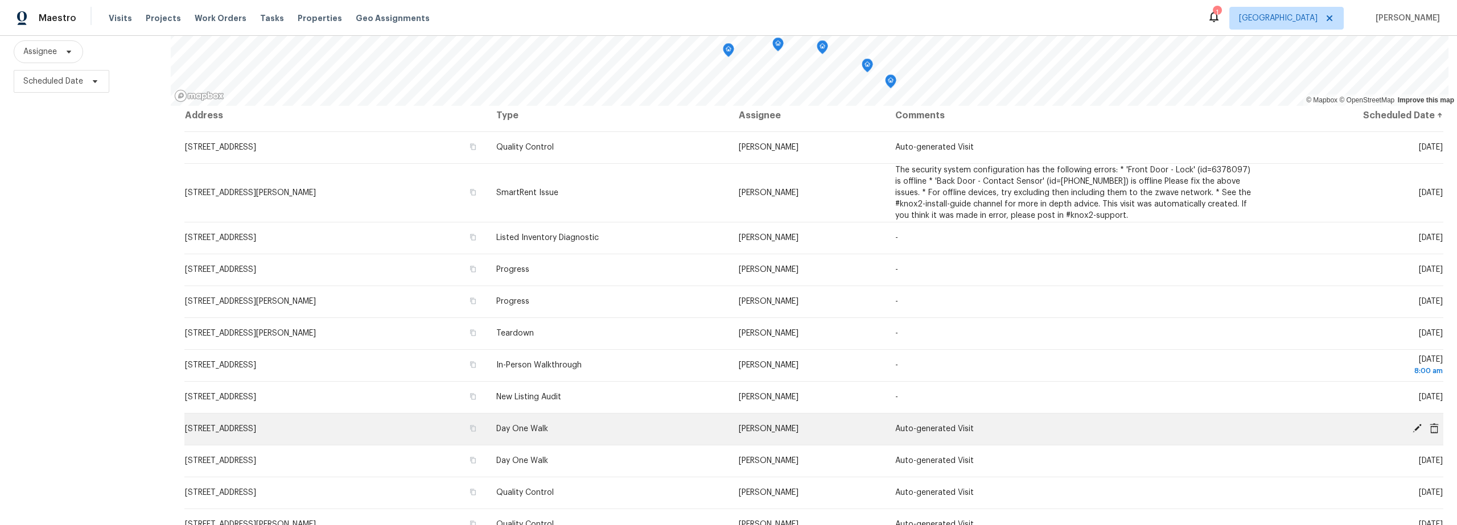
scroll to position [0, 0]
